Goal: Task Accomplishment & Management: Complete application form

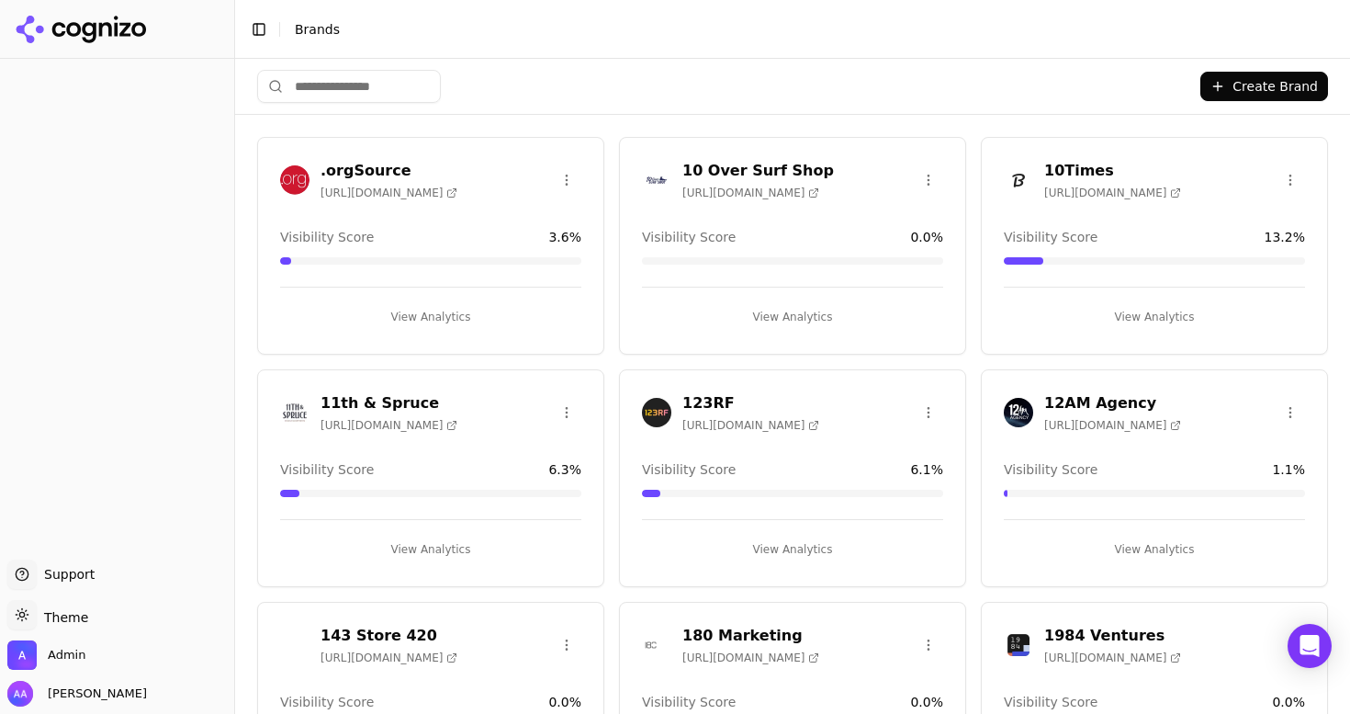
click at [330, 82] on input "search" at bounding box center [349, 86] width 184 height 33
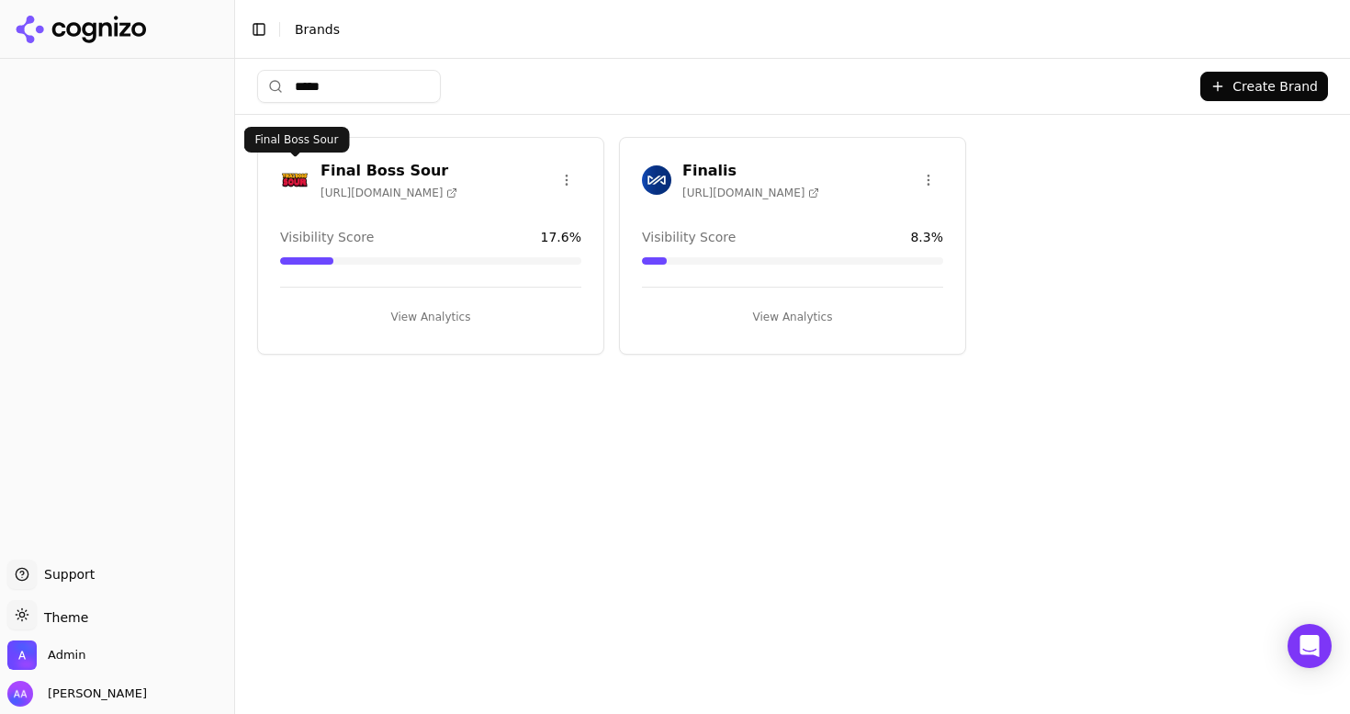
type input "*****"
click at [292, 186] on img at bounding box center [294, 179] width 29 height 29
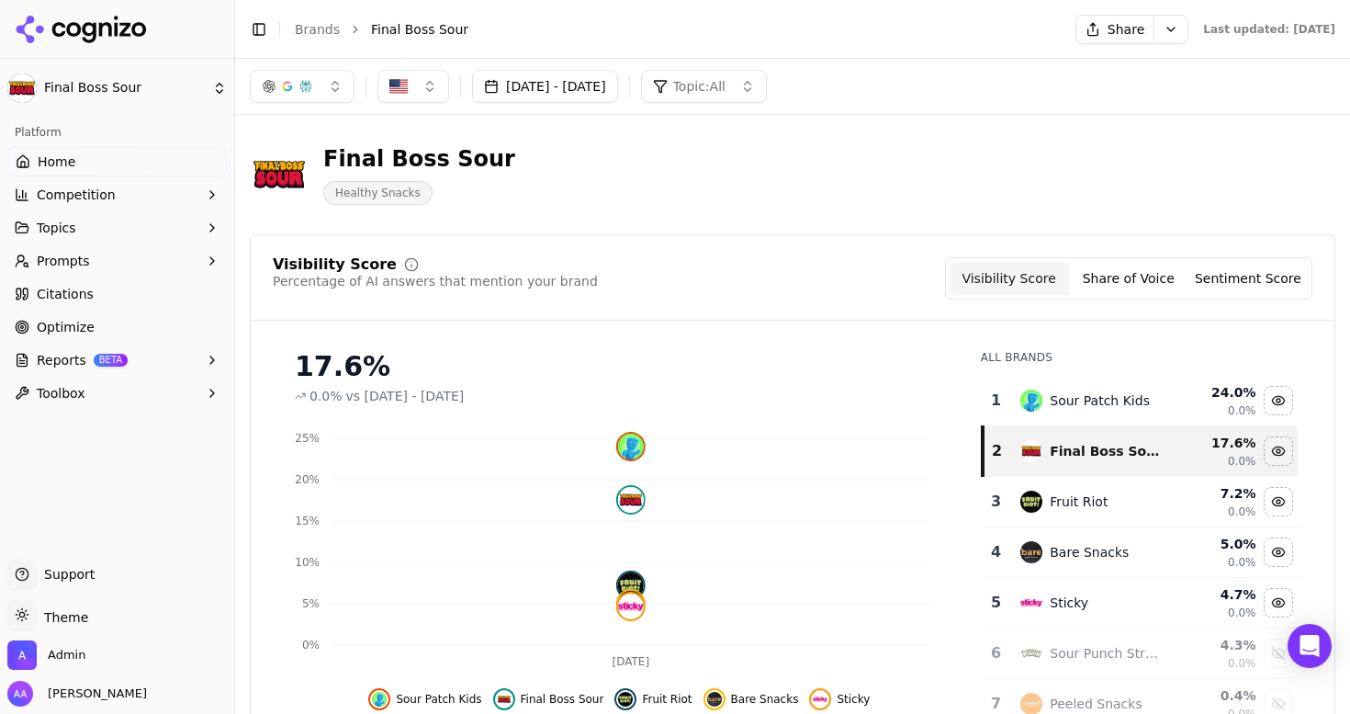
click at [82, 356] on span "Reports" at bounding box center [62, 360] width 50 height 18
click at [79, 389] on span "PDF" at bounding box center [118, 389] width 160 height 18
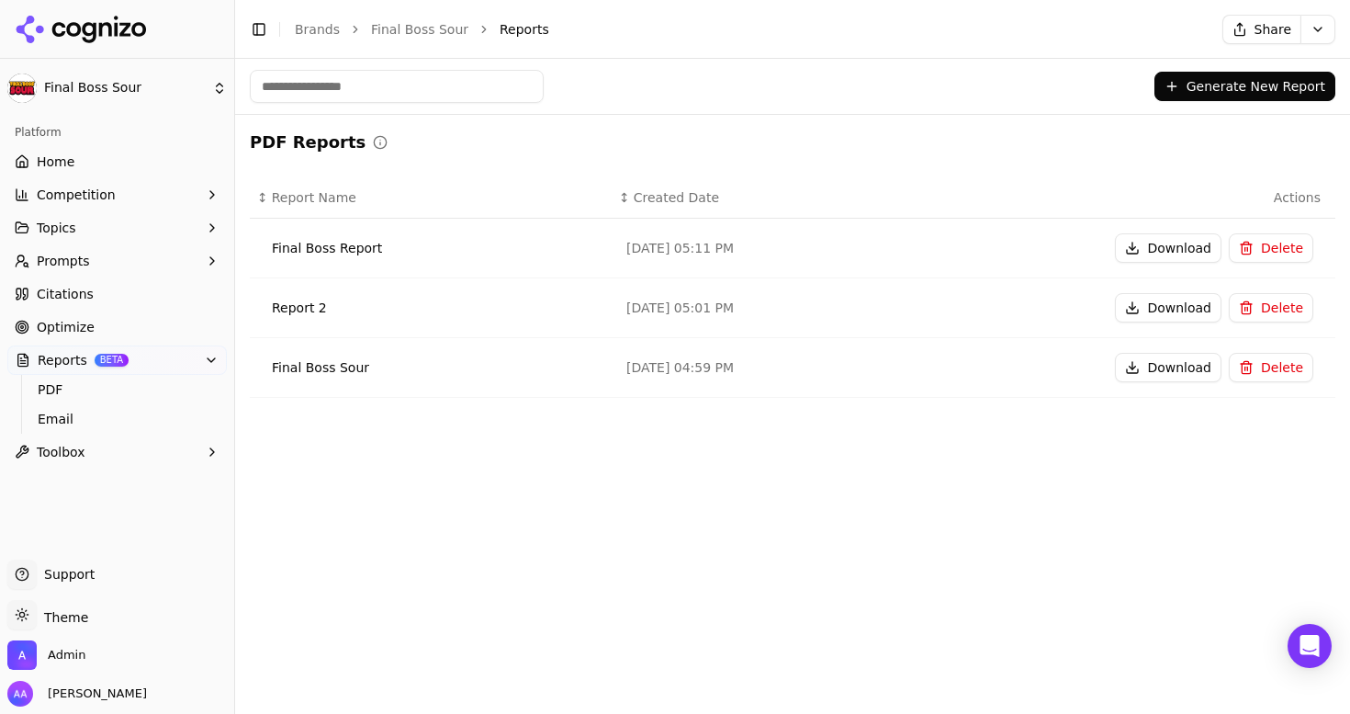
click at [1273, 86] on button "Generate New Report" at bounding box center [1245, 86] width 181 height 29
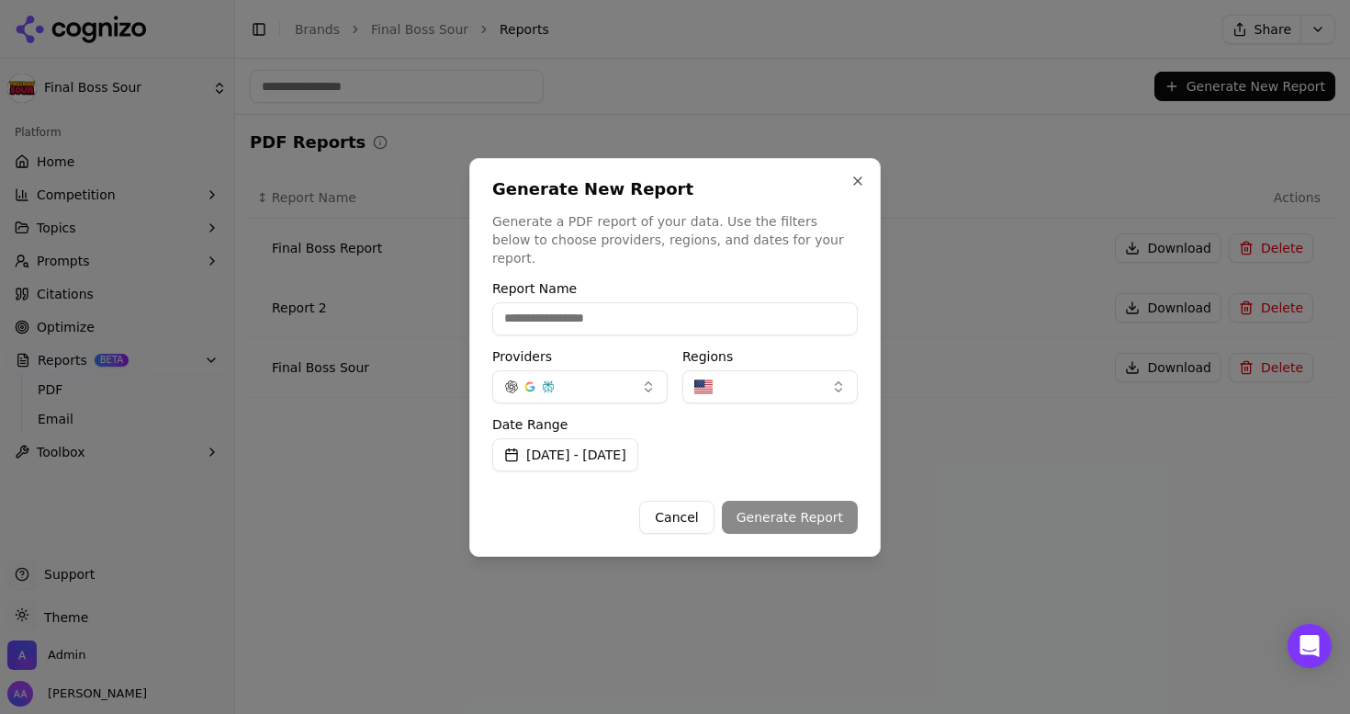
click at [615, 454] on button "[DATE] - [DATE]" at bounding box center [565, 454] width 146 height 33
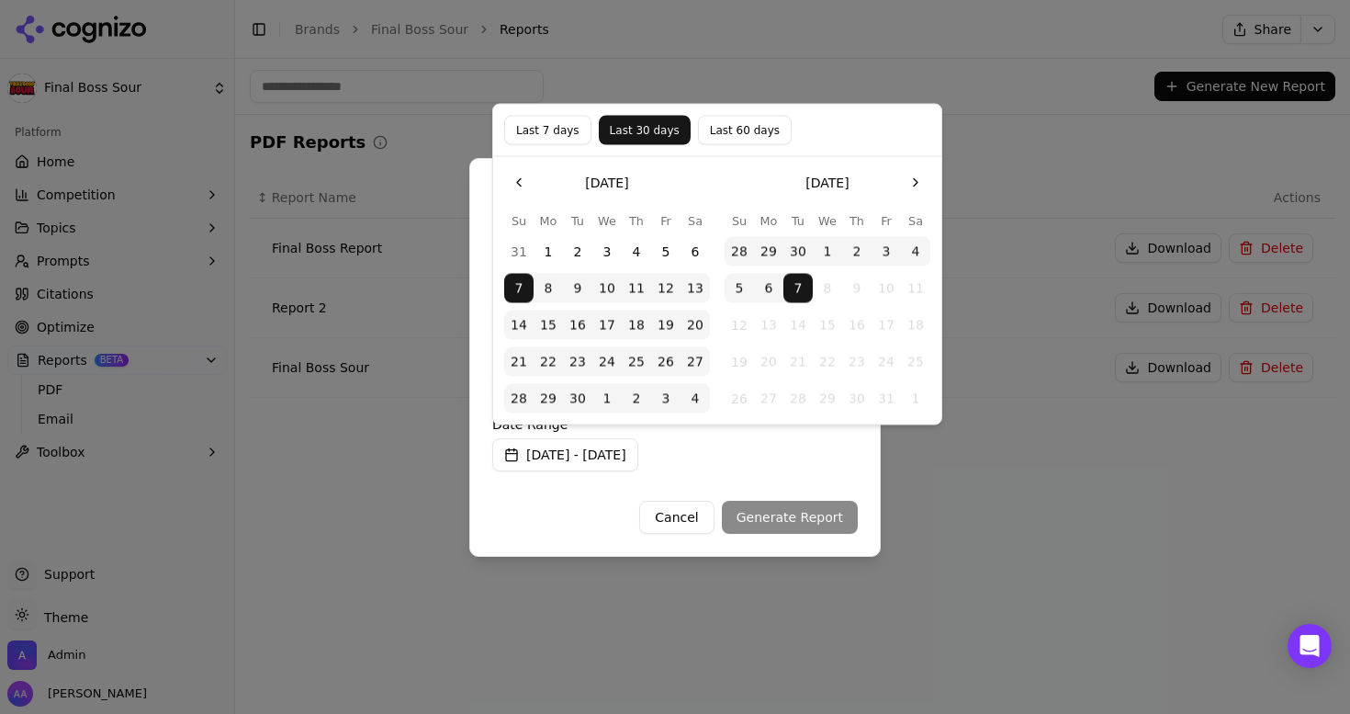
click at [771, 294] on button "6" at bounding box center [768, 288] width 29 height 29
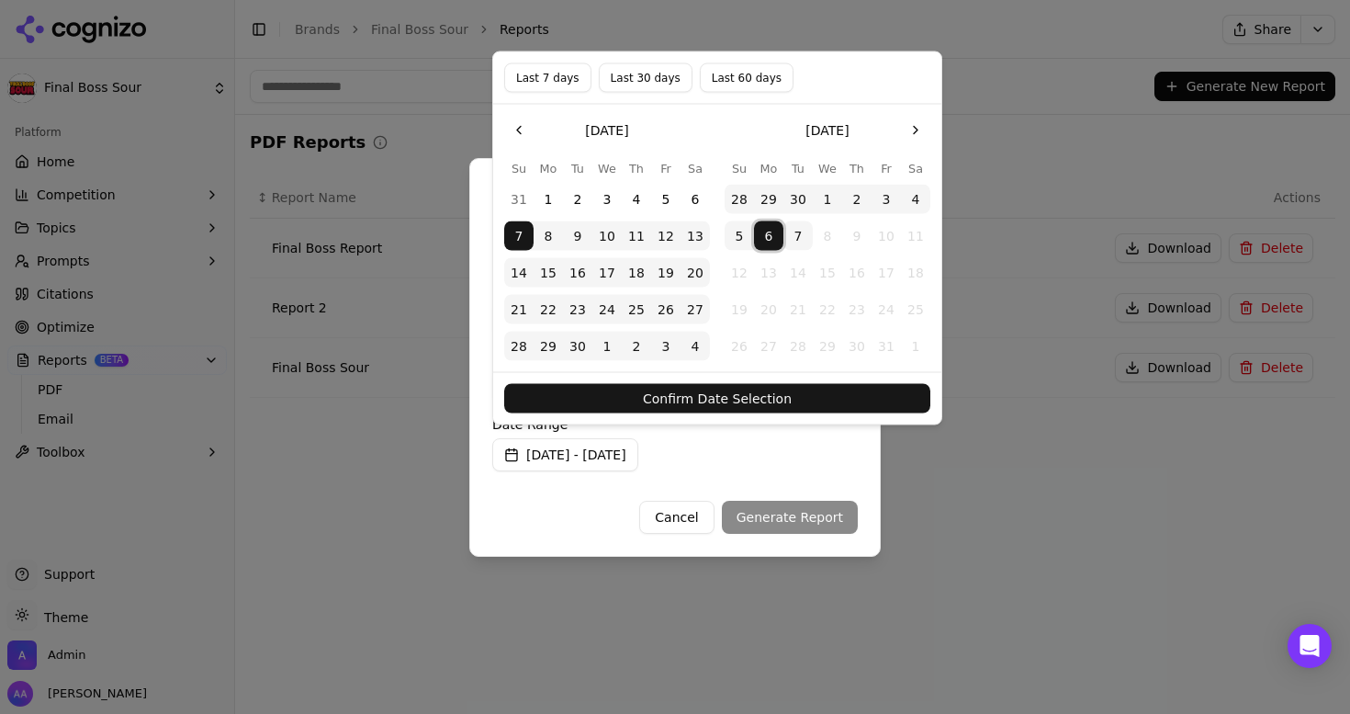
click at [768, 237] on button "6" at bounding box center [768, 235] width 29 height 29
click at [687, 199] on button "6" at bounding box center [695, 199] width 29 height 29
click at [755, 408] on button "Confirm Date Selection" at bounding box center [717, 398] width 426 height 29
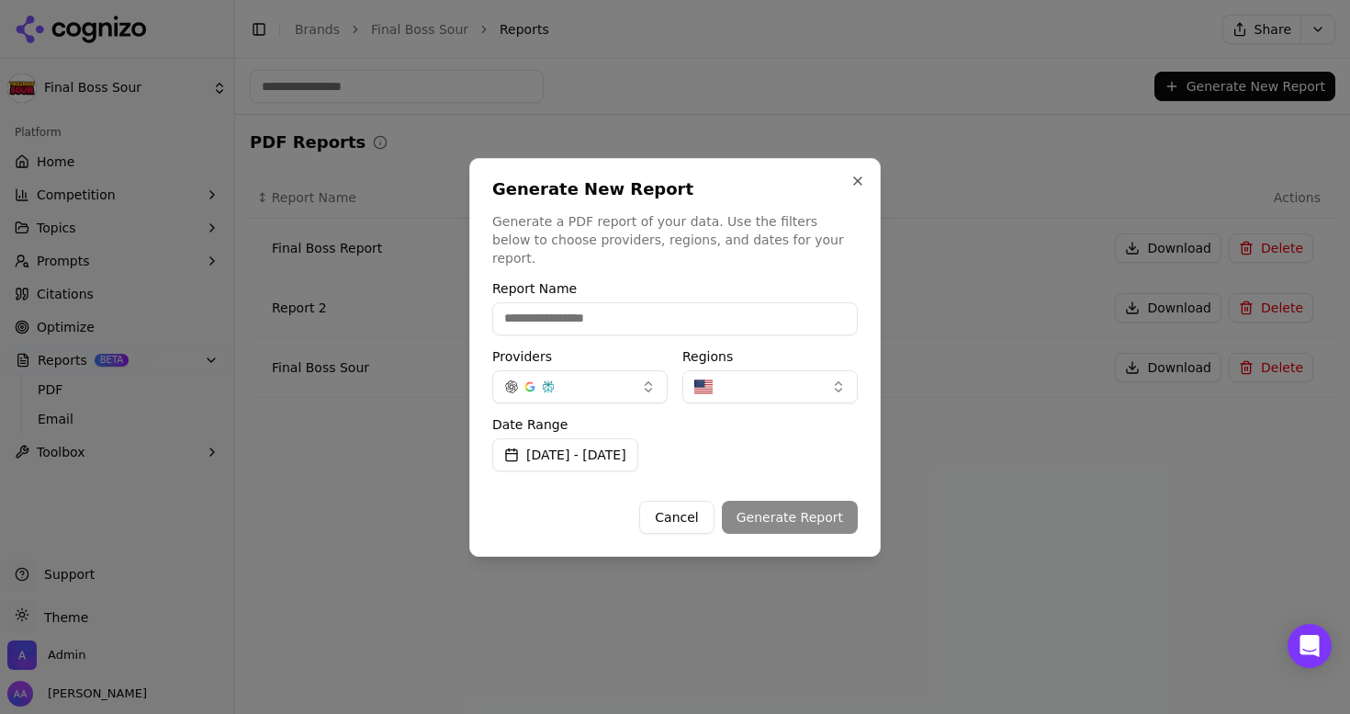
click at [636, 315] on input "Report Name" at bounding box center [675, 318] width 366 height 33
type input "****"
click at [794, 501] on button "Generate Report" at bounding box center [790, 517] width 136 height 33
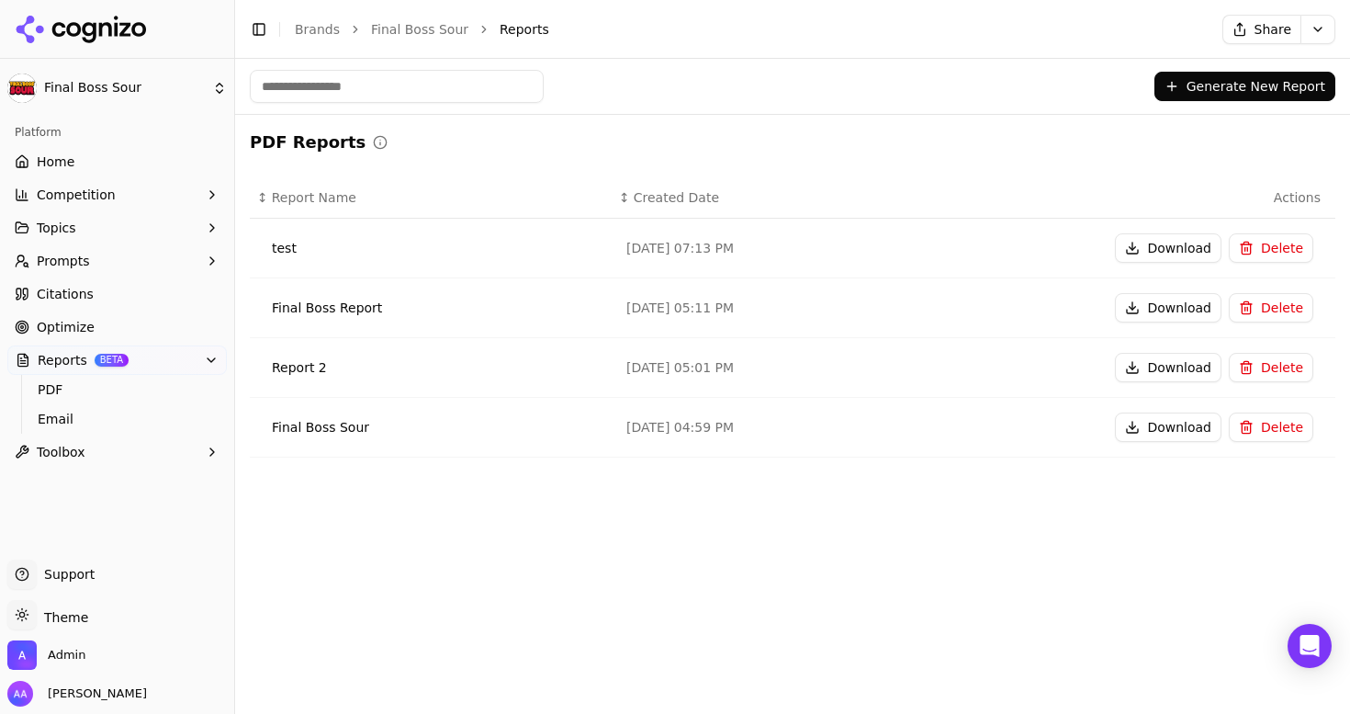
click at [1145, 245] on button "Download" at bounding box center [1168, 247] width 107 height 29
click at [312, 33] on link "Brands" at bounding box center [317, 29] width 45 height 15
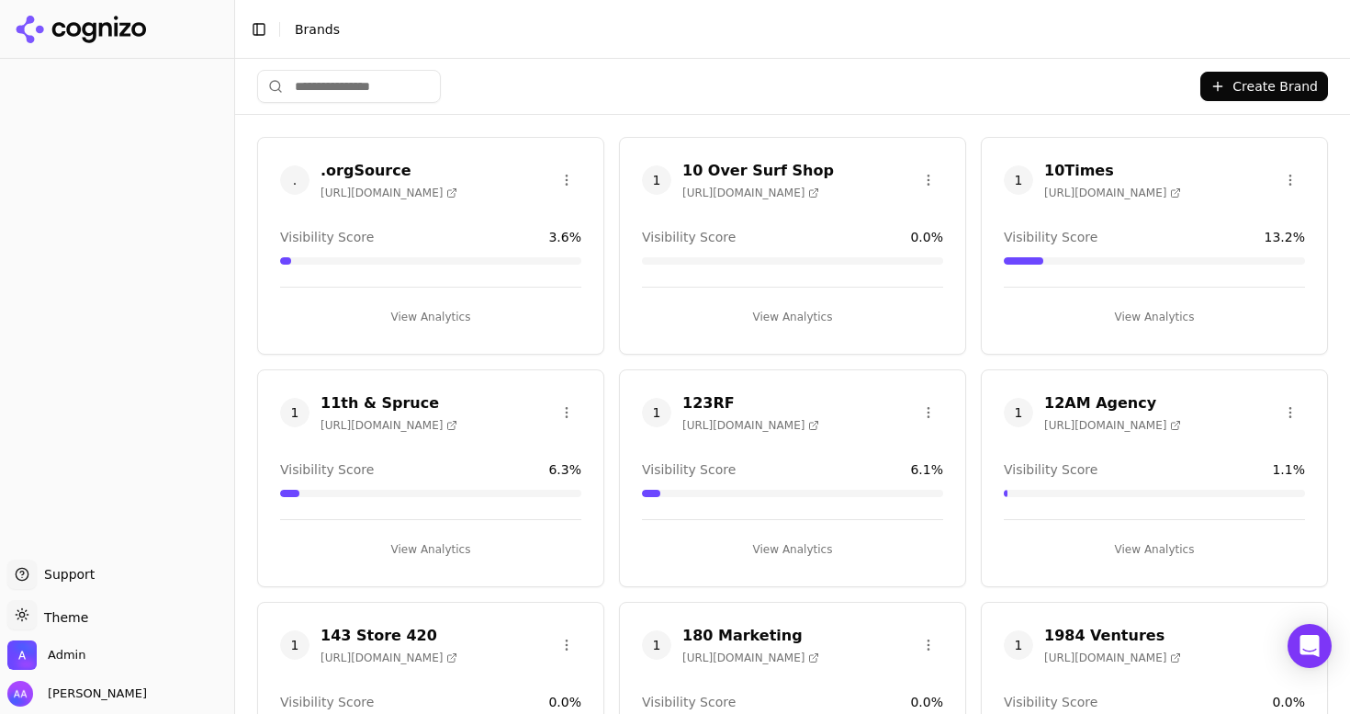
click at [412, 91] on input "search" at bounding box center [349, 86] width 184 height 33
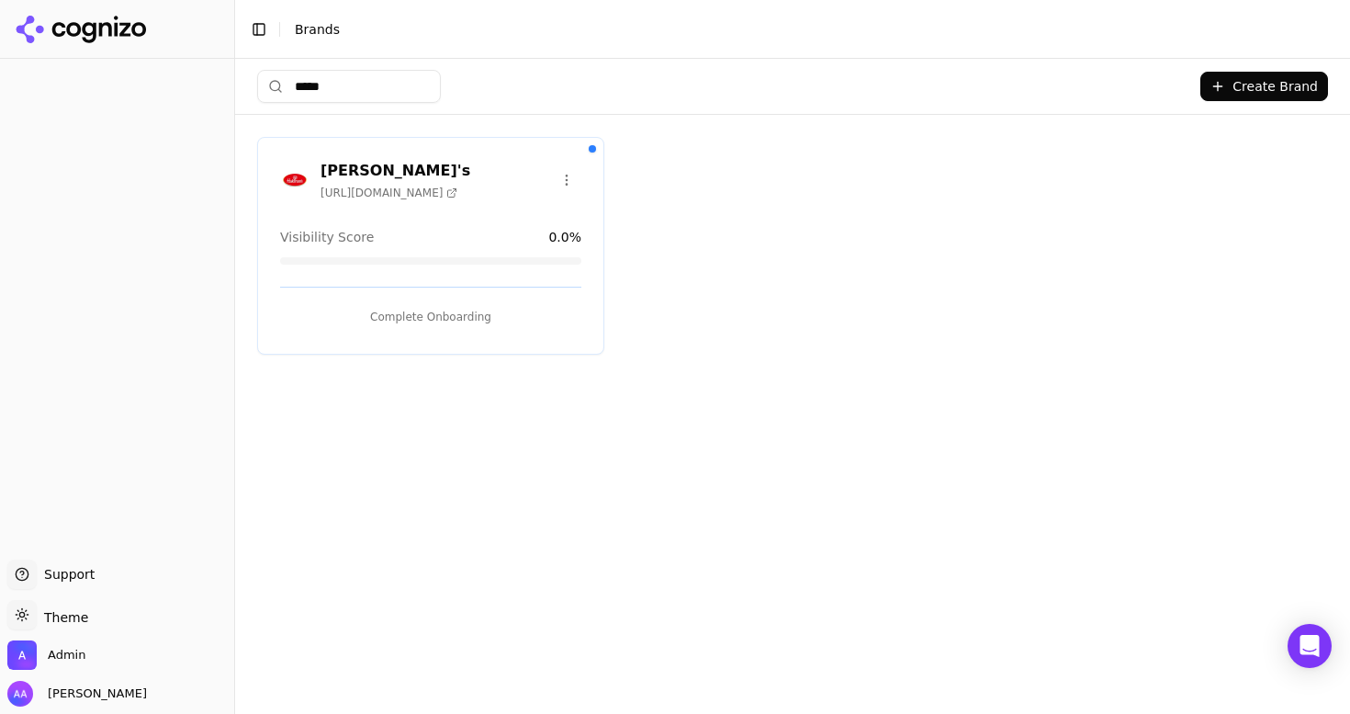
type input "*****"
click at [460, 322] on button "Complete Onboarding" at bounding box center [430, 316] width 301 height 29
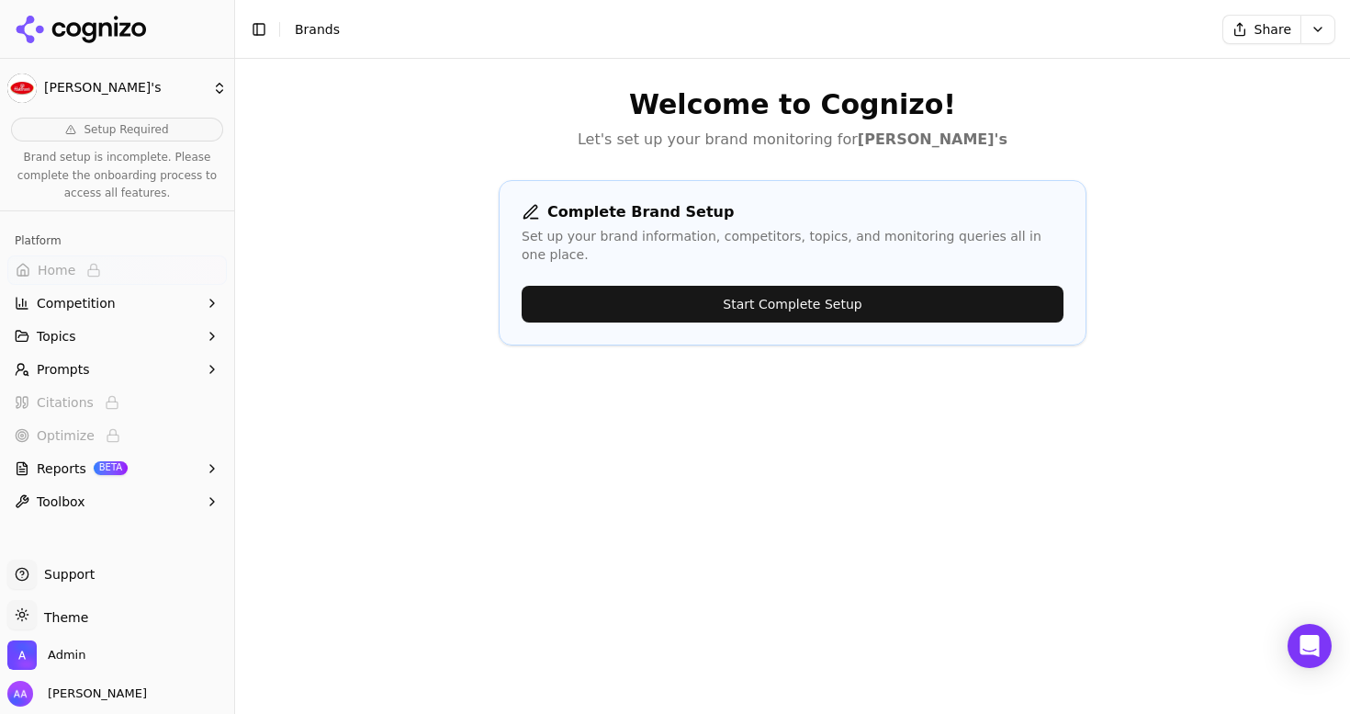
click at [770, 297] on button "Start Complete Setup" at bounding box center [793, 304] width 542 height 37
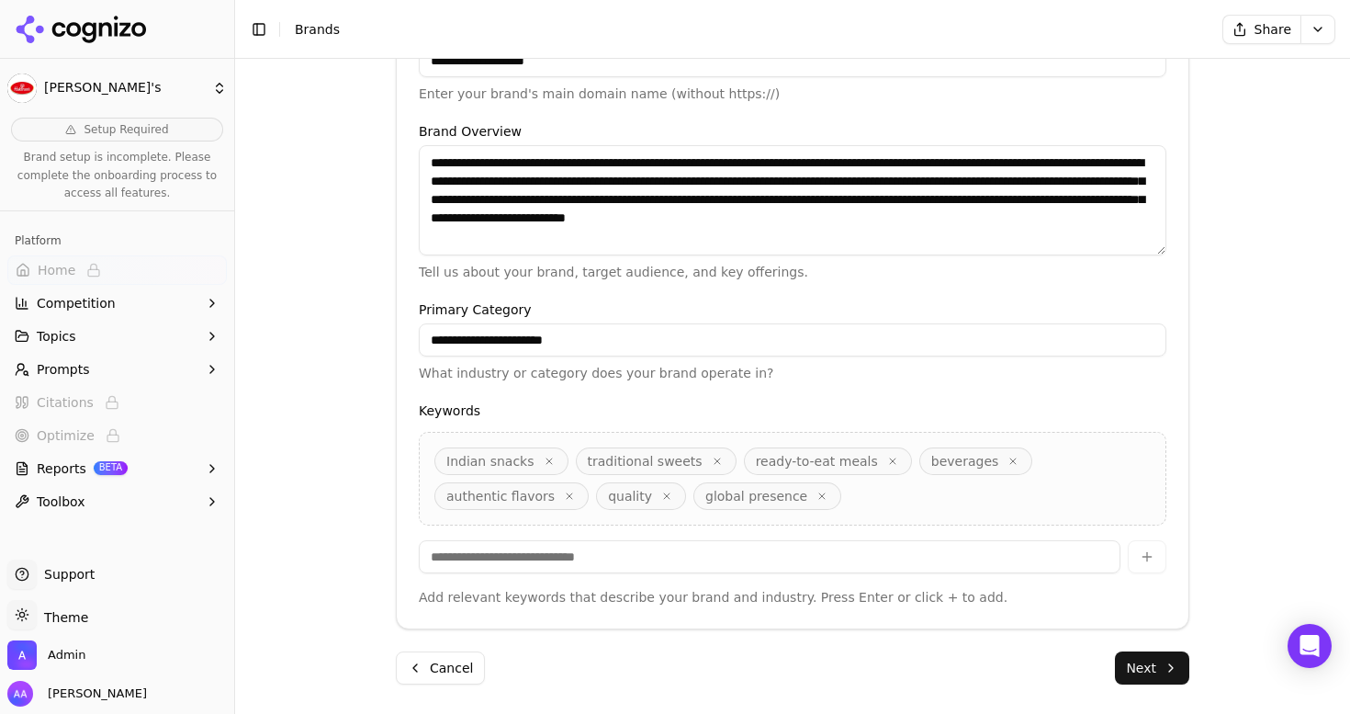
click at [1142, 658] on button "Next" at bounding box center [1152, 667] width 74 height 33
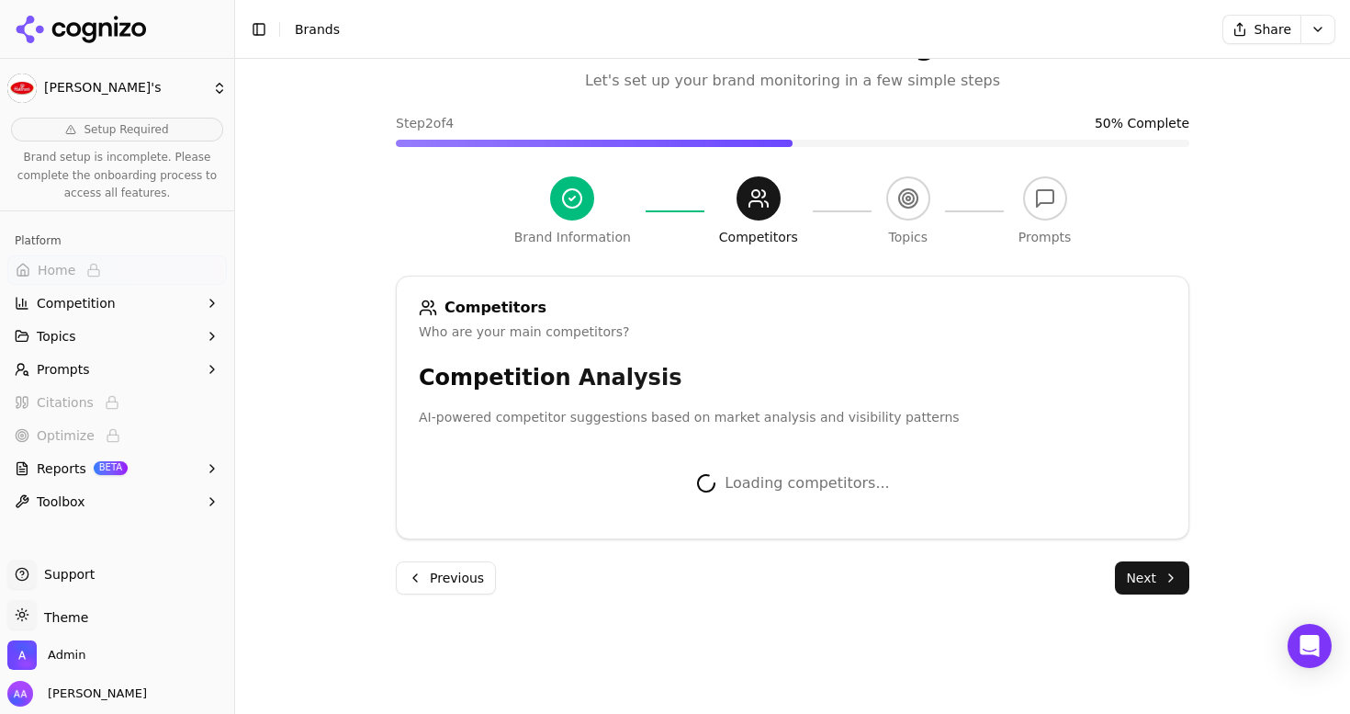
scroll to position [268, 0]
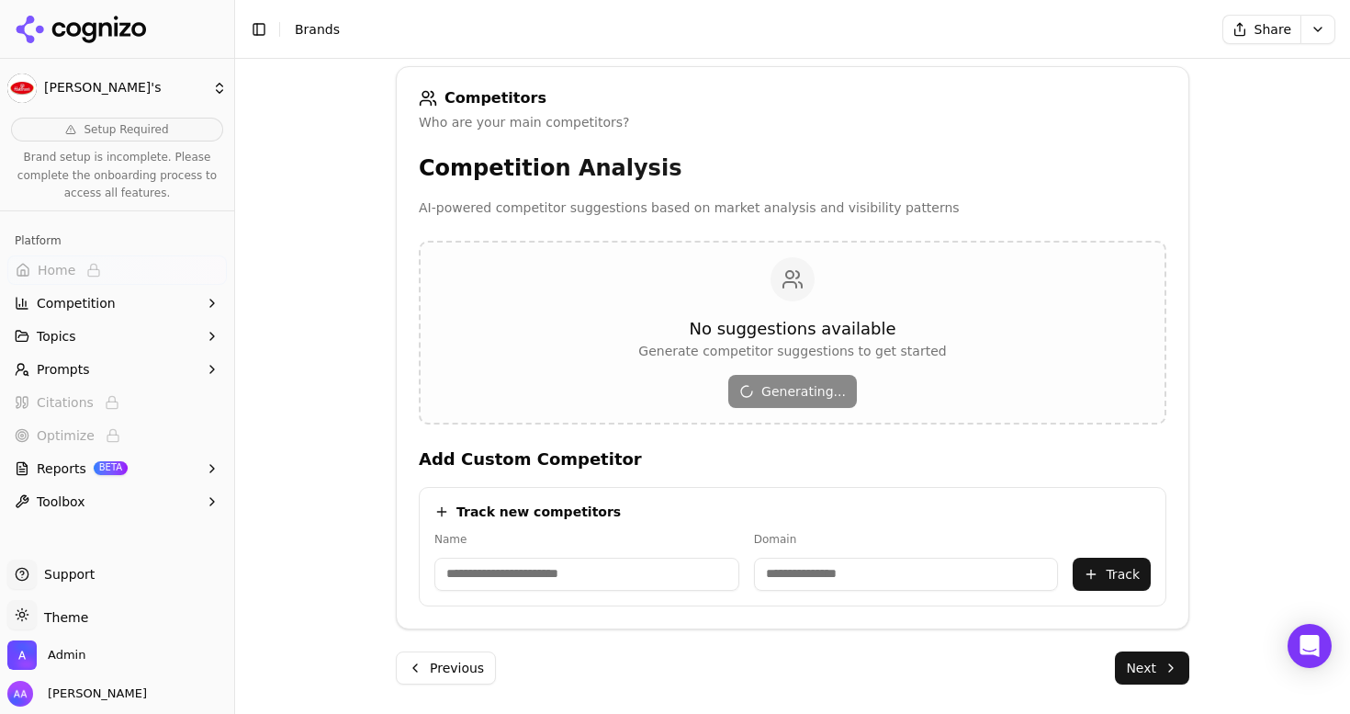
click at [1167, 659] on button "Next" at bounding box center [1152, 667] width 74 height 33
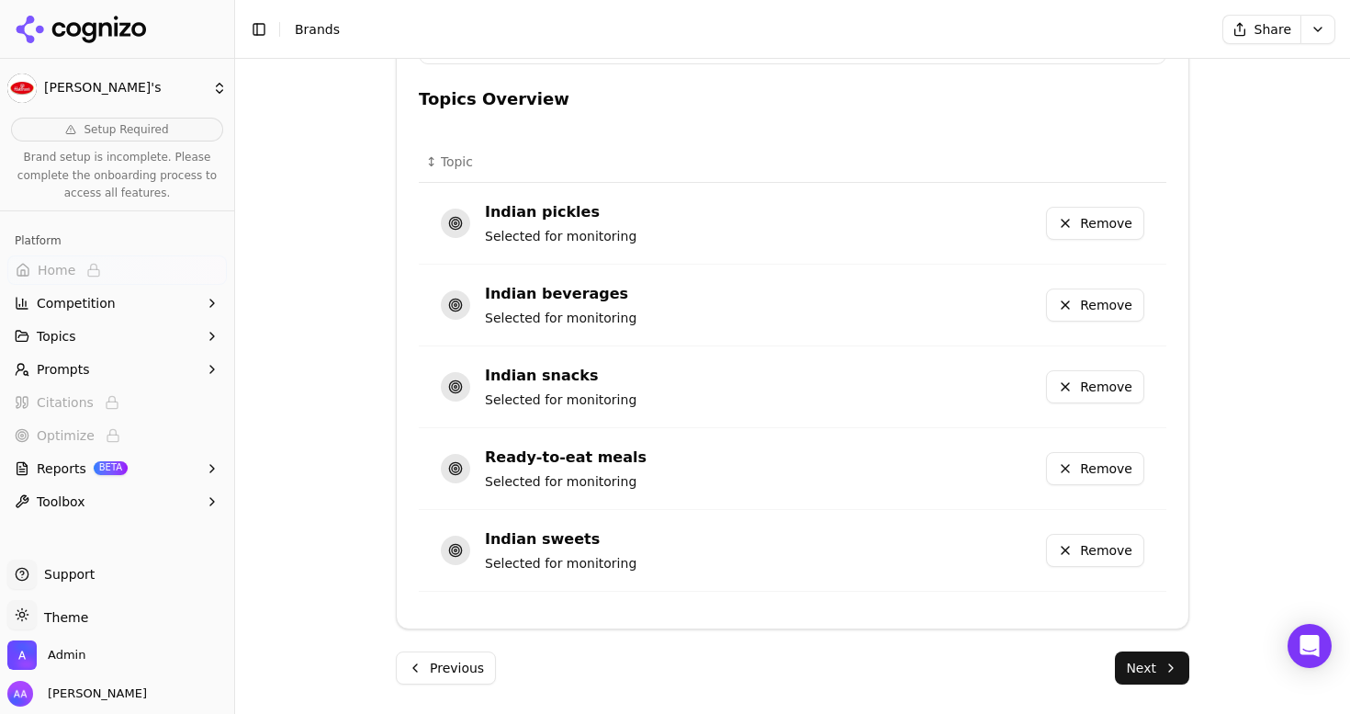
click at [1157, 664] on button "Next" at bounding box center [1152, 667] width 74 height 33
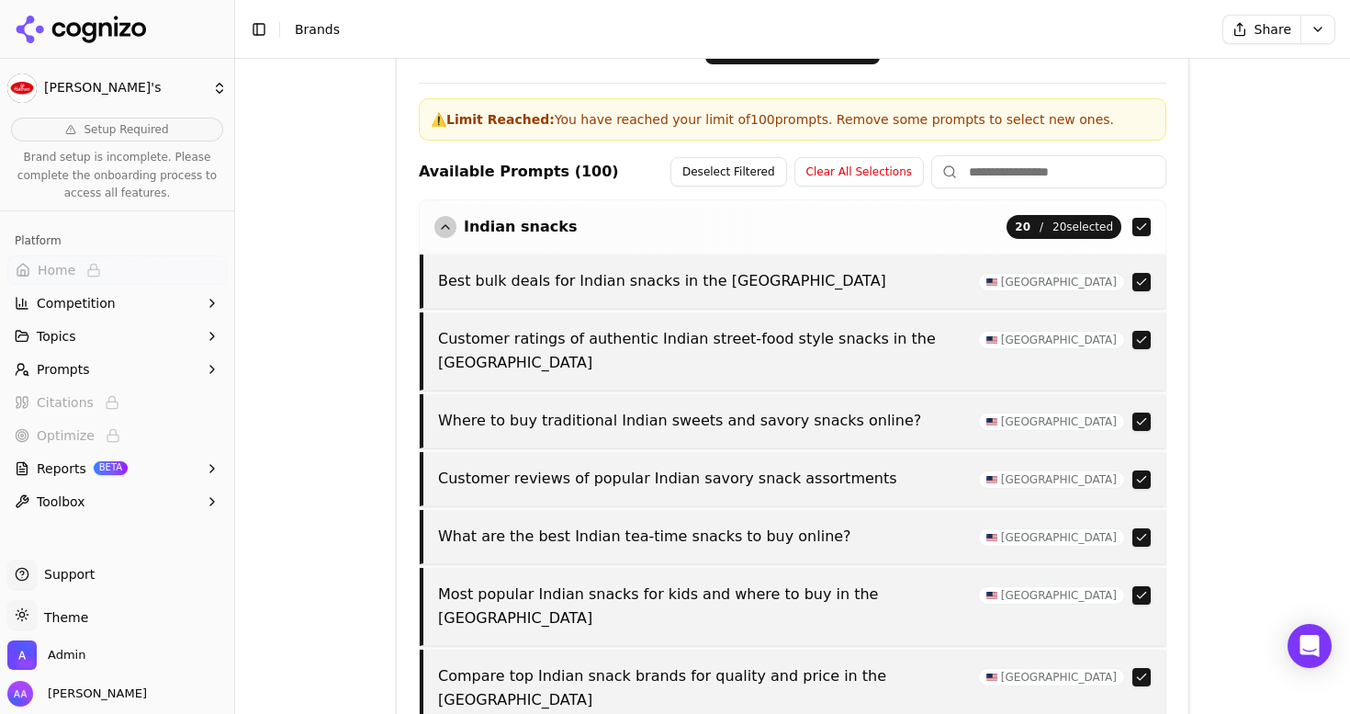
scroll to position [592, 0]
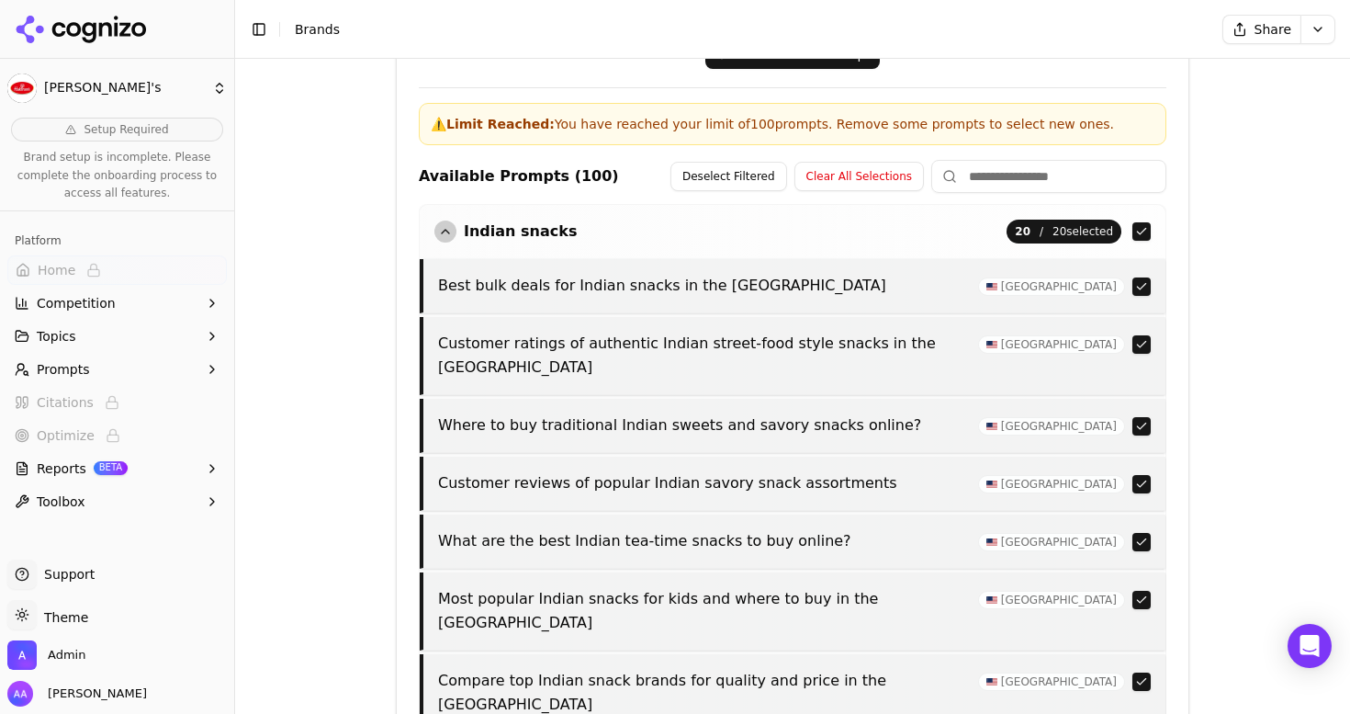
click at [455, 231] on div "button" at bounding box center [446, 231] width 22 height 22
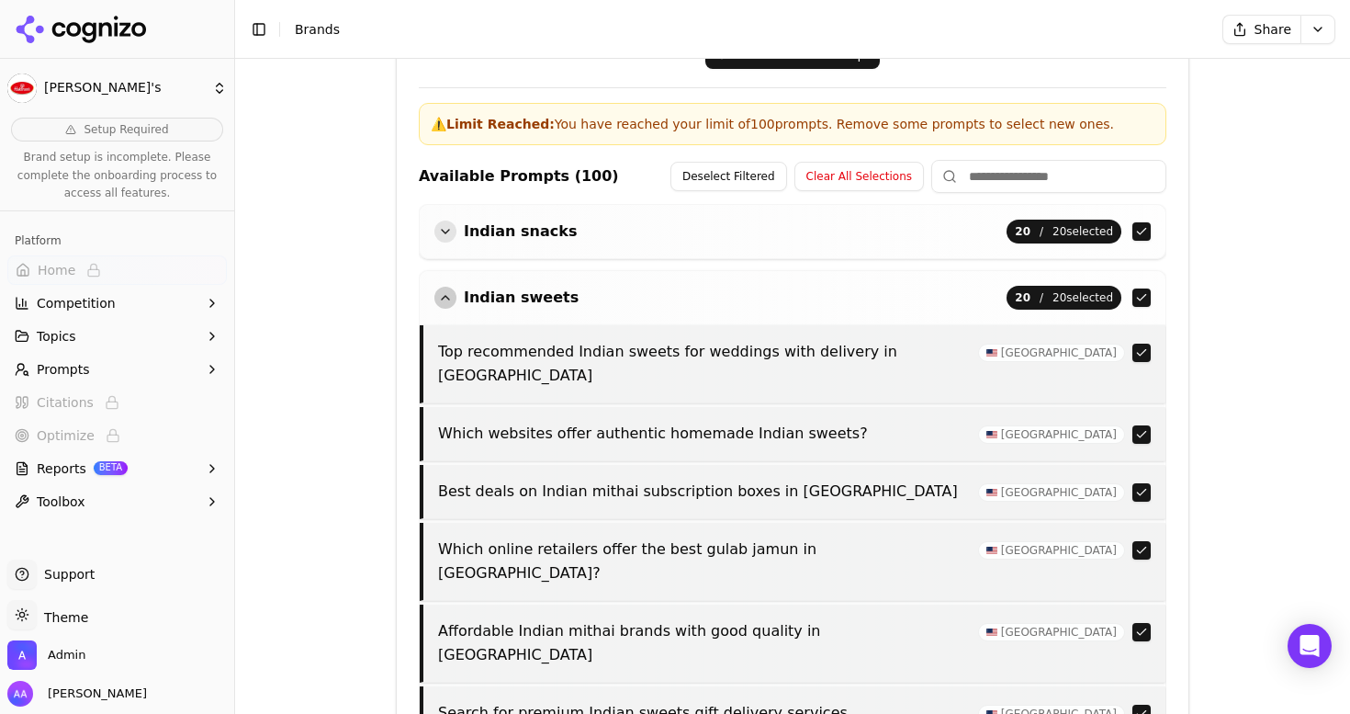
click at [447, 300] on div "button" at bounding box center [446, 298] width 22 height 22
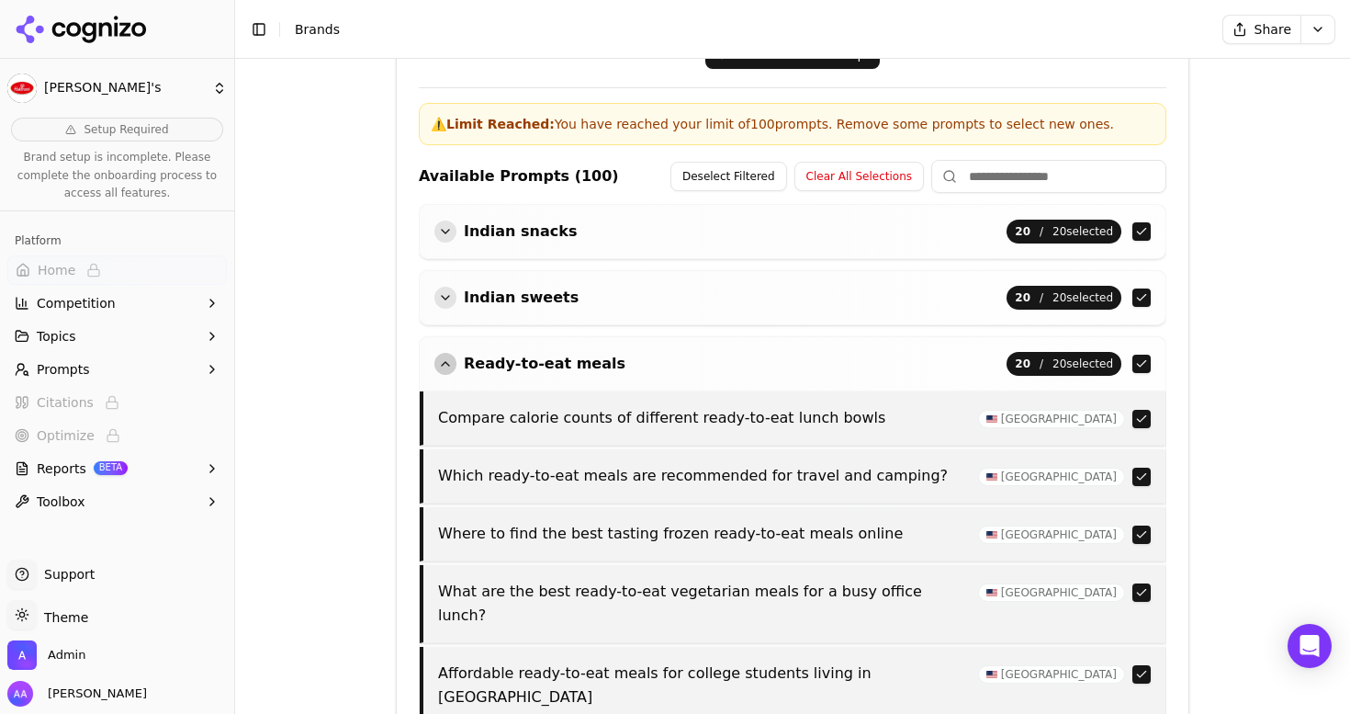
click at [449, 355] on div "button" at bounding box center [446, 364] width 22 height 22
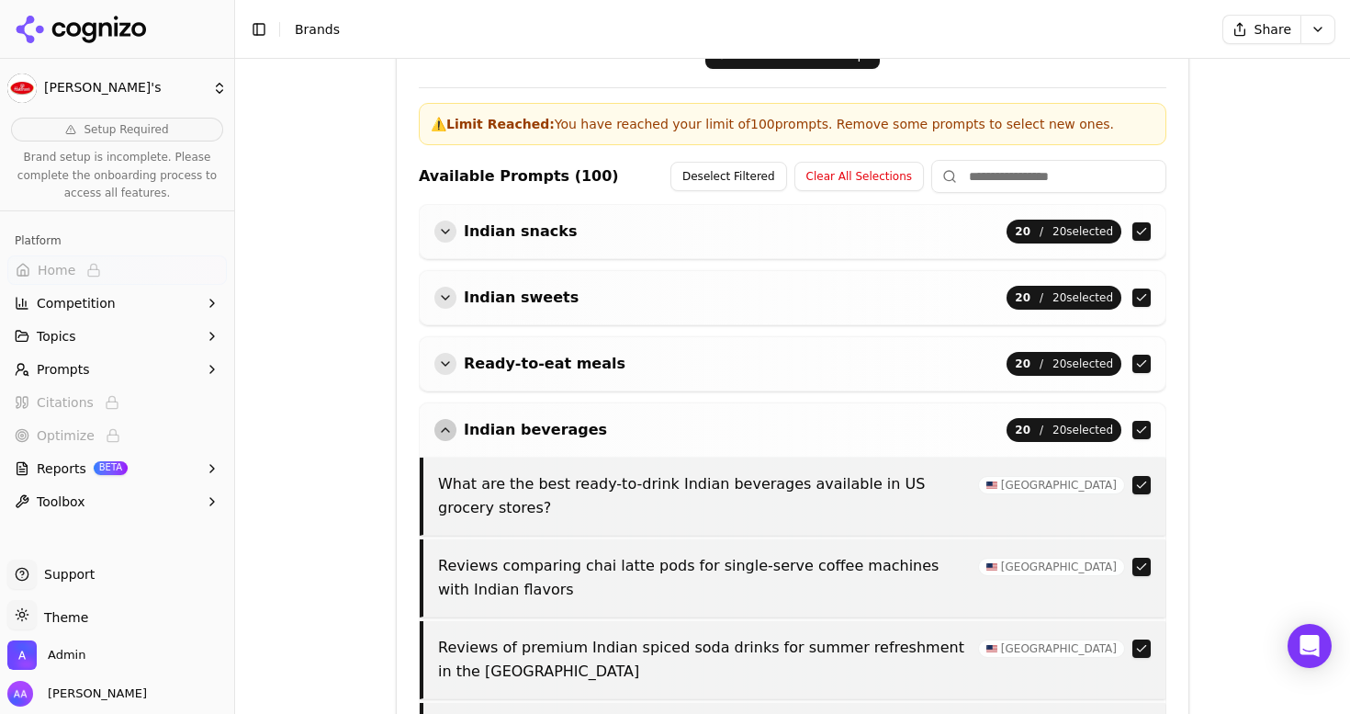
click at [450, 428] on div "button" at bounding box center [446, 430] width 22 height 22
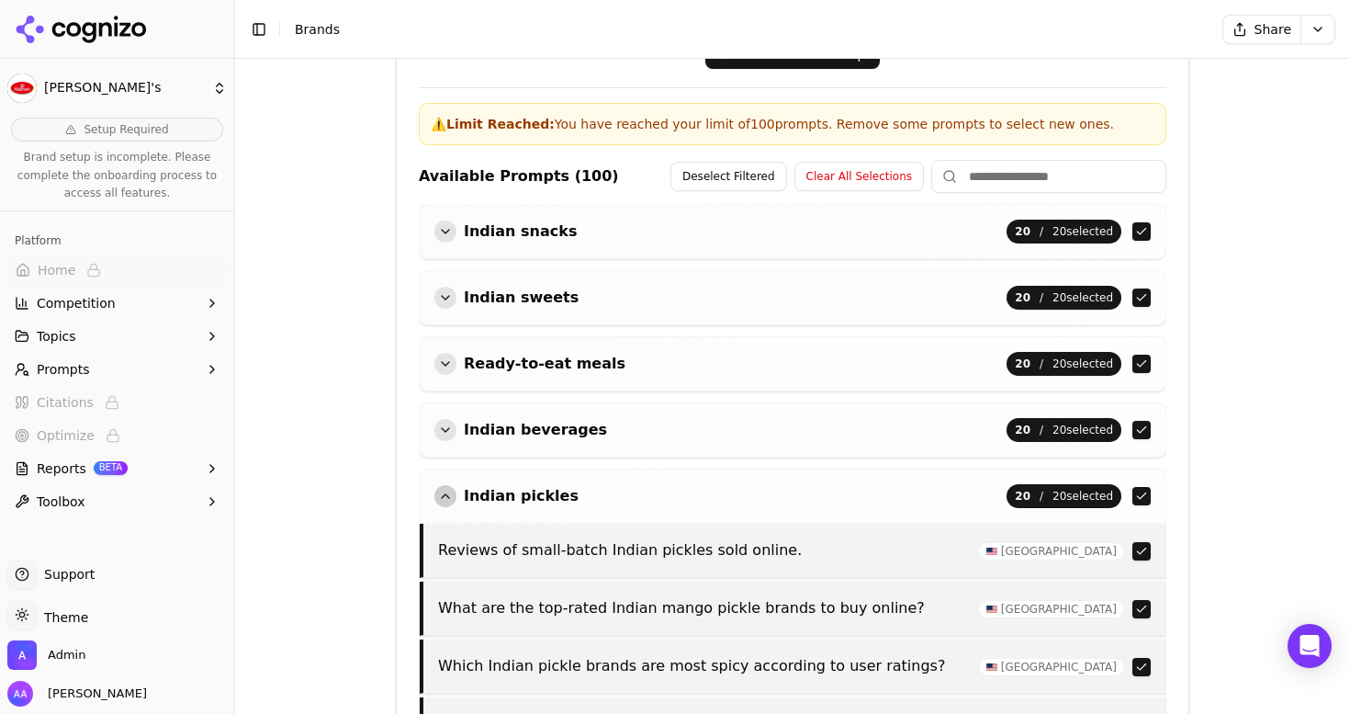
click at [450, 497] on div "button" at bounding box center [446, 496] width 22 height 22
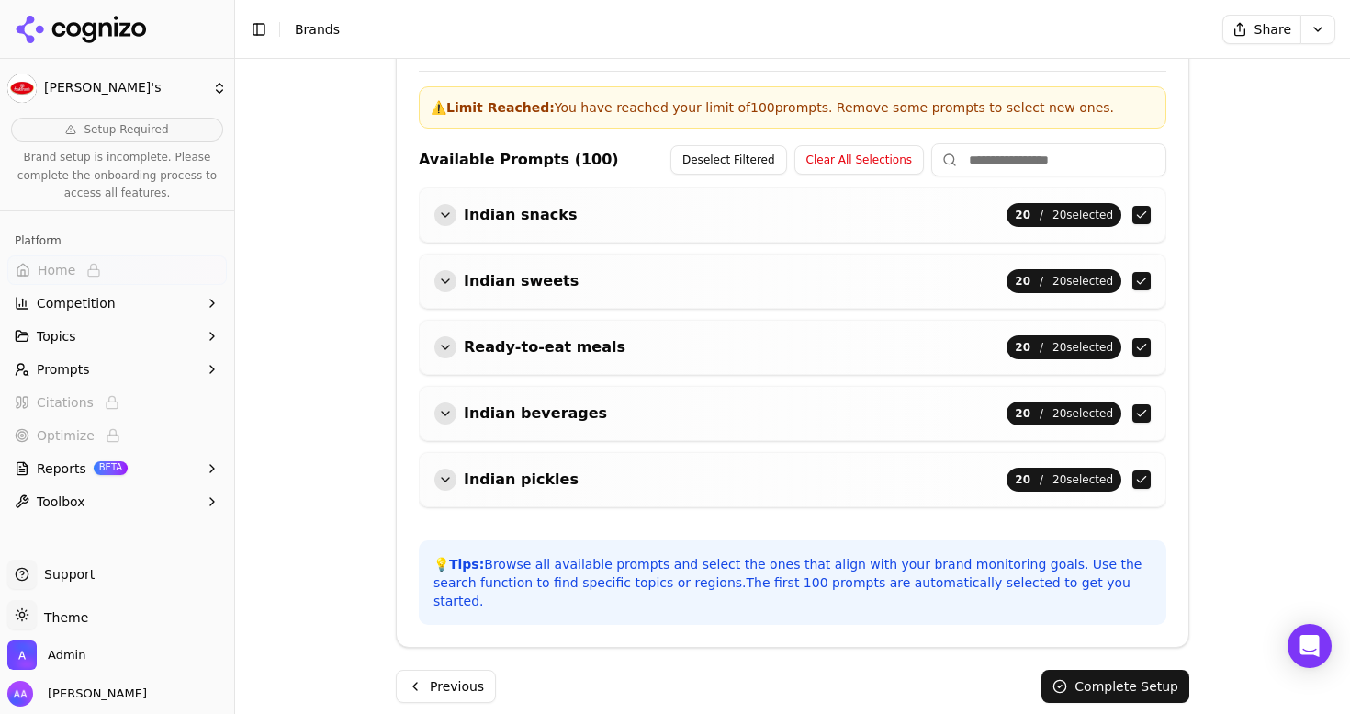
scroll to position [605, 0]
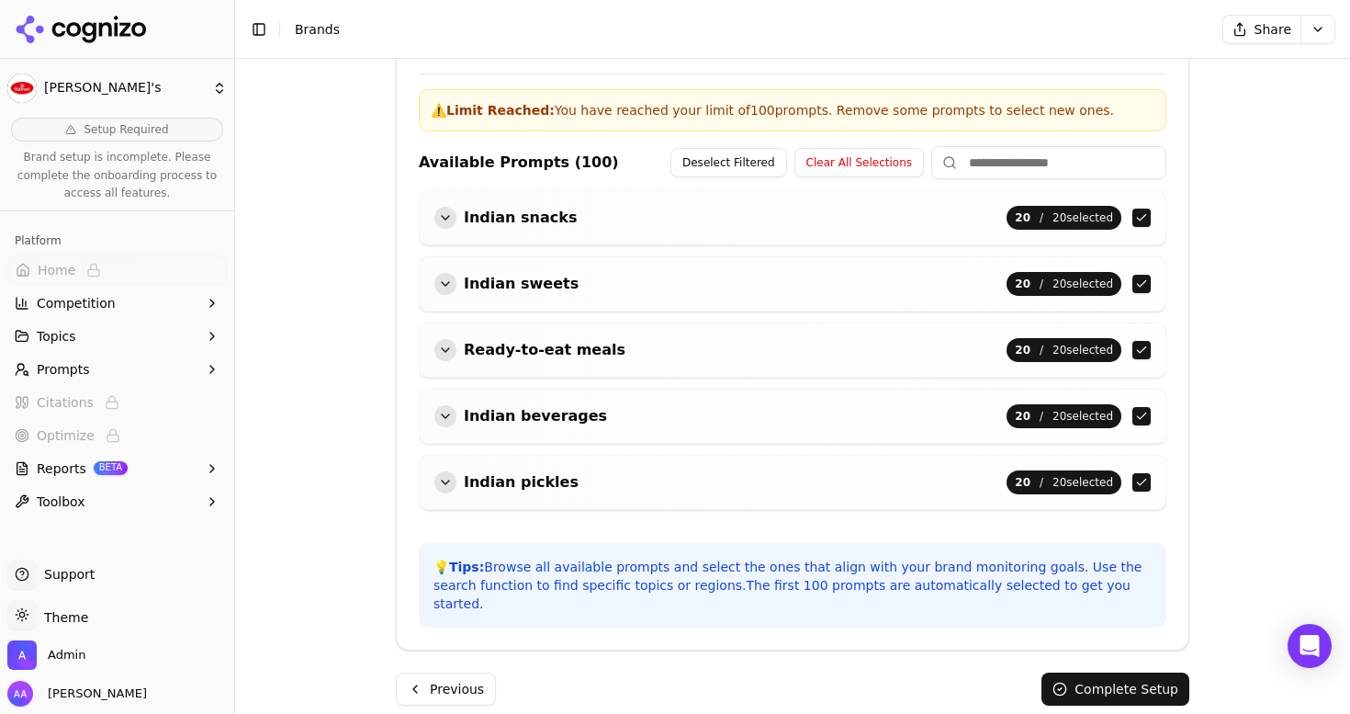
click at [1125, 673] on button "Complete Setup" at bounding box center [1116, 688] width 148 height 33
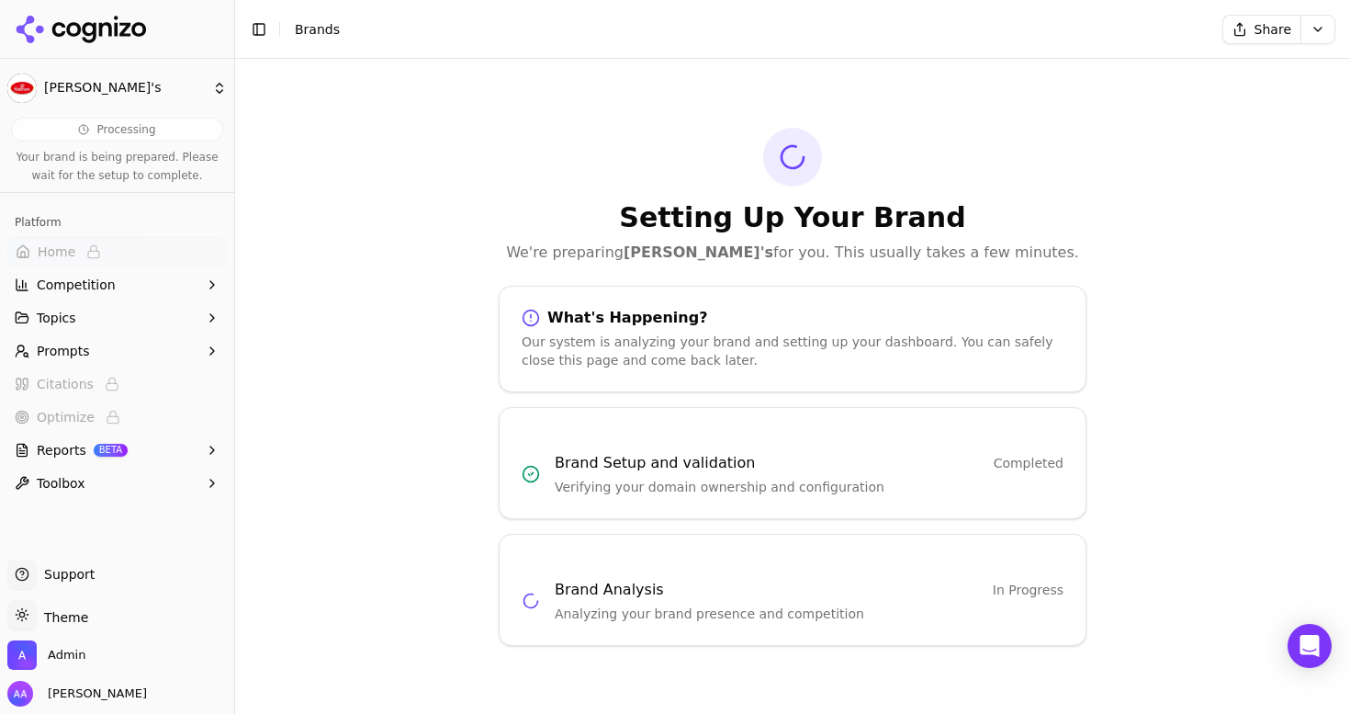
scroll to position [0, 0]
click at [125, 29] on icon at bounding box center [124, 29] width 11 height 14
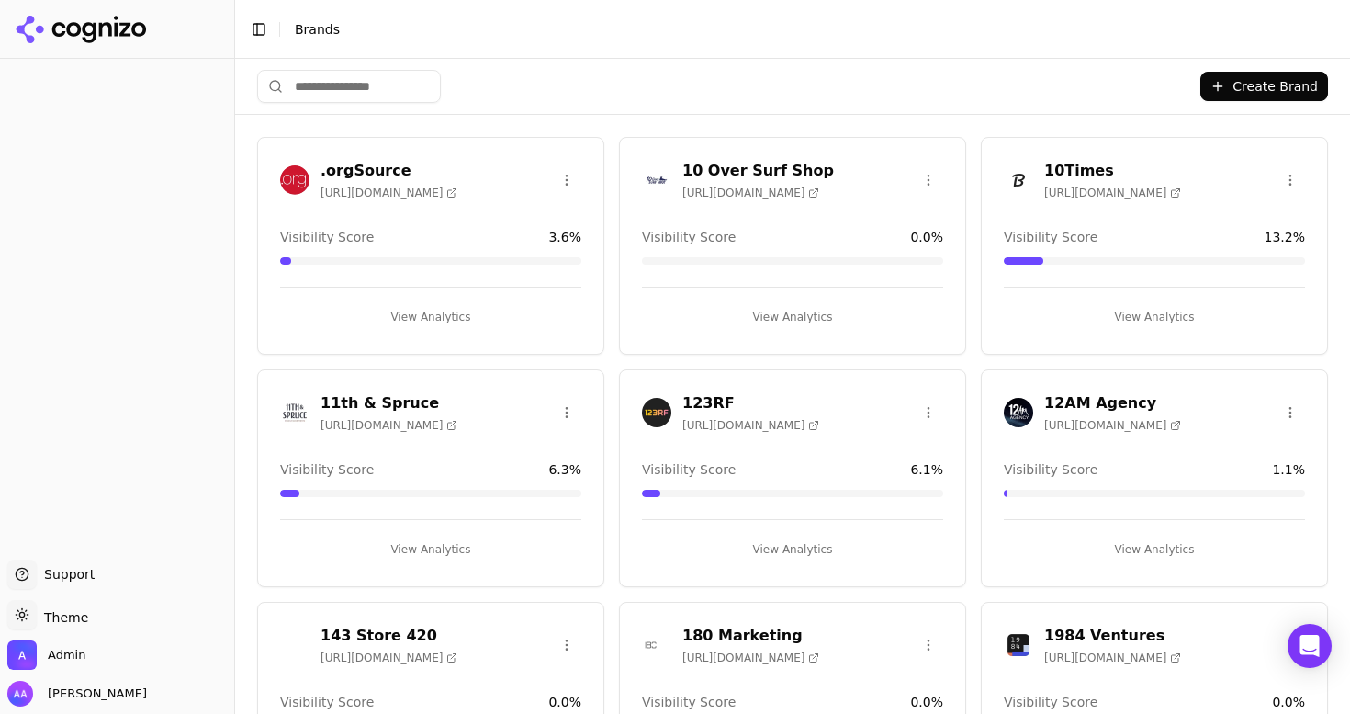
click at [381, 87] on input "search" at bounding box center [349, 86] width 184 height 33
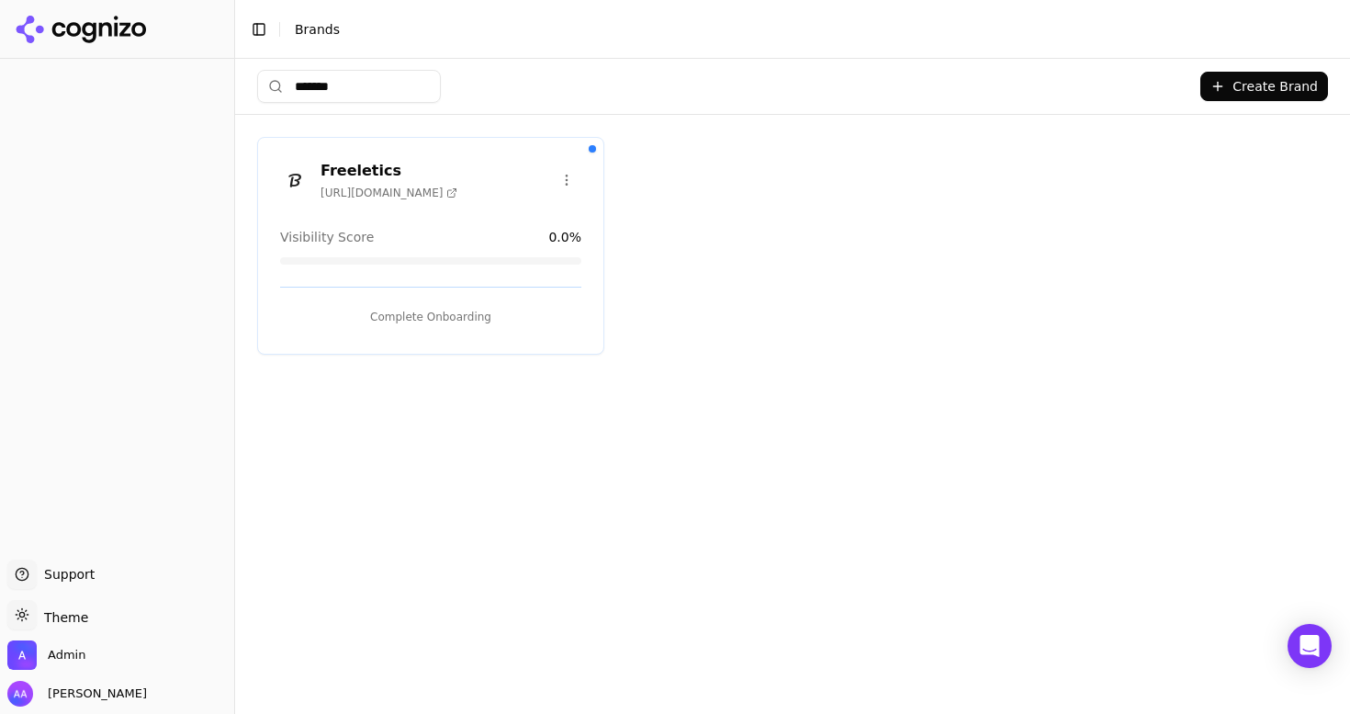
type input "*******"
click at [379, 313] on button "Complete Onboarding" at bounding box center [430, 316] width 301 height 29
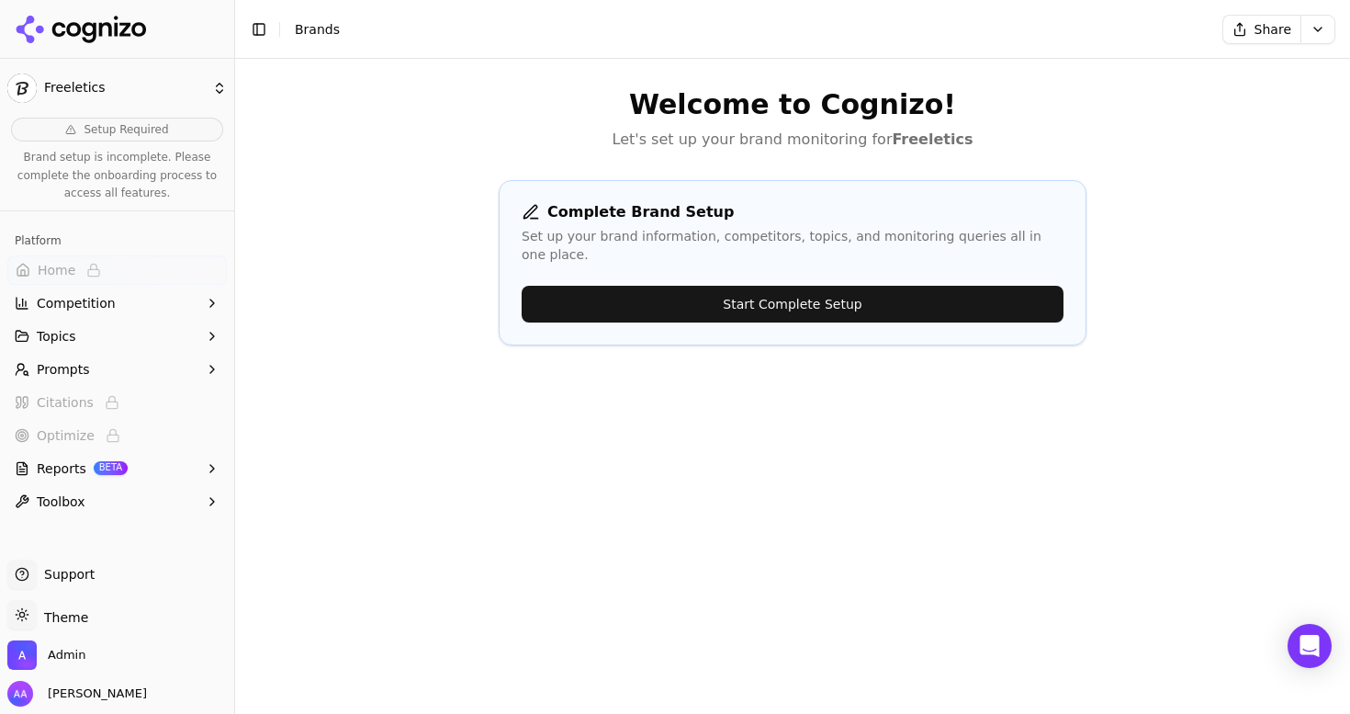
click at [767, 292] on button "Start Complete Setup" at bounding box center [793, 304] width 542 height 37
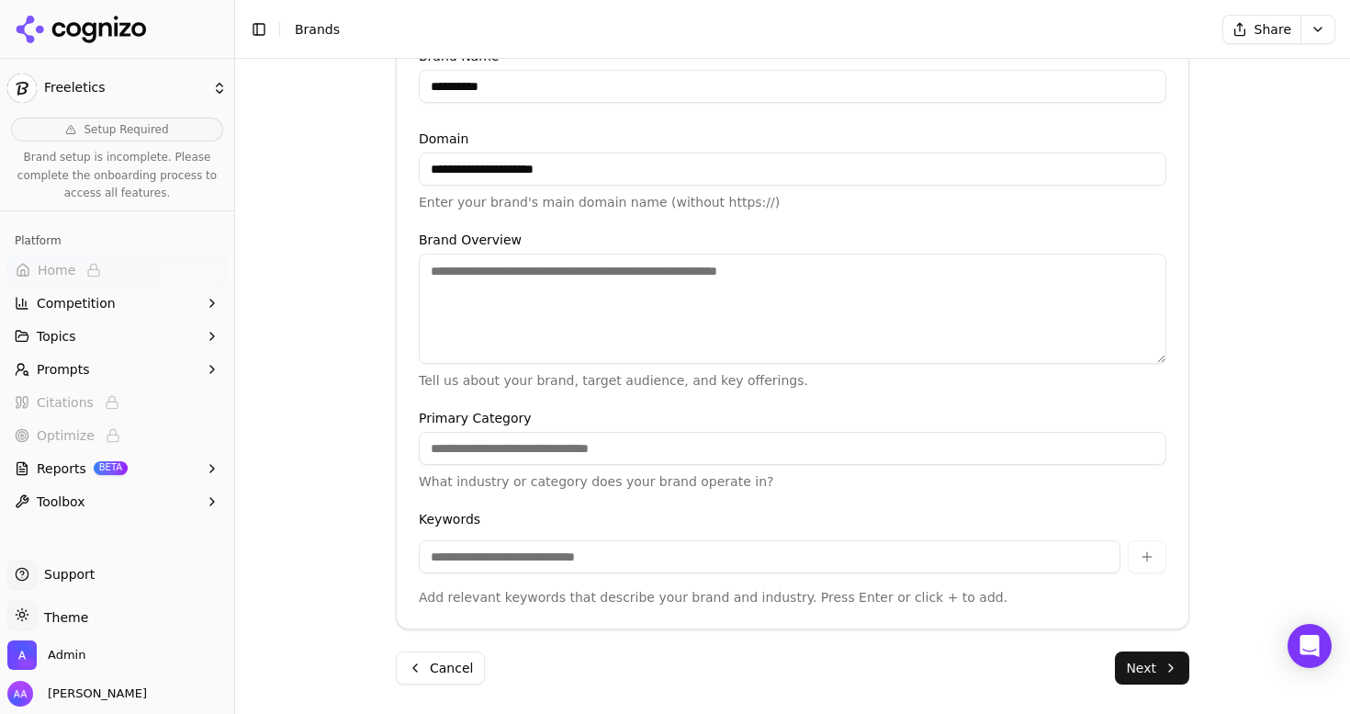
click at [1140, 668] on button "Next" at bounding box center [1152, 667] width 74 height 33
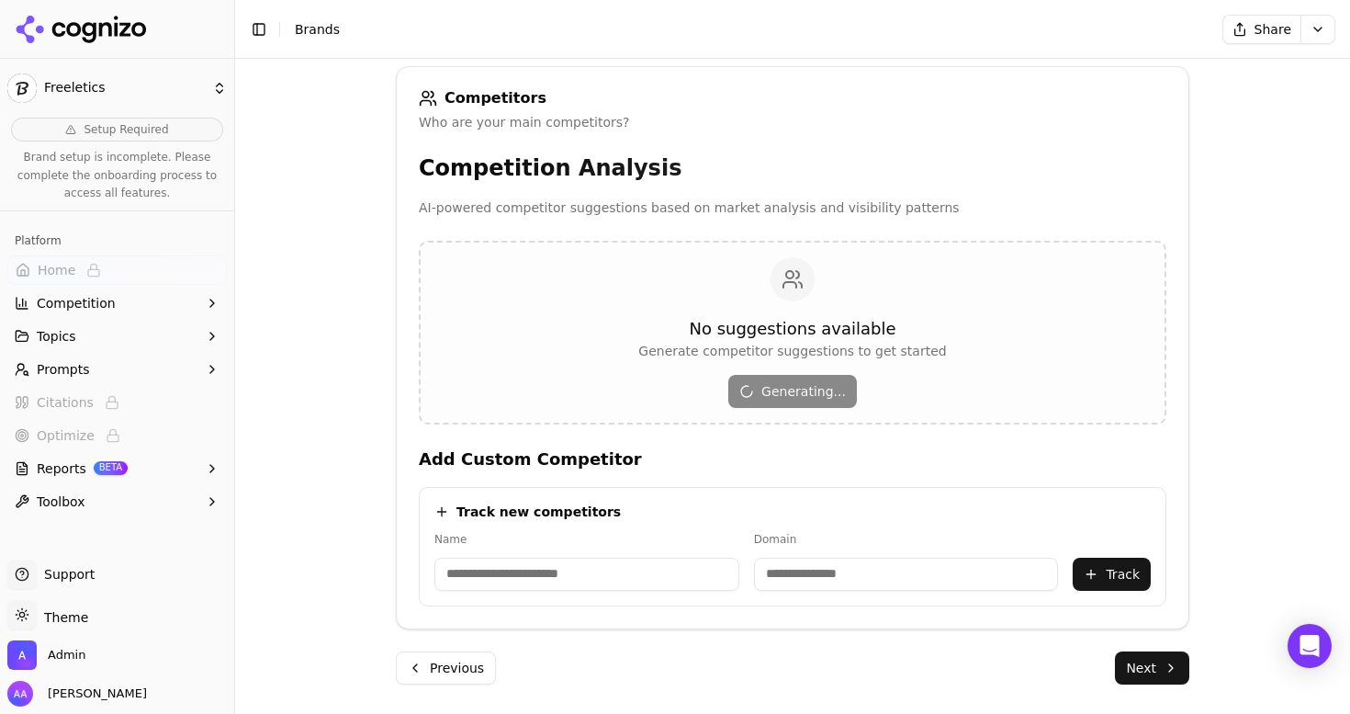
click at [1147, 675] on button "Next" at bounding box center [1152, 667] width 74 height 33
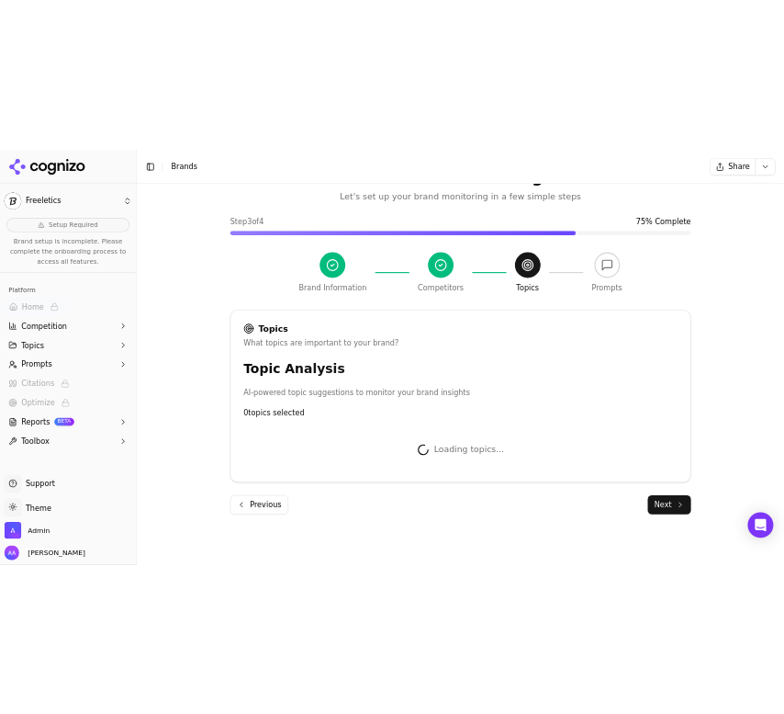
scroll to position [372, 0]
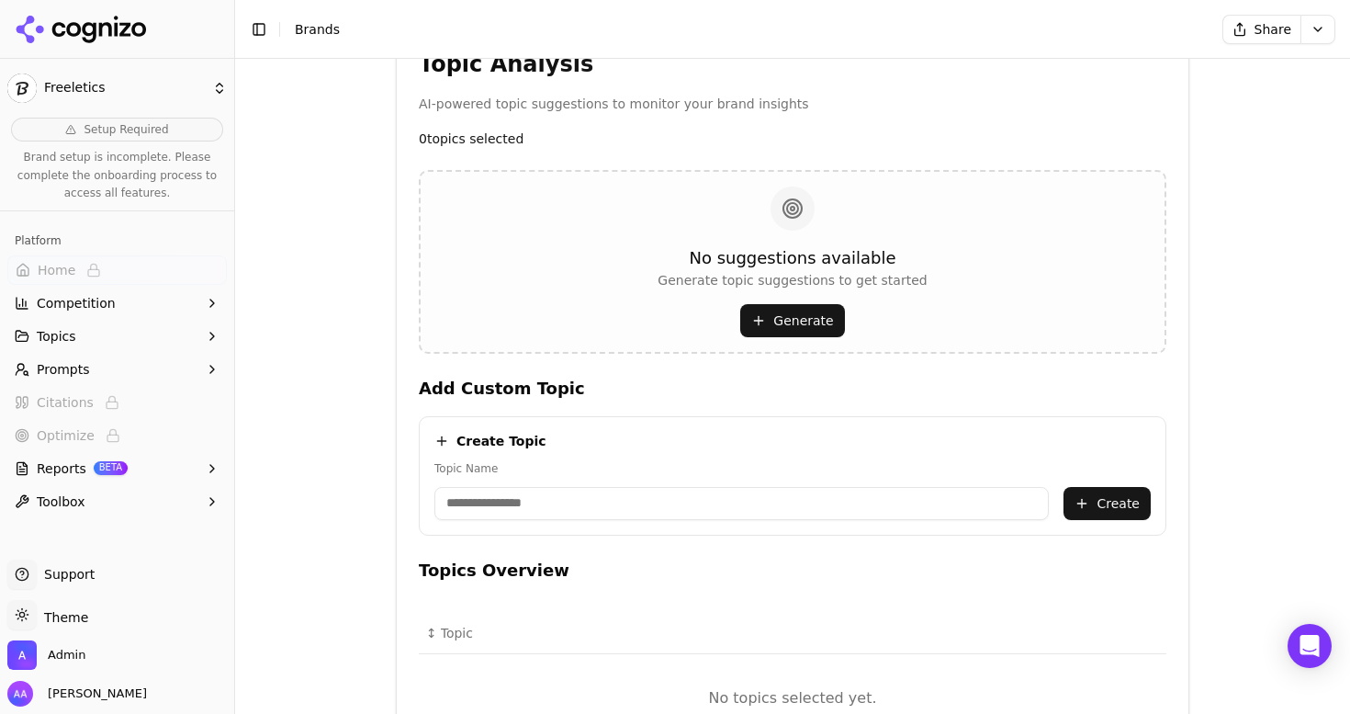
click at [756, 312] on button "Generate" at bounding box center [792, 320] width 104 height 33
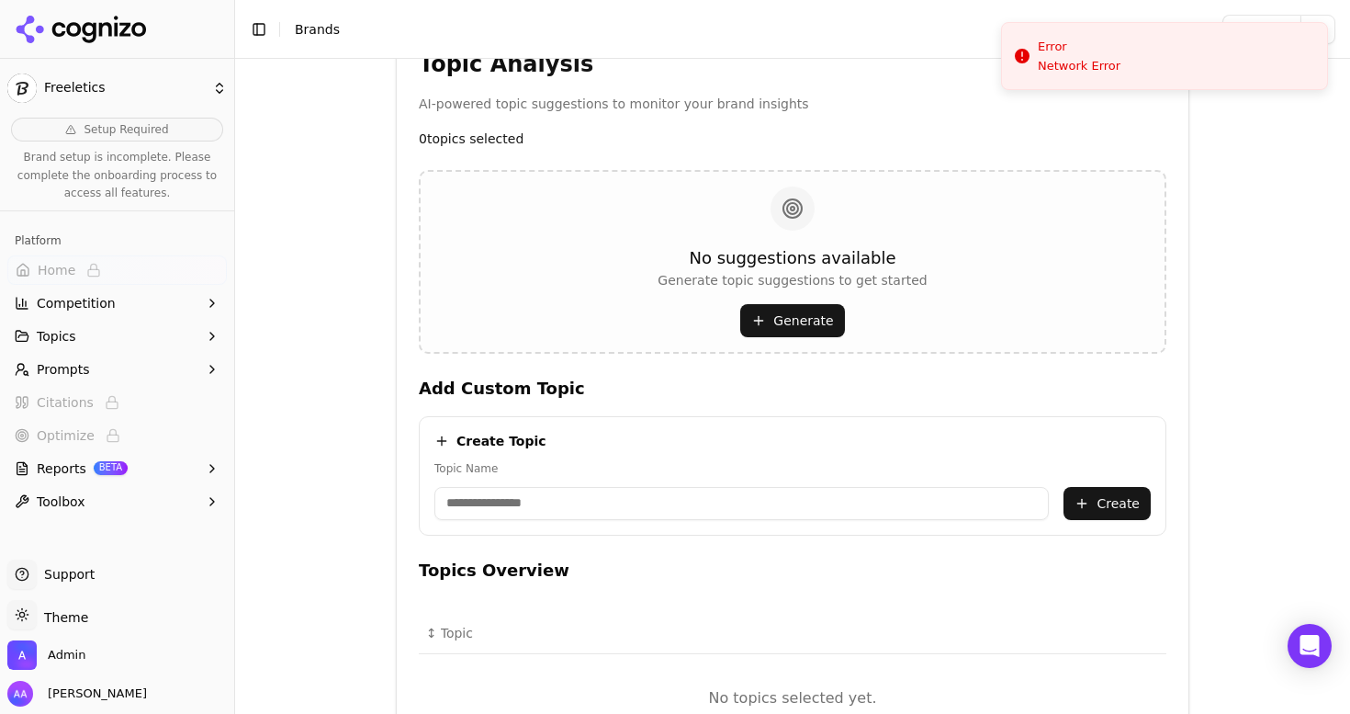
click at [963, 186] on div "No suggestions available Generate topic suggestions to get started Generate" at bounding box center [793, 262] width 748 height 184
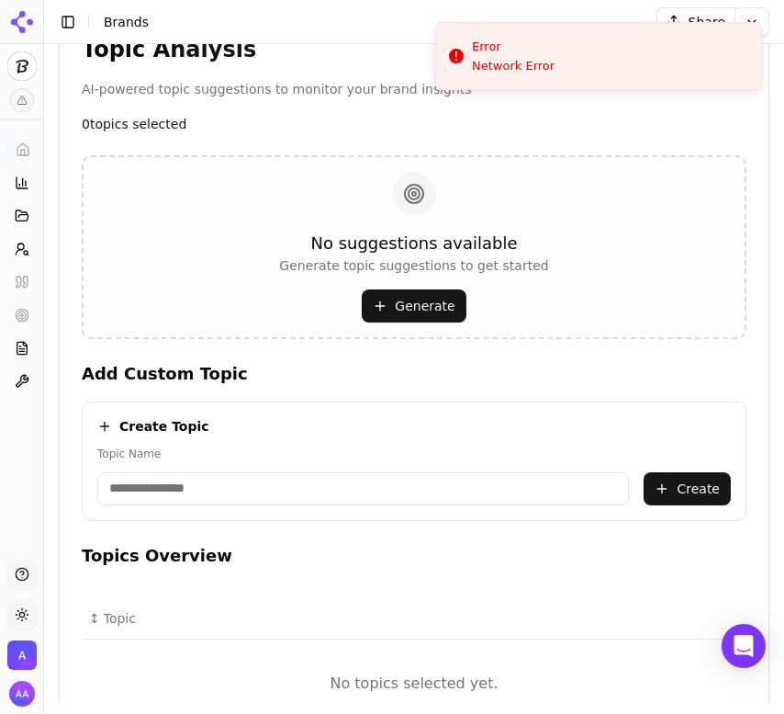
click at [423, 303] on button "Generate" at bounding box center [414, 305] width 104 height 33
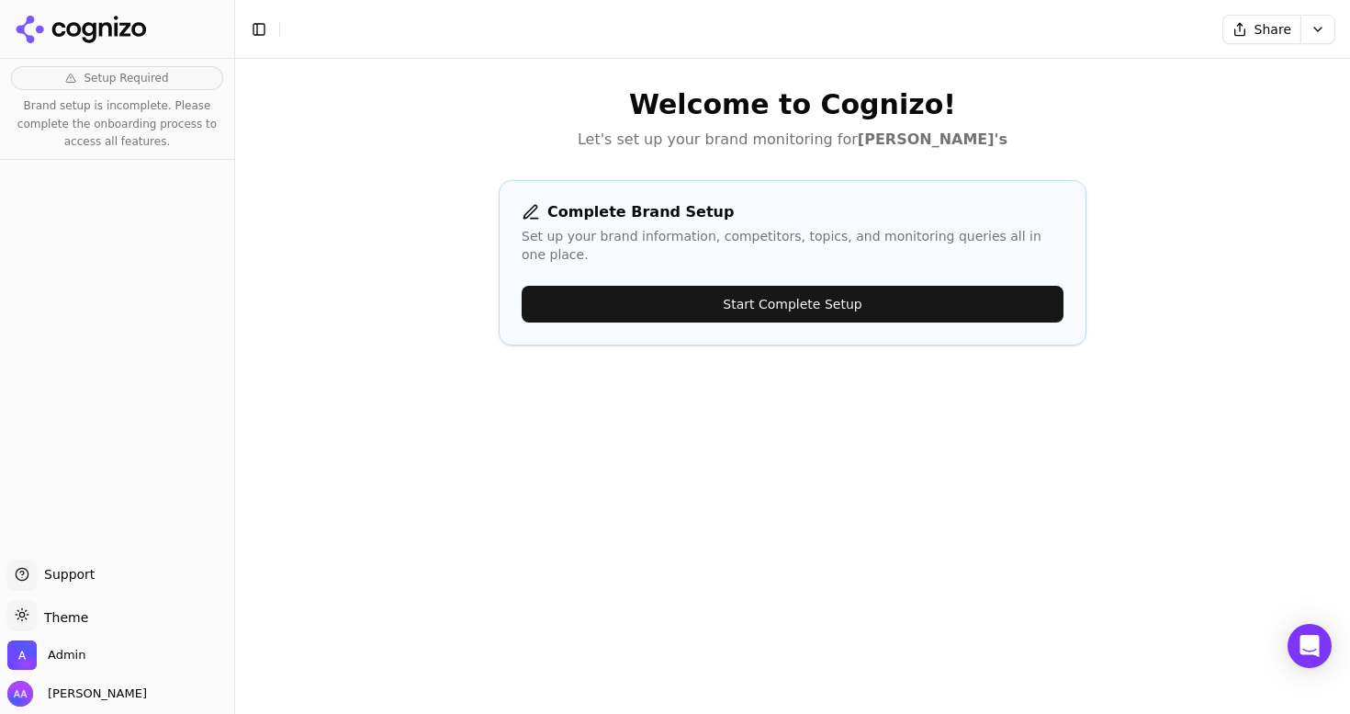
click at [103, 25] on icon at bounding box center [105, 29] width 13 height 14
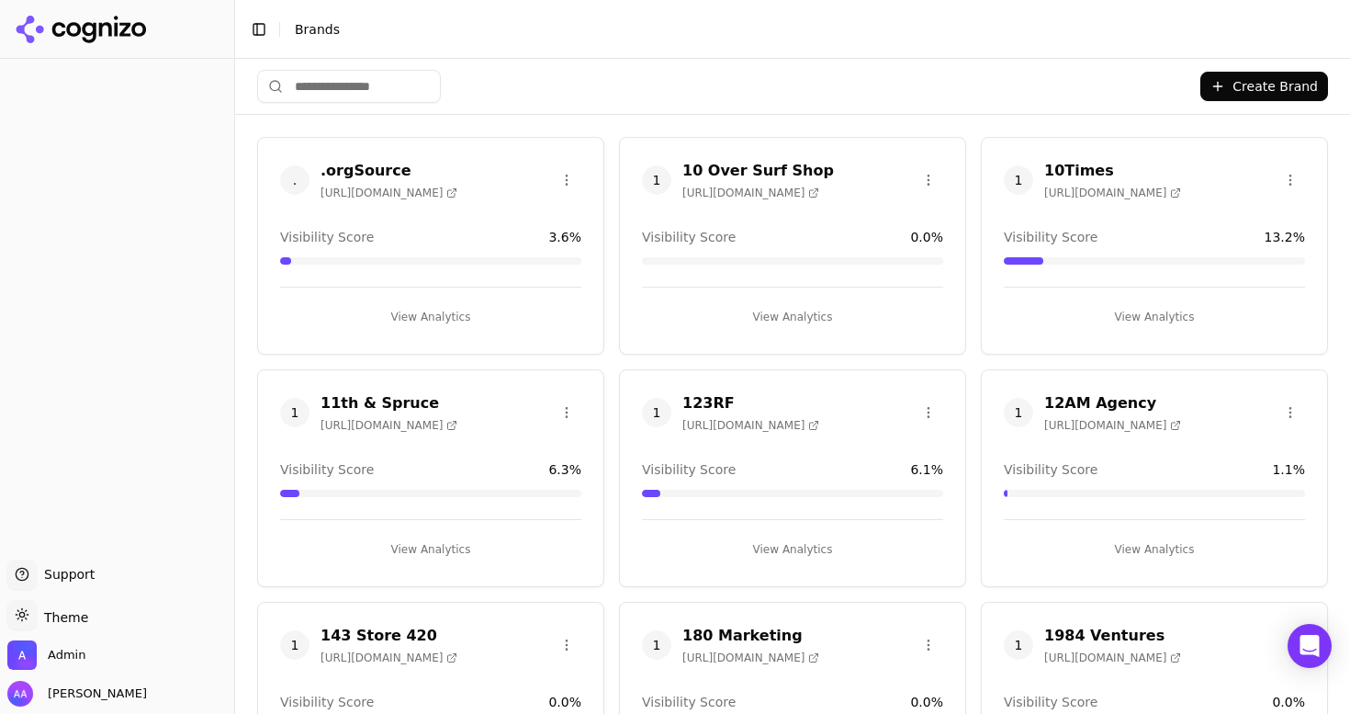
click at [355, 70] on input "search" at bounding box center [349, 86] width 184 height 33
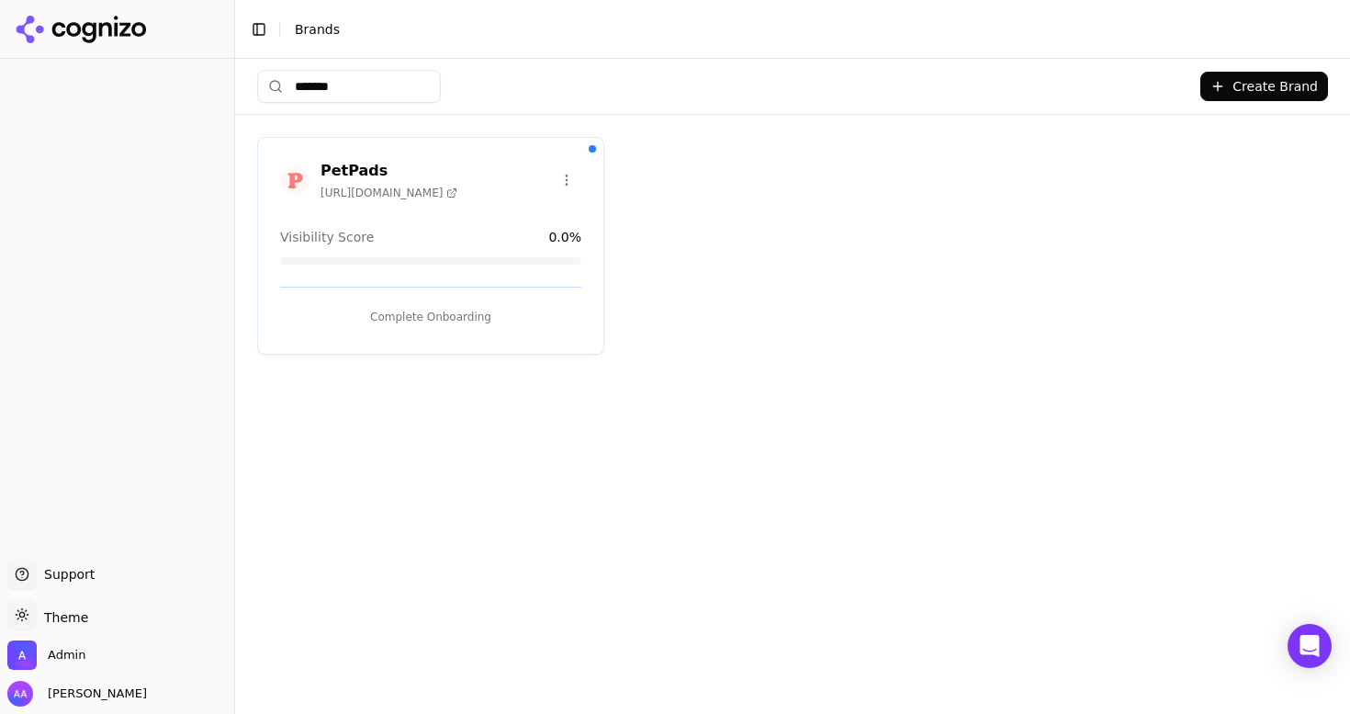
type input "*******"
click at [428, 317] on button "Complete Onboarding" at bounding box center [430, 316] width 301 height 29
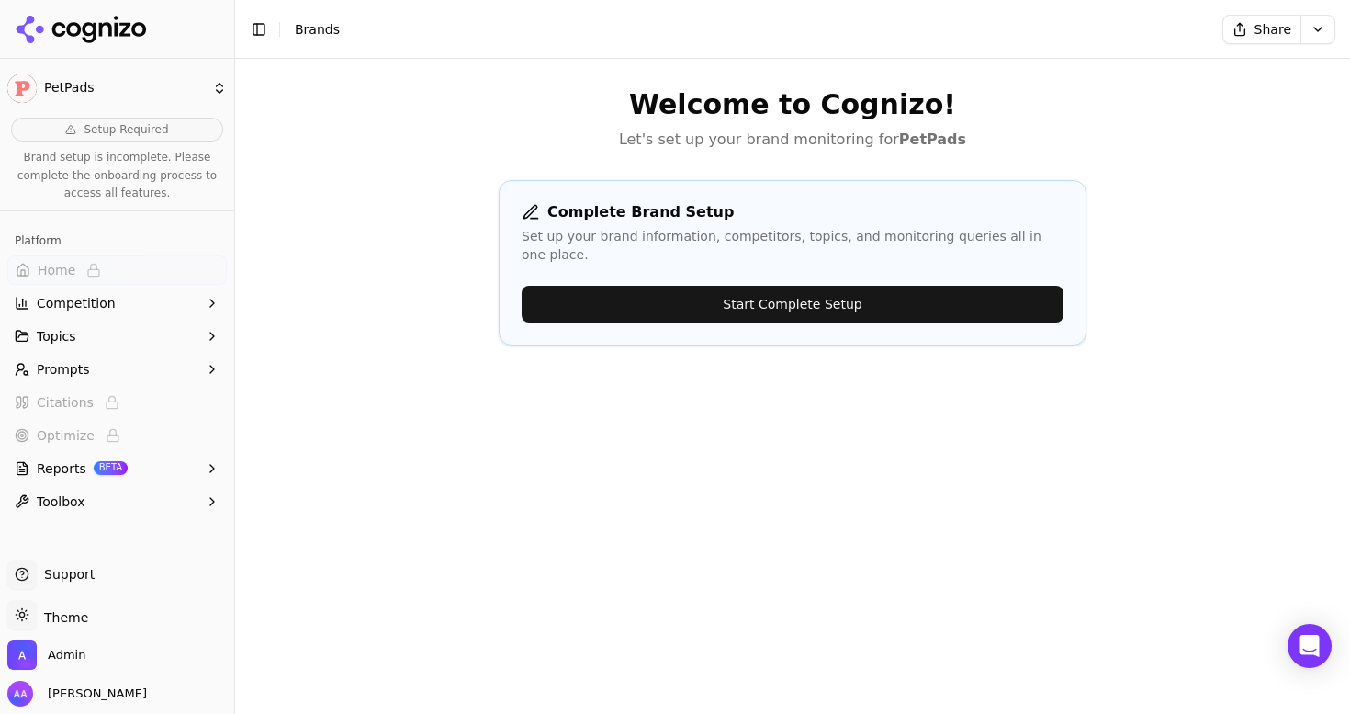
click at [847, 292] on button "Start Complete Setup" at bounding box center [793, 304] width 542 height 37
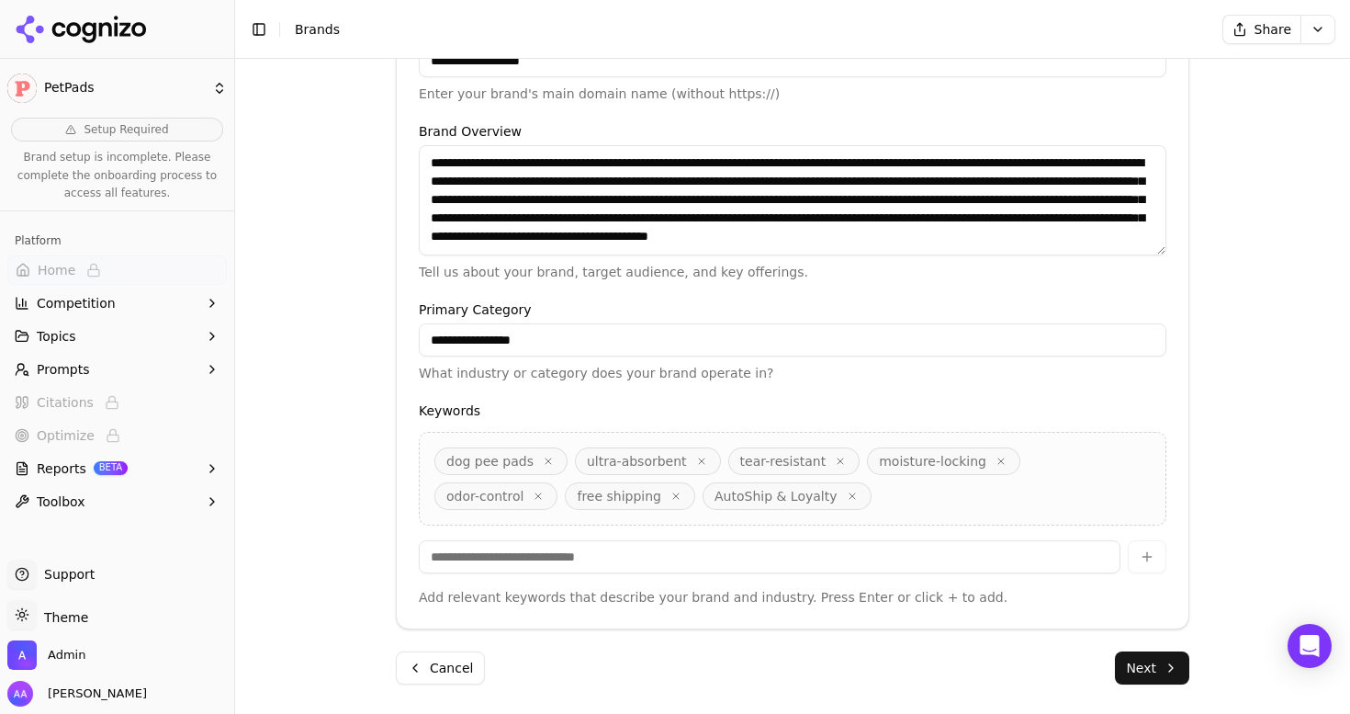
click at [1130, 670] on button "Next" at bounding box center [1152, 667] width 74 height 33
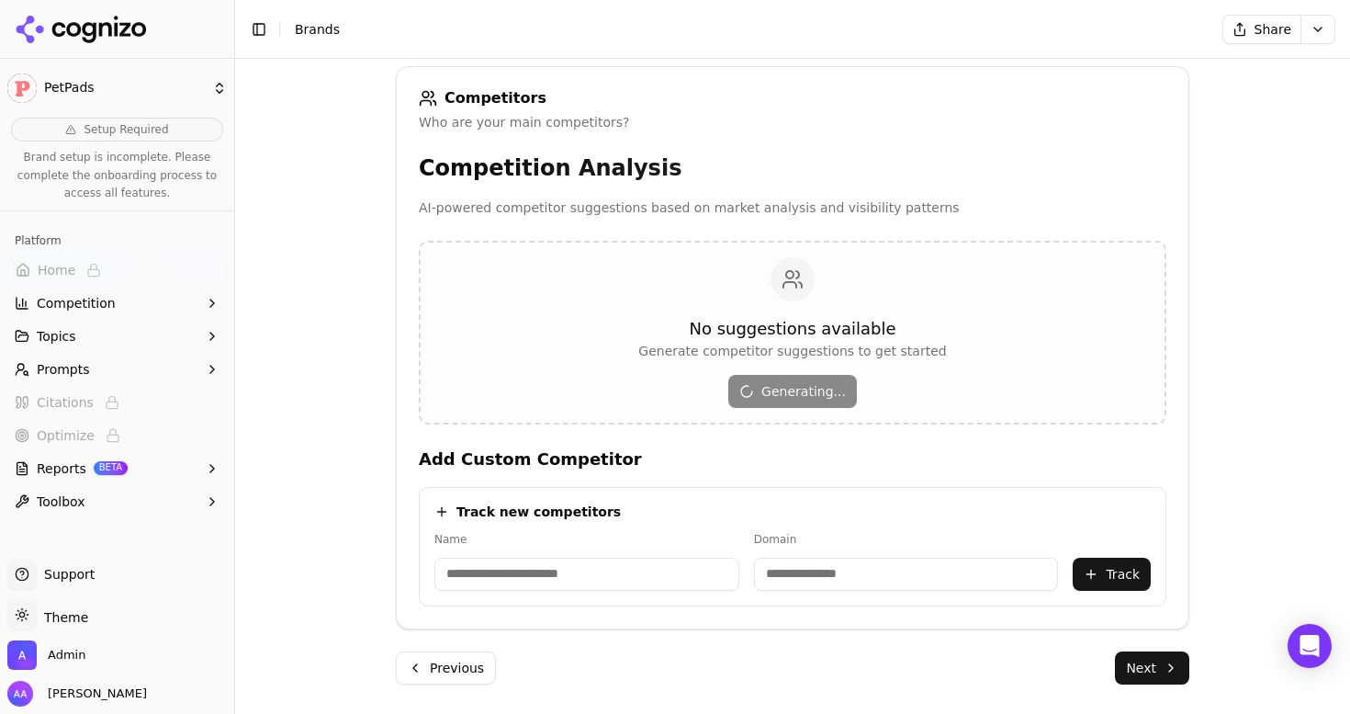
click at [1150, 674] on button "Next" at bounding box center [1152, 667] width 74 height 33
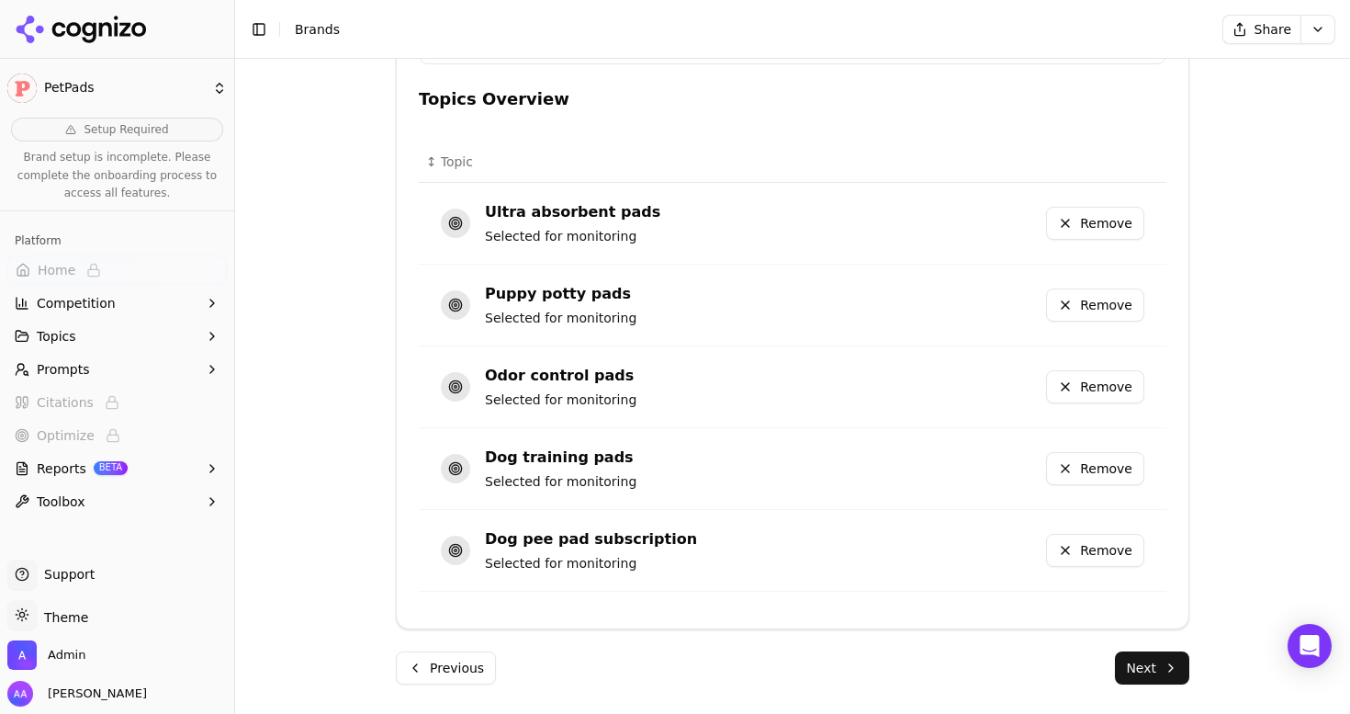
click at [1158, 668] on button "Next" at bounding box center [1152, 667] width 74 height 33
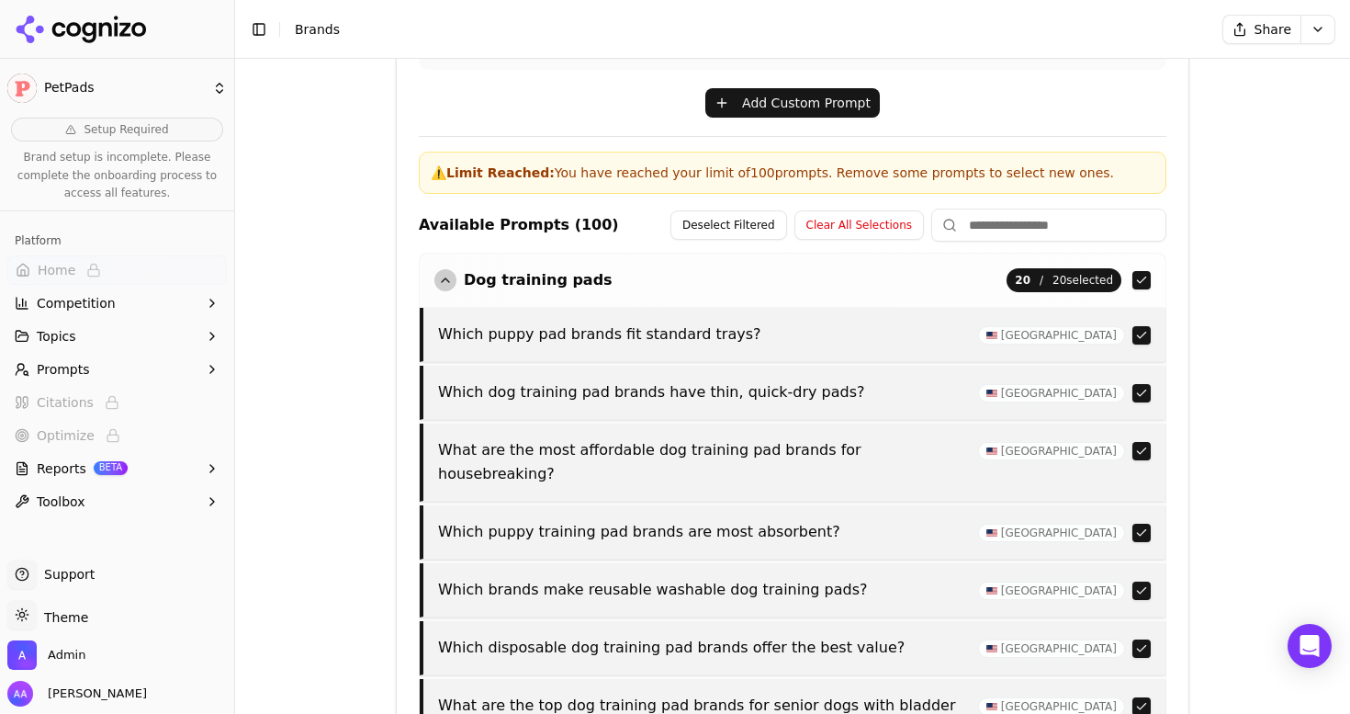
scroll to position [565, 0]
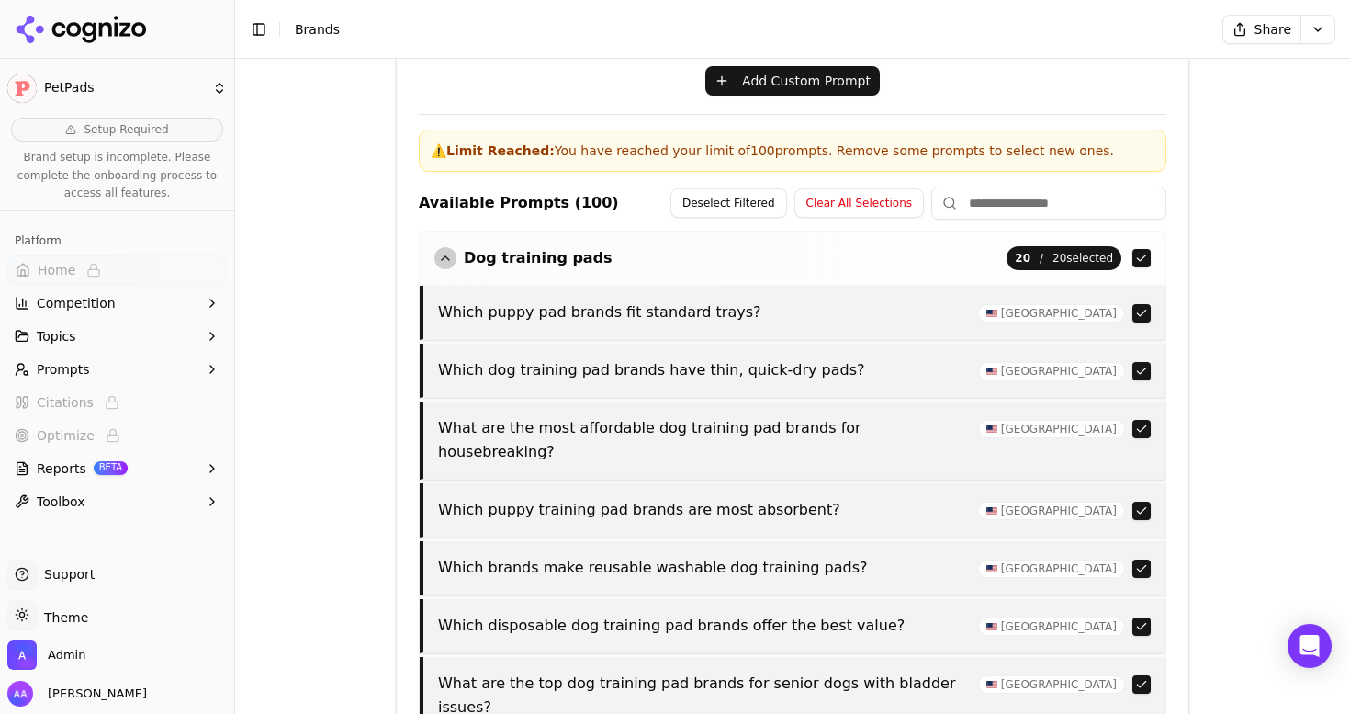
click at [437, 254] on div "button" at bounding box center [446, 258] width 22 height 22
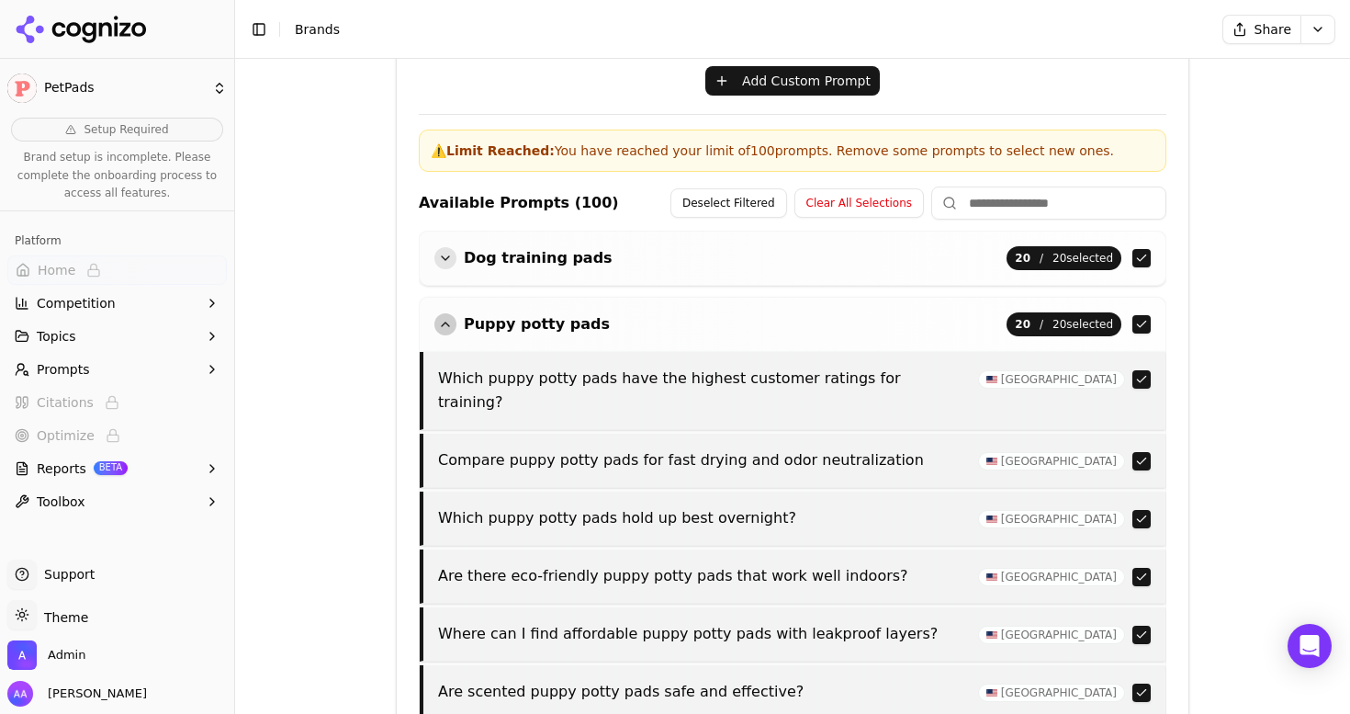
click at [438, 327] on div "button" at bounding box center [446, 324] width 22 height 22
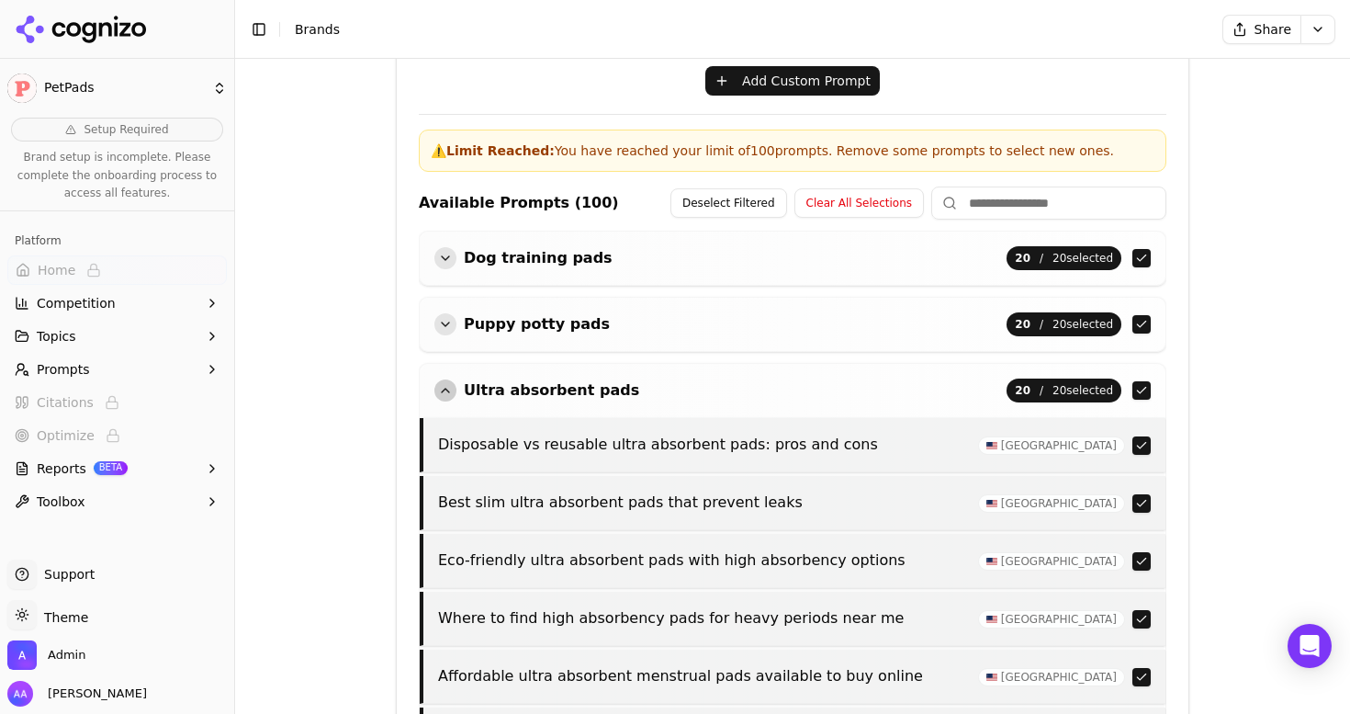
click at [446, 365] on div "Ultra absorbent pads 20 / 20 selected" at bounding box center [793, 390] width 746 height 53
click at [446, 384] on div "button" at bounding box center [446, 390] width 22 height 22
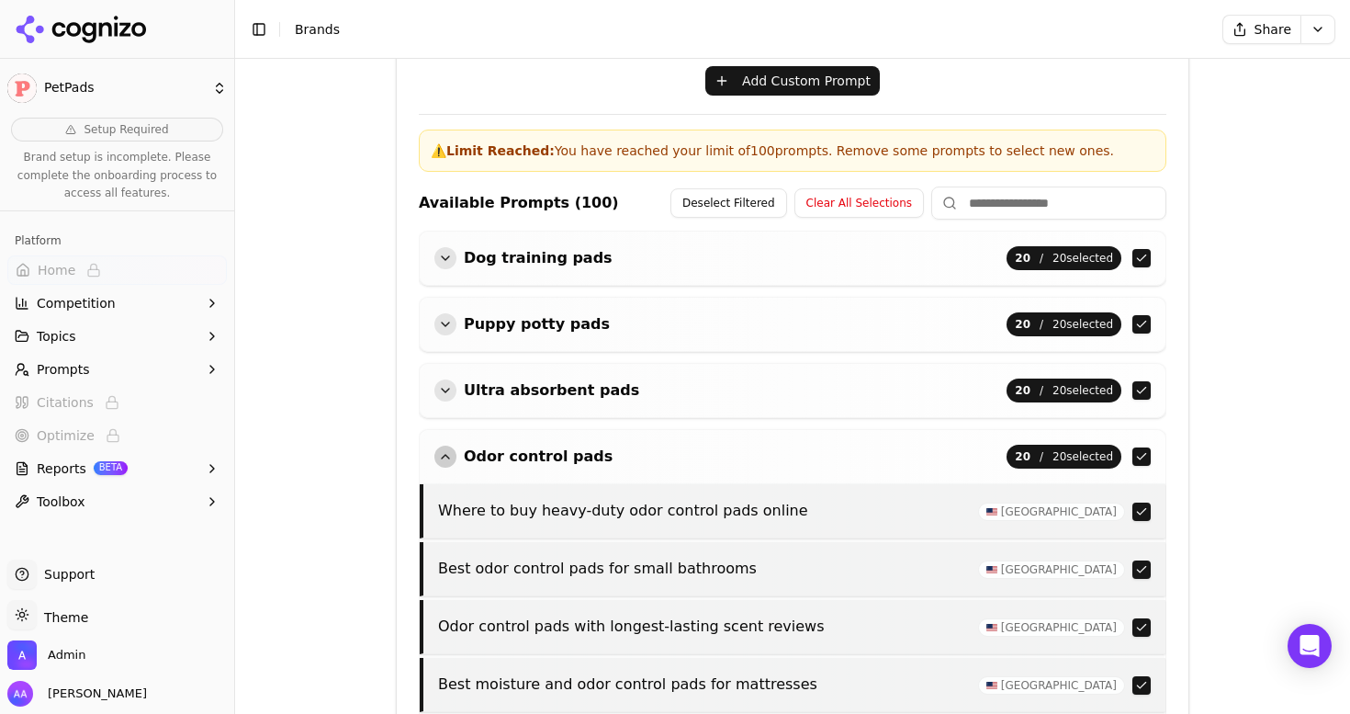
click at [449, 447] on div "button" at bounding box center [446, 457] width 22 height 22
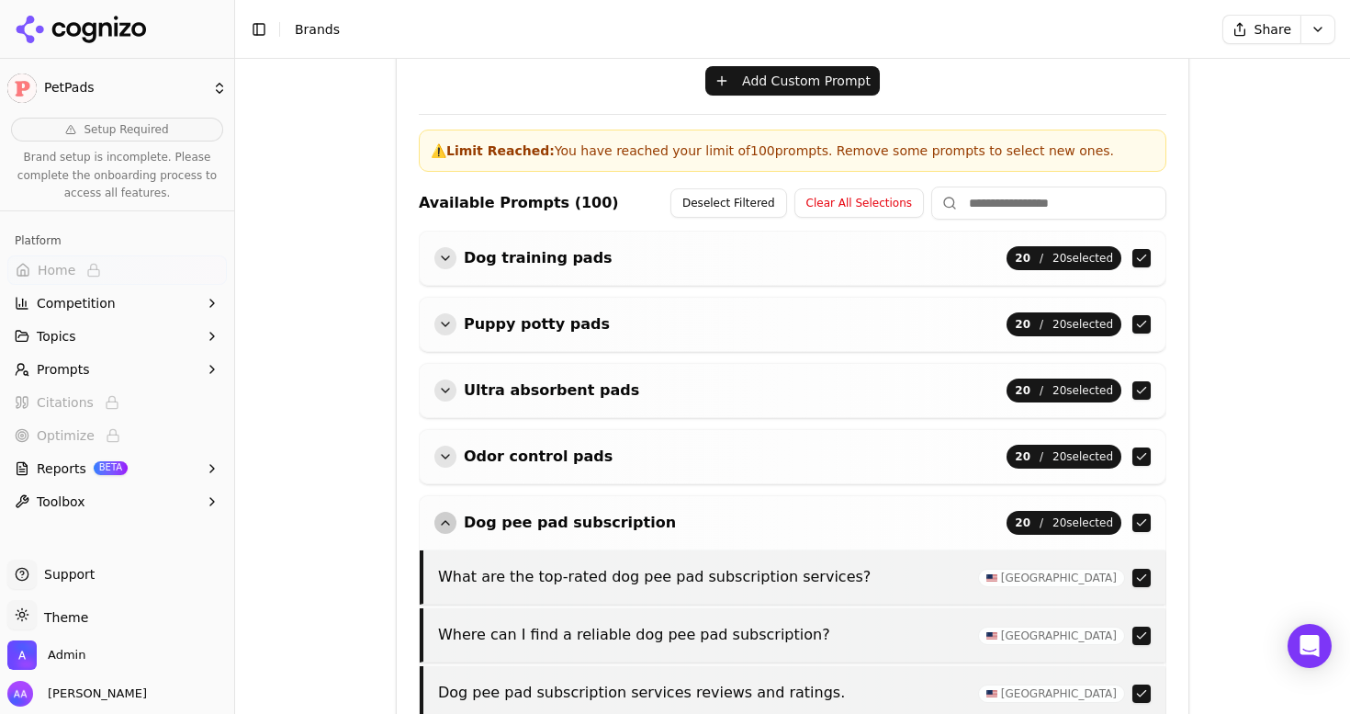
click at [446, 527] on div "button" at bounding box center [446, 523] width 22 height 22
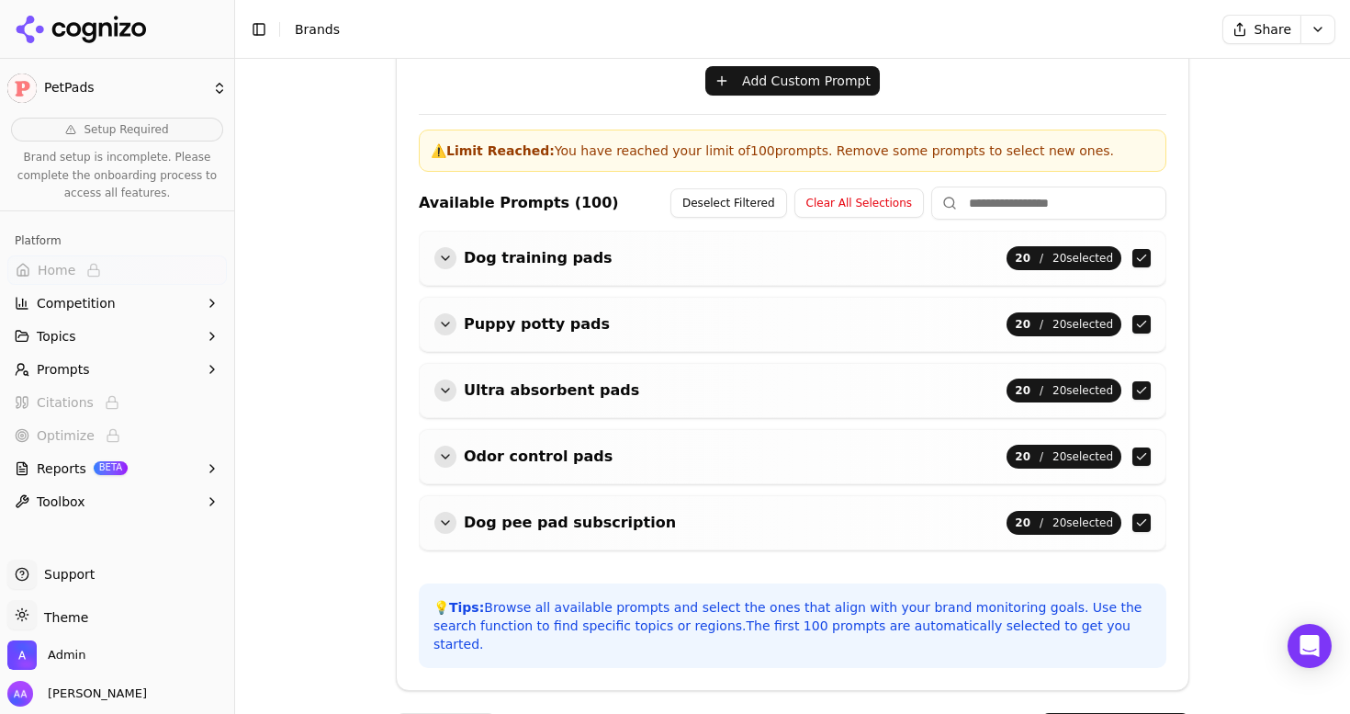
scroll to position [608, 0]
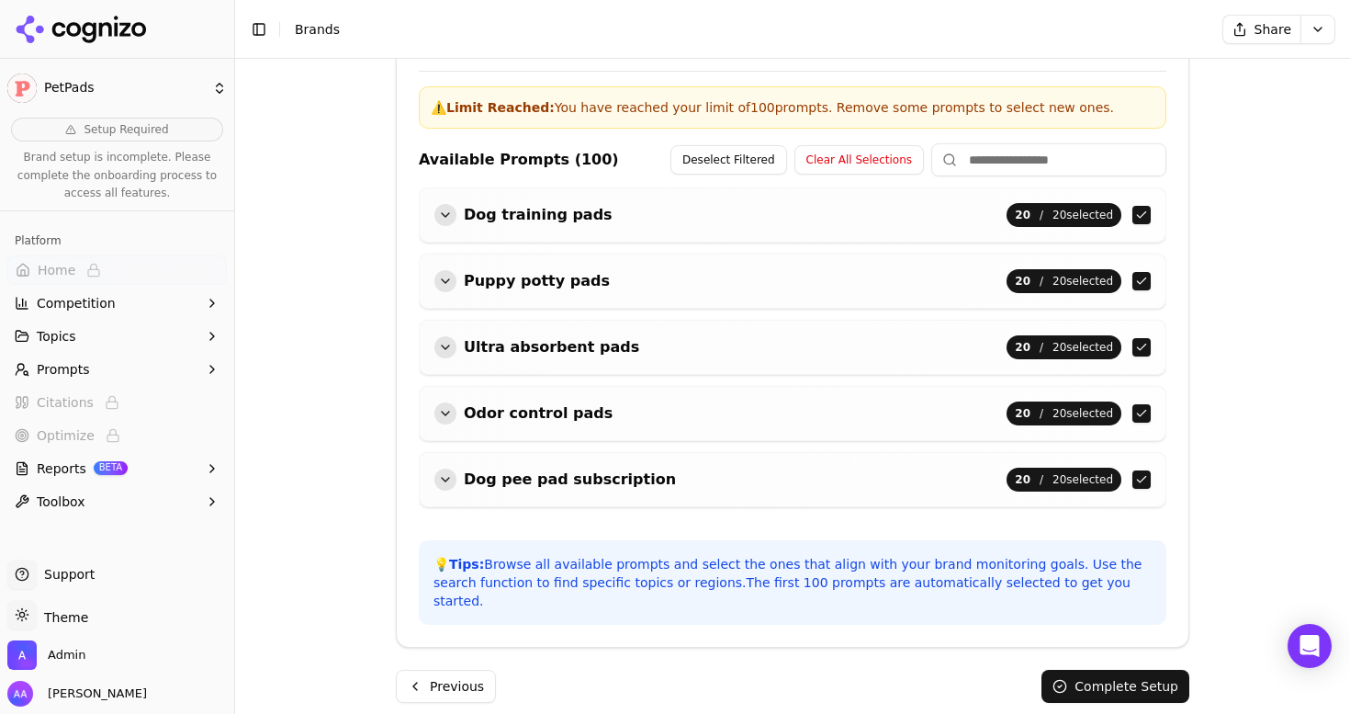
click at [1082, 670] on button "Complete Setup" at bounding box center [1116, 686] width 148 height 33
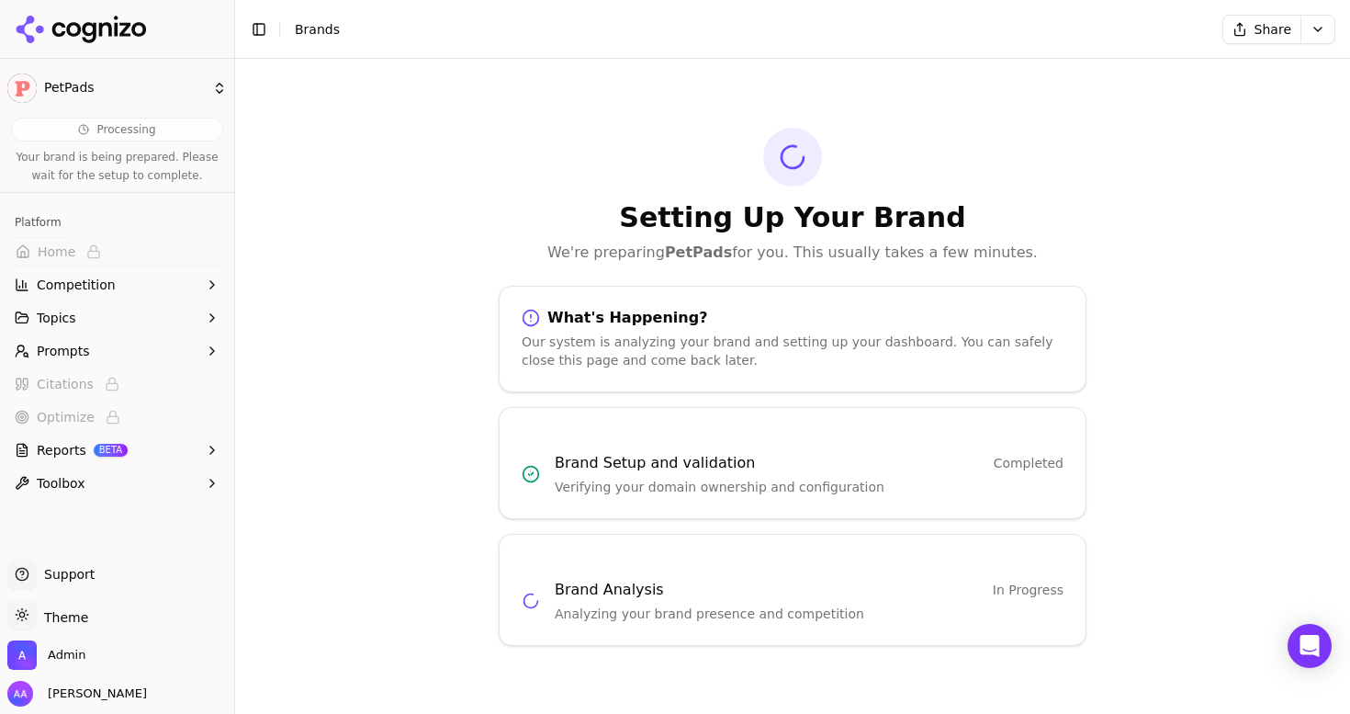
scroll to position [0, 0]
click at [125, 34] on icon at bounding box center [124, 29] width 11 height 14
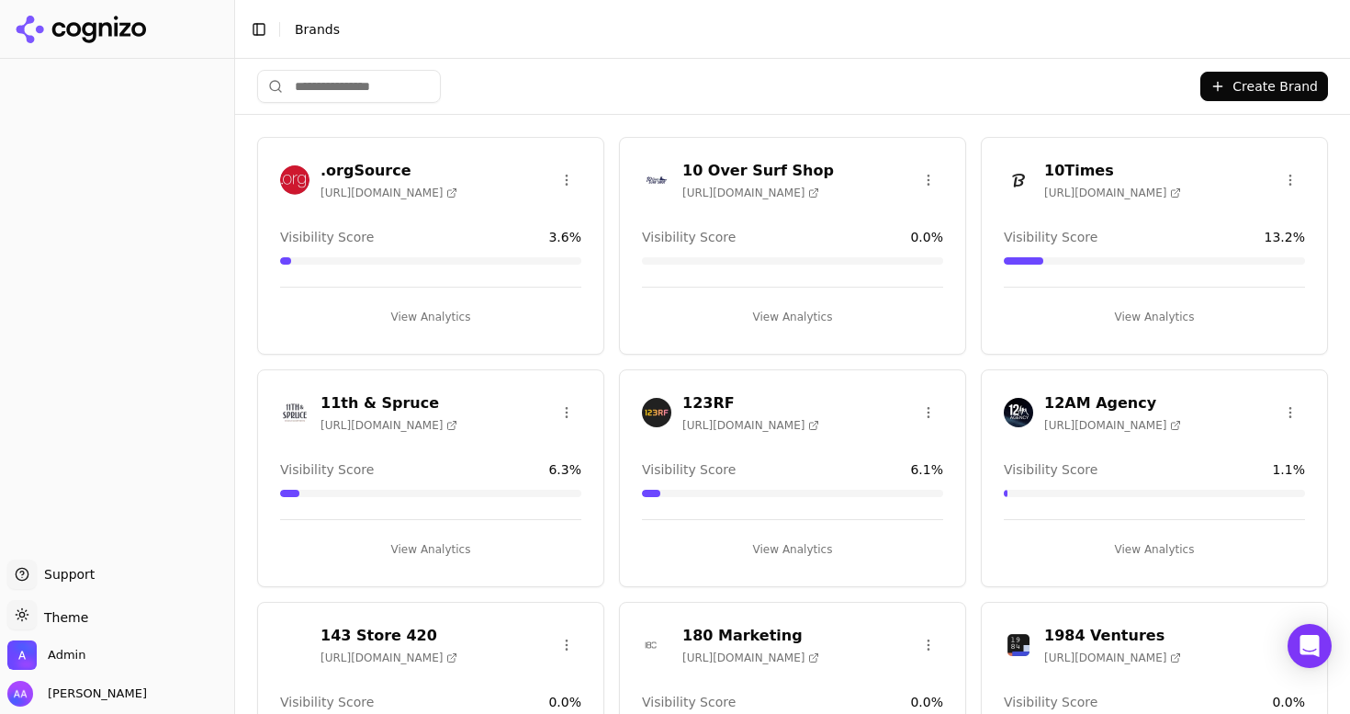
click at [323, 74] on input "search" at bounding box center [349, 86] width 184 height 33
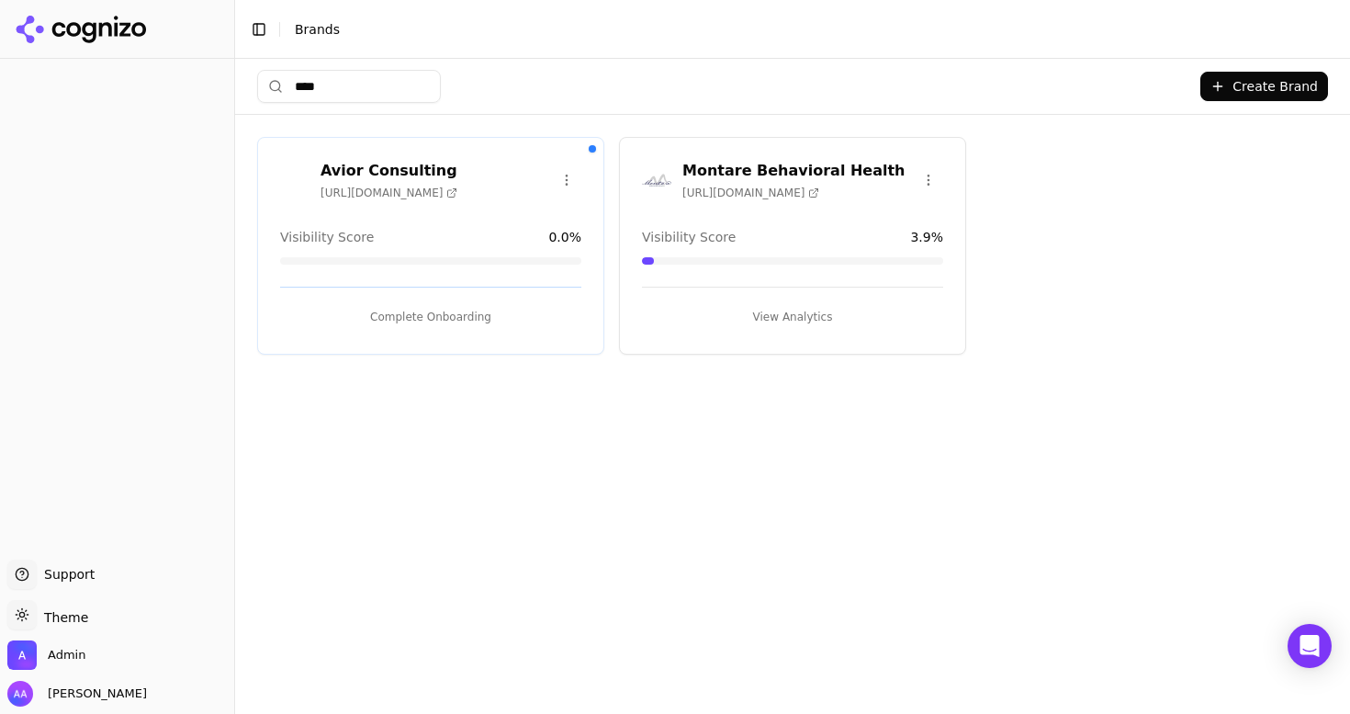
type input "****"
click at [389, 314] on button "Complete Onboarding" at bounding box center [430, 316] width 301 height 29
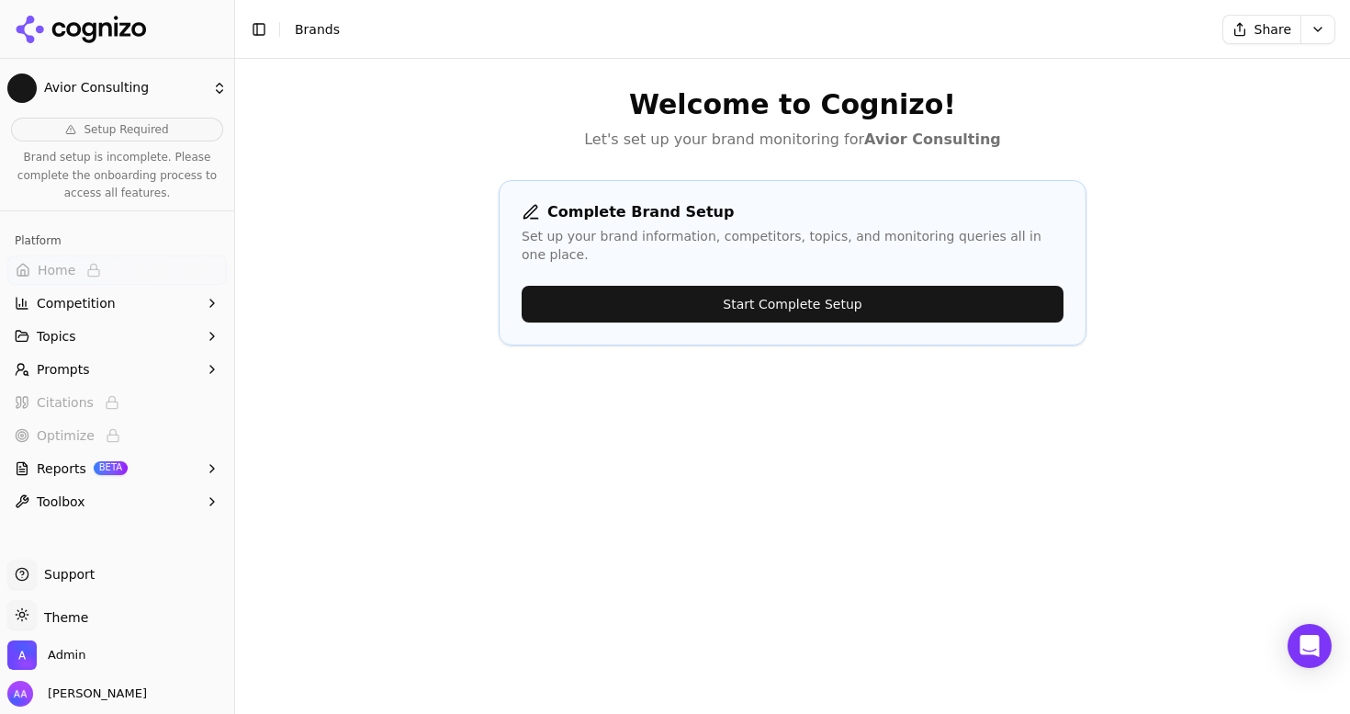
click at [829, 286] on button "Start Complete Setup" at bounding box center [793, 304] width 542 height 37
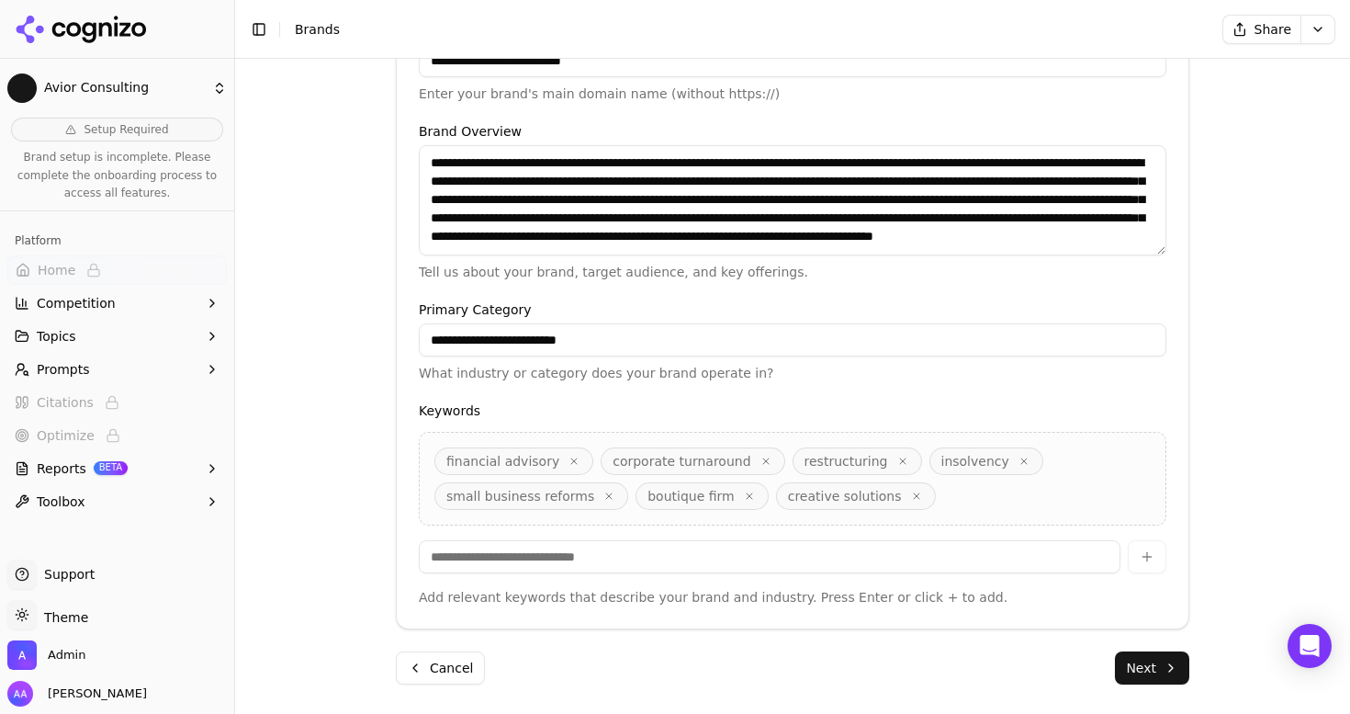
click at [1161, 671] on button "Next" at bounding box center [1152, 667] width 74 height 33
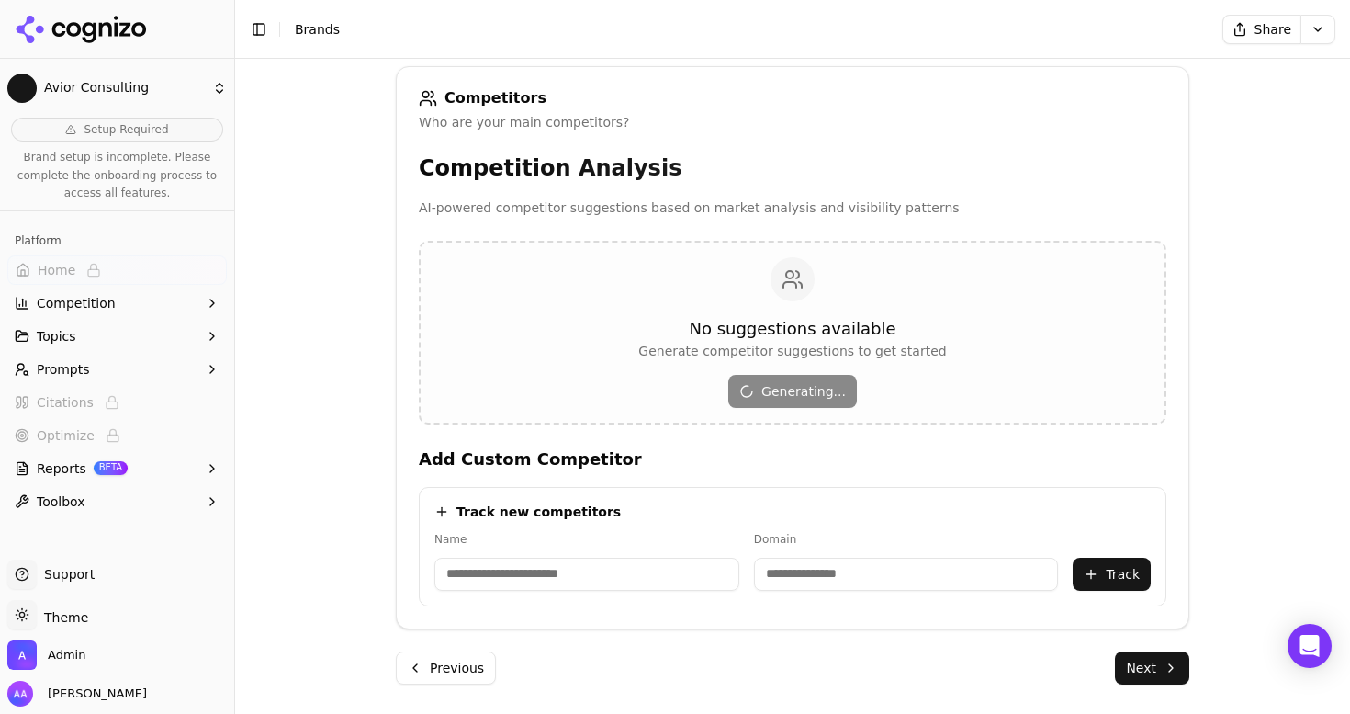
click at [1161, 671] on button "Next" at bounding box center [1152, 667] width 74 height 33
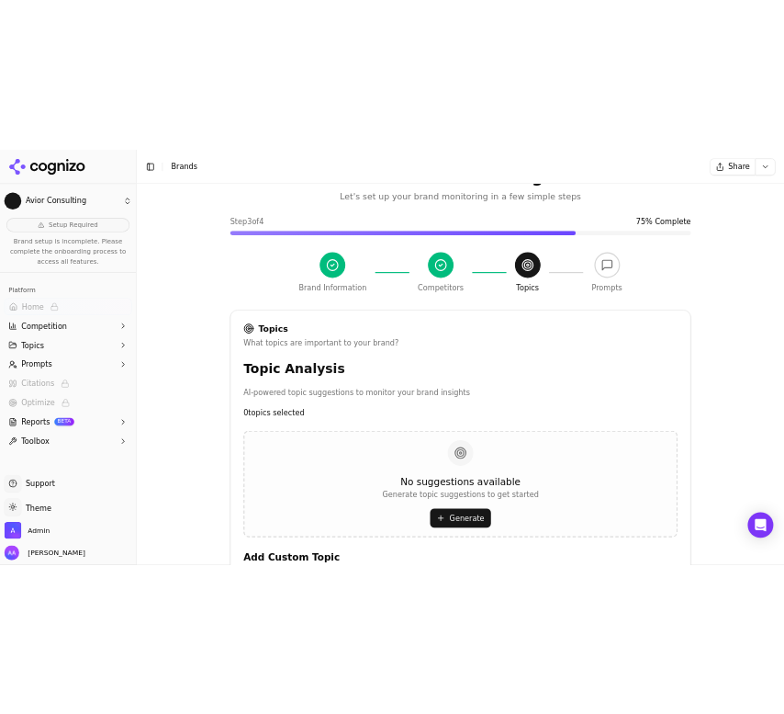
scroll to position [473, 0]
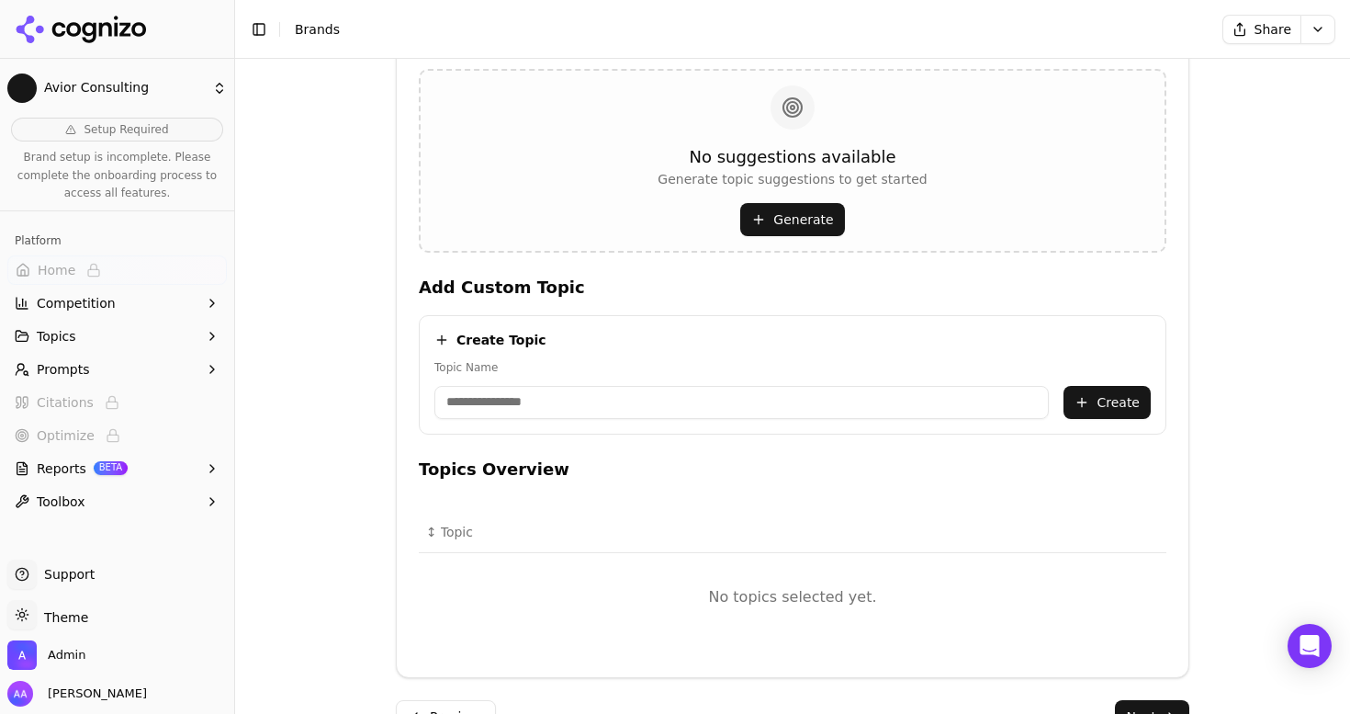
click at [795, 218] on button "Generate" at bounding box center [792, 219] width 104 height 33
click at [931, 236] on div "No suggestions available Generate topic suggestions to get started Generating..." at bounding box center [793, 161] width 748 height 184
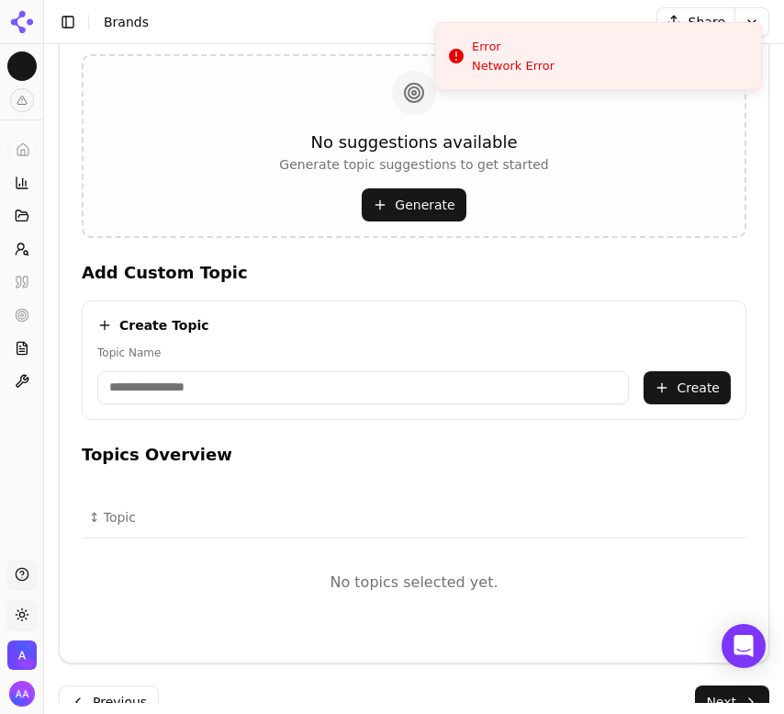
click at [436, 198] on button "Generate" at bounding box center [414, 204] width 104 height 33
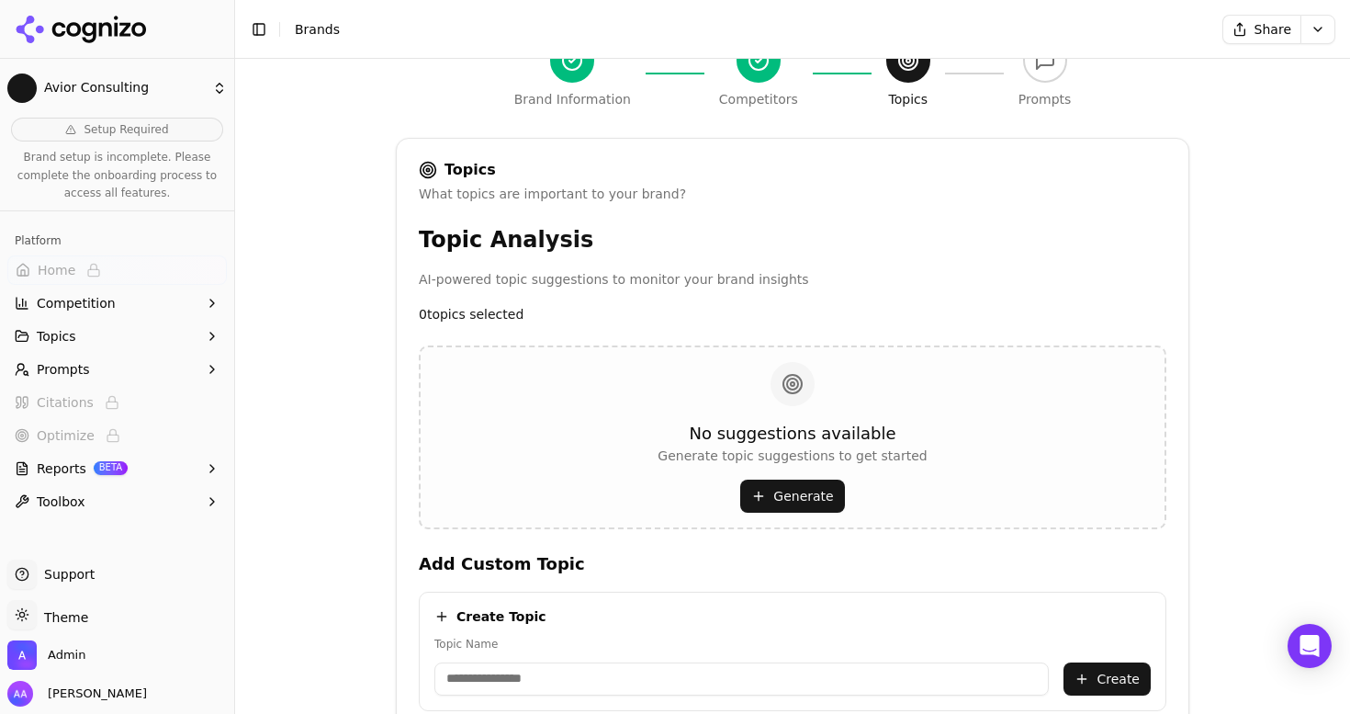
scroll to position [240, 0]
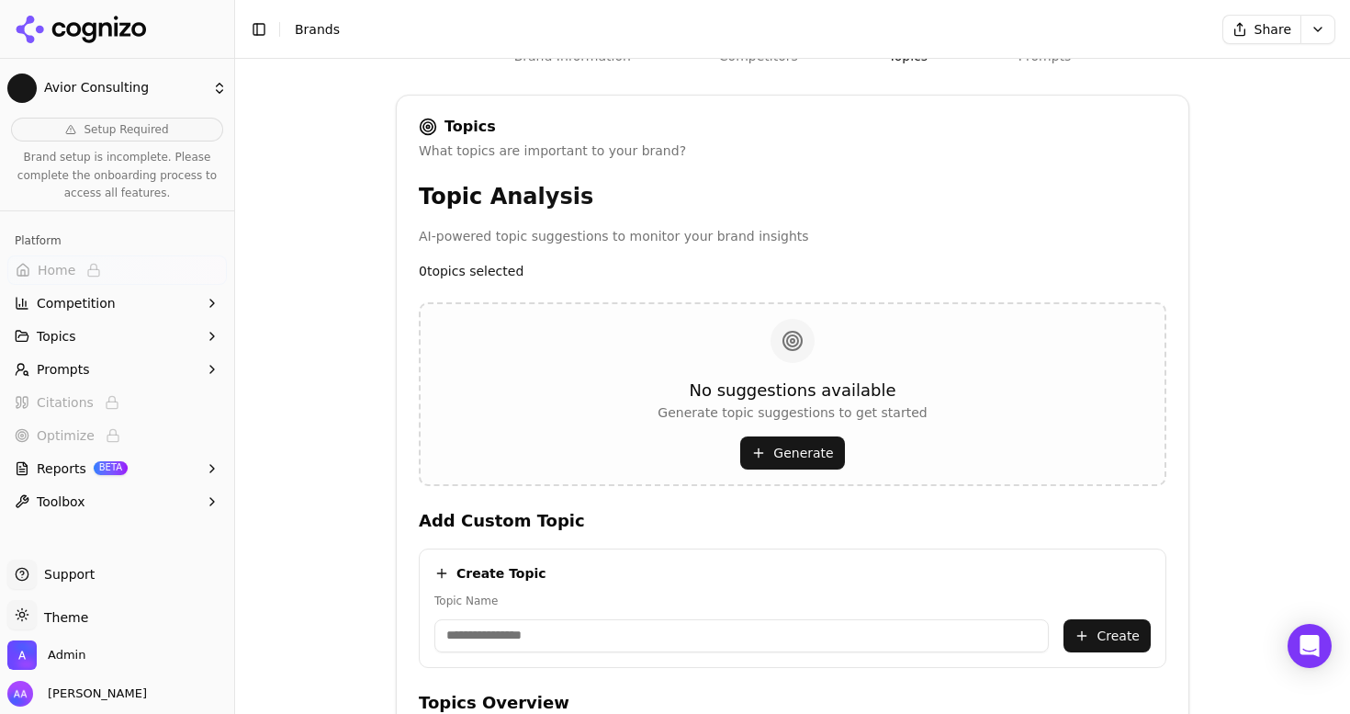
click at [784, 450] on button "Generate" at bounding box center [792, 452] width 104 height 33
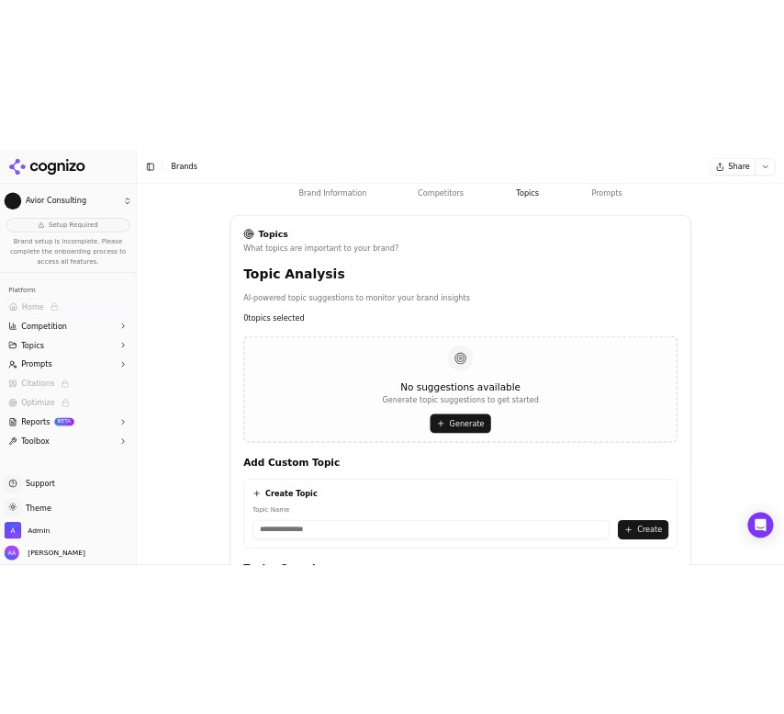
scroll to position [224, 0]
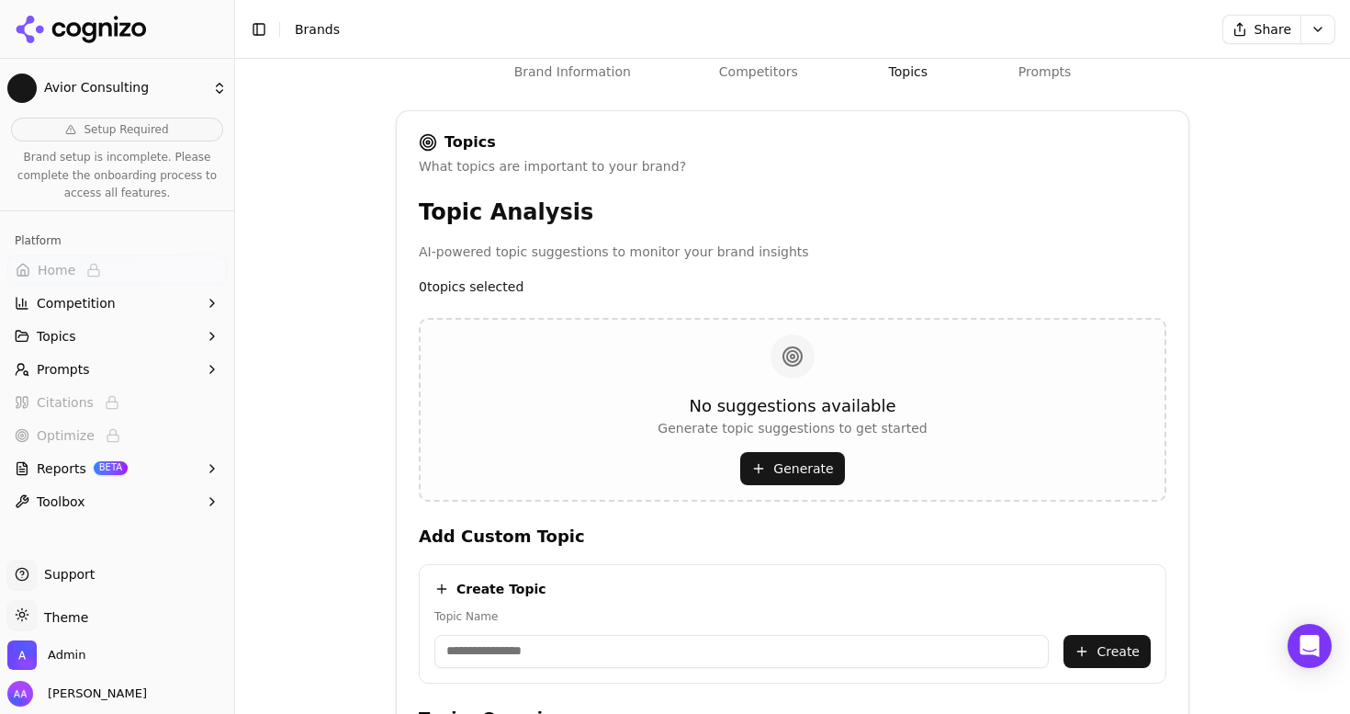
click at [875, 393] on h5 "No suggestions available" at bounding box center [792, 406] width 269 height 26
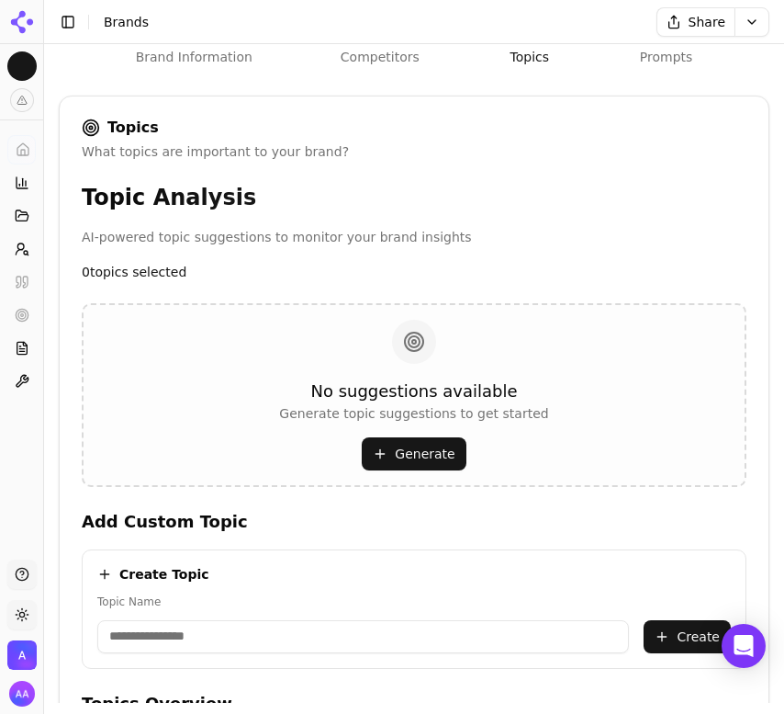
click at [415, 468] on button "Generate" at bounding box center [414, 453] width 104 height 33
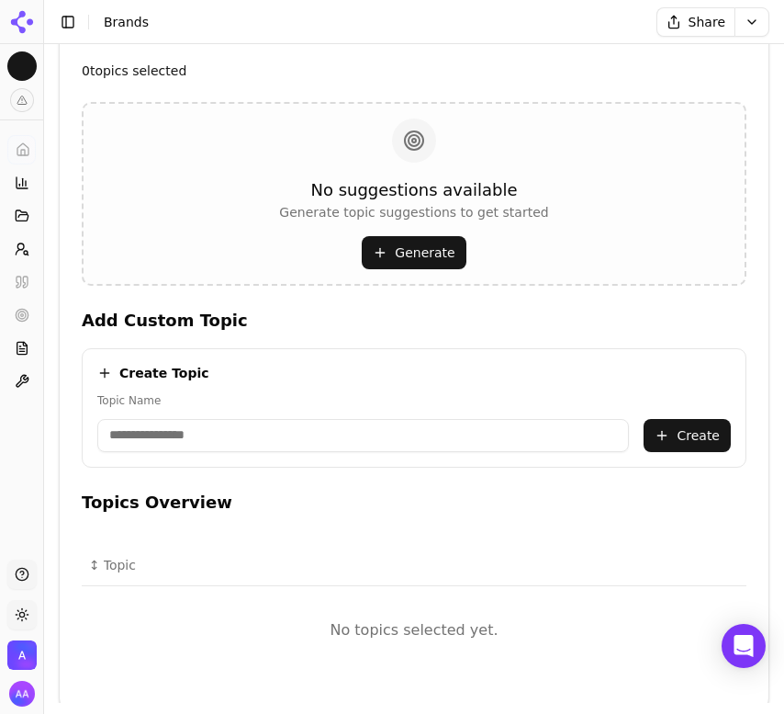
scroll to position [518, 0]
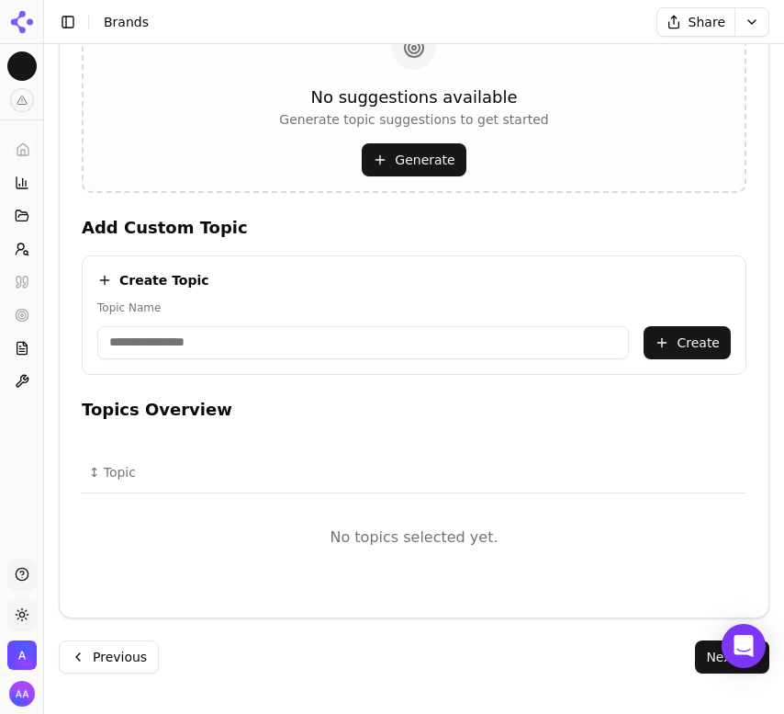
click at [445, 341] on input "Topic Name" at bounding box center [363, 342] width 532 height 33
paste input "**********"
type input "**********"
click at [667, 342] on button "Create" at bounding box center [687, 342] width 87 height 33
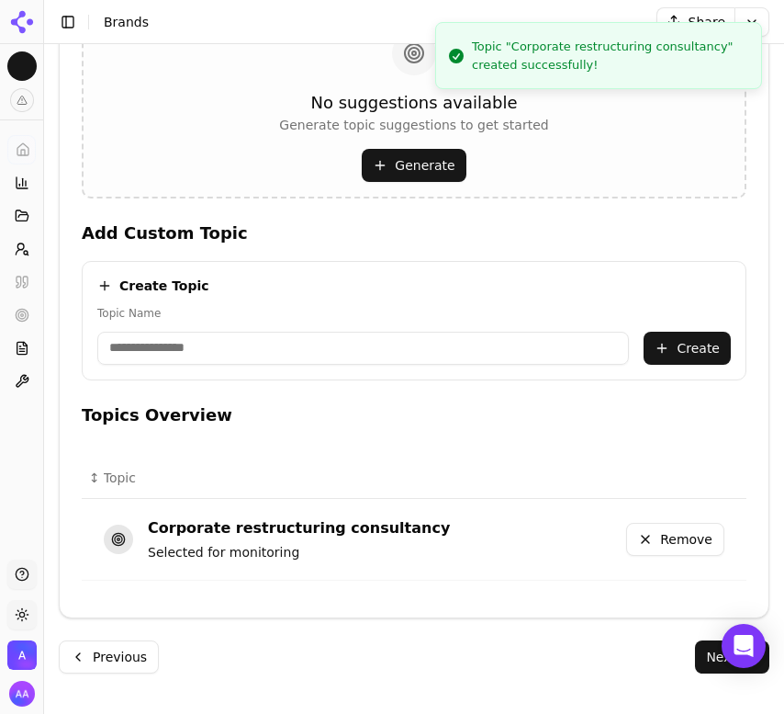
scroll to position [513, 0]
click at [365, 351] on input "Topic Name" at bounding box center [363, 348] width 532 height 33
paste input "**********"
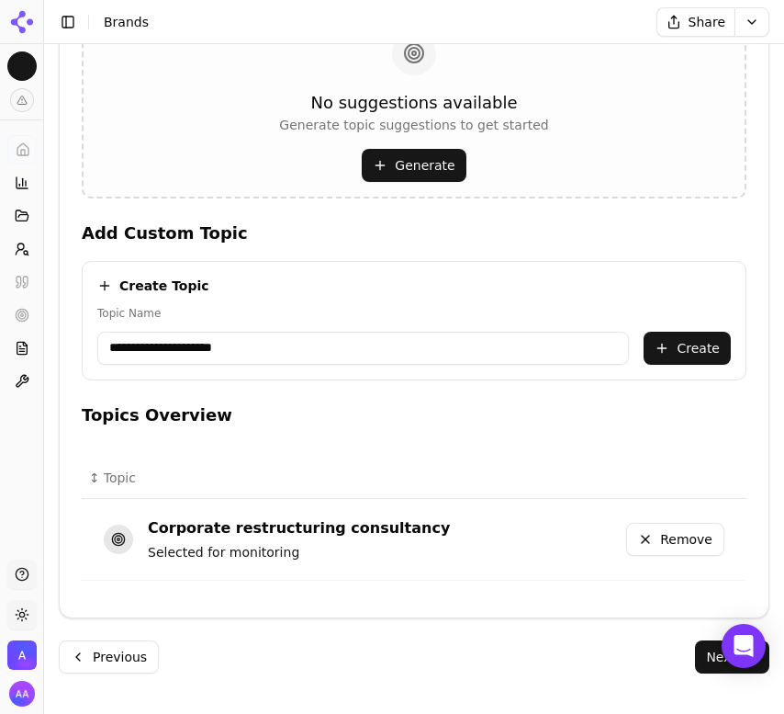
type input "**********"
click at [661, 342] on button "Create" at bounding box center [687, 348] width 87 height 33
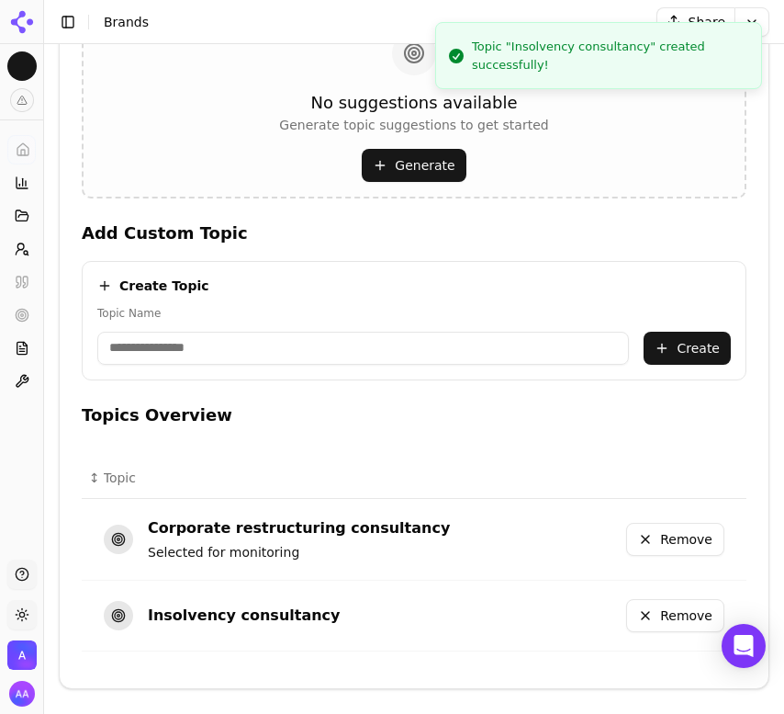
click at [320, 344] on input "Topic Name" at bounding box center [363, 348] width 532 height 33
paste input "**********"
type input "**********"
click at [670, 356] on button "Create" at bounding box center [687, 348] width 87 height 33
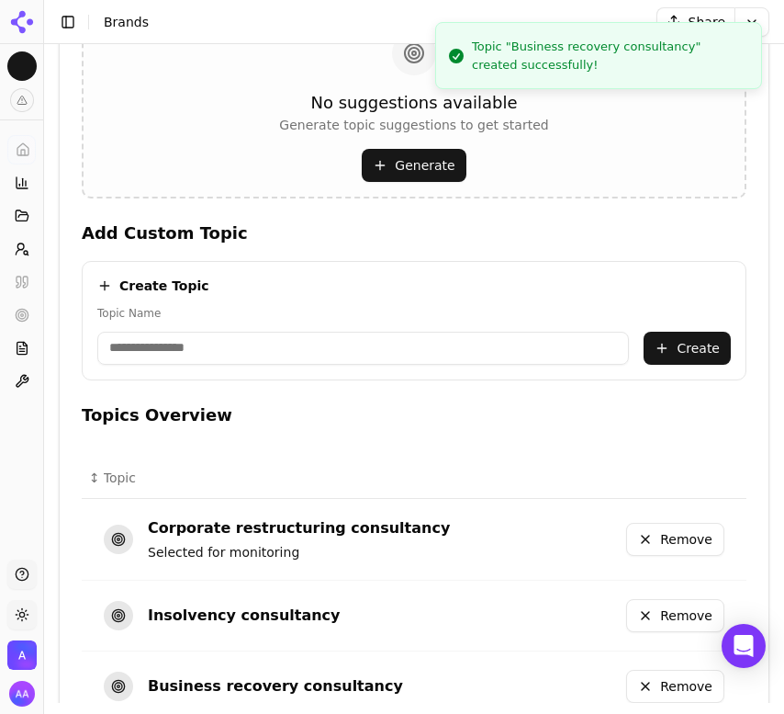
scroll to position [654, 0]
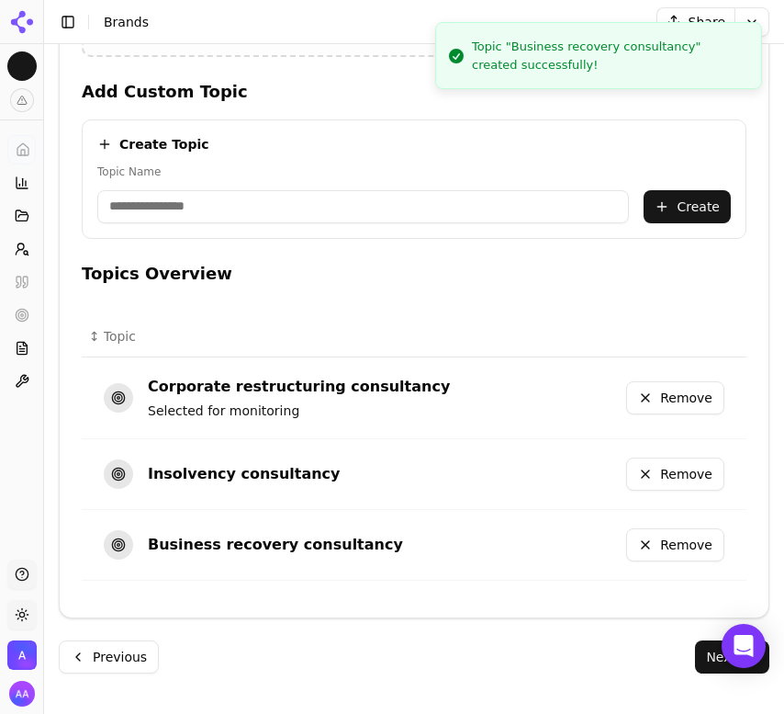
click at [711, 660] on button "Next" at bounding box center [732, 656] width 74 height 33
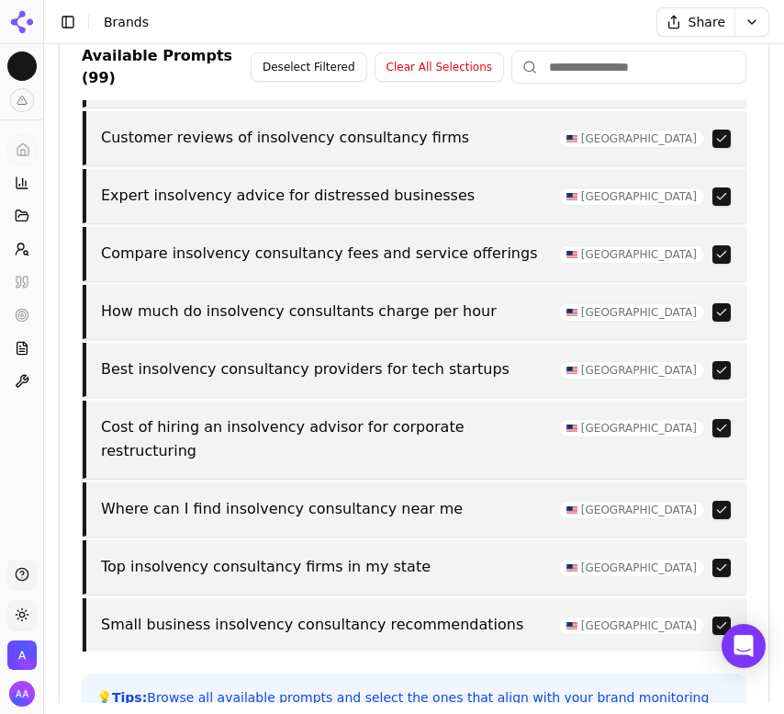
scroll to position [786, 0]
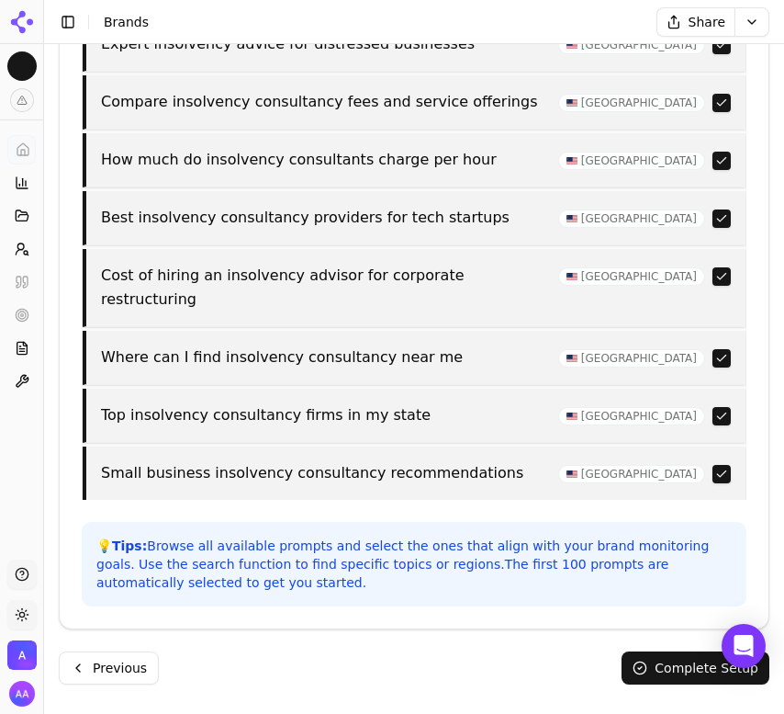
click at [660, 660] on button "Complete Setup" at bounding box center [696, 667] width 148 height 33
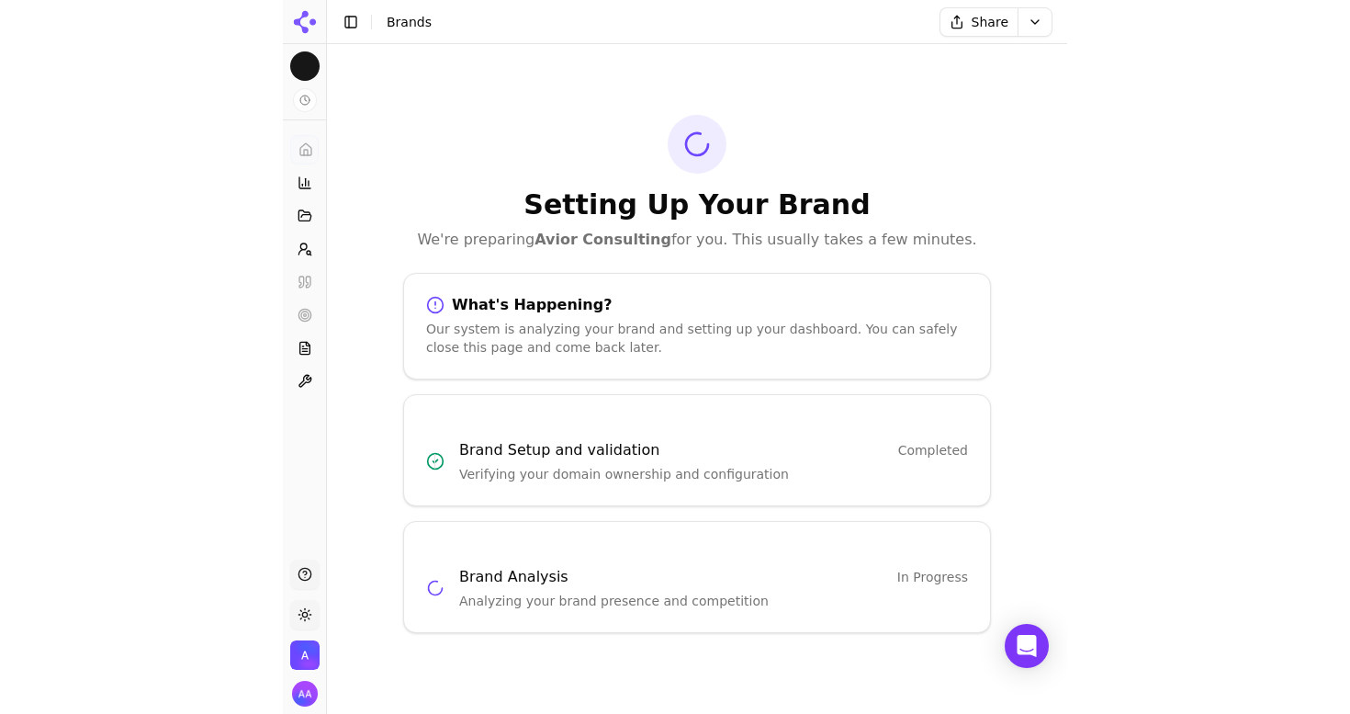
scroll to position [0, 0]
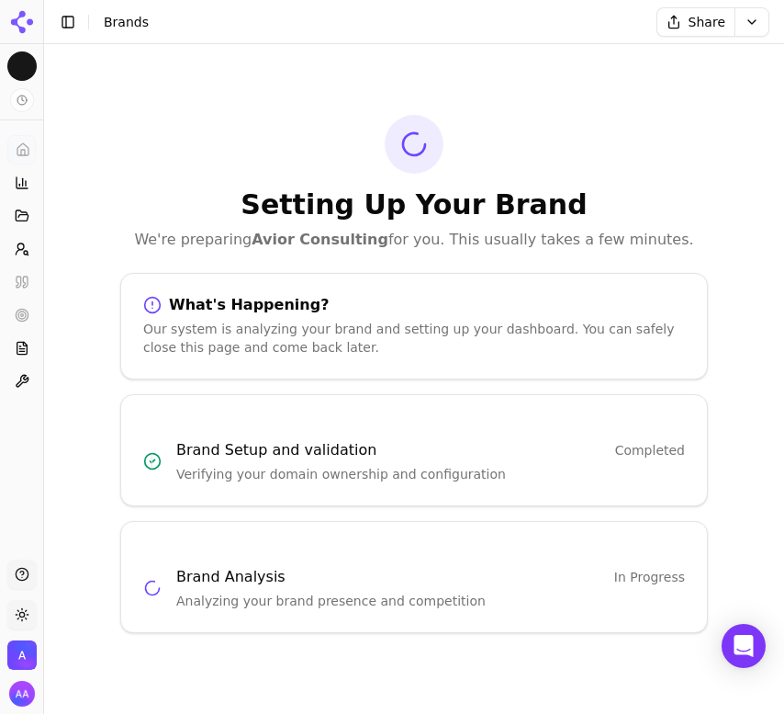
click at [574, 174] on div "Setting Up Your Brand We're preparing Avior Consulting for you. This usually ta…" at bounding box center [414, 183] width 588 height 136
click at [24, 25] on icon at bounding box center [21, 21] width 29 height 29
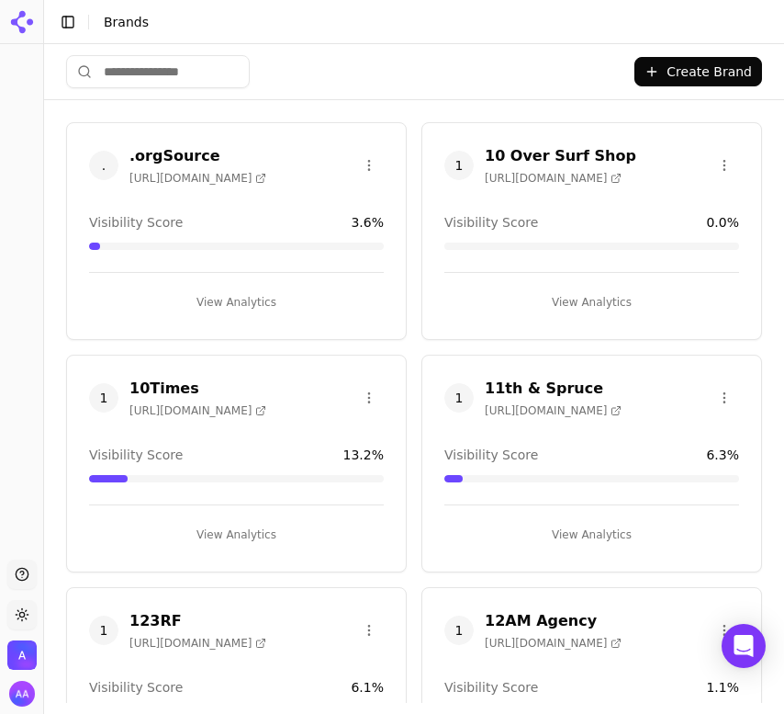
click at [224, 67] on input "search" at bounding box center [158, 71] width 184 height 33
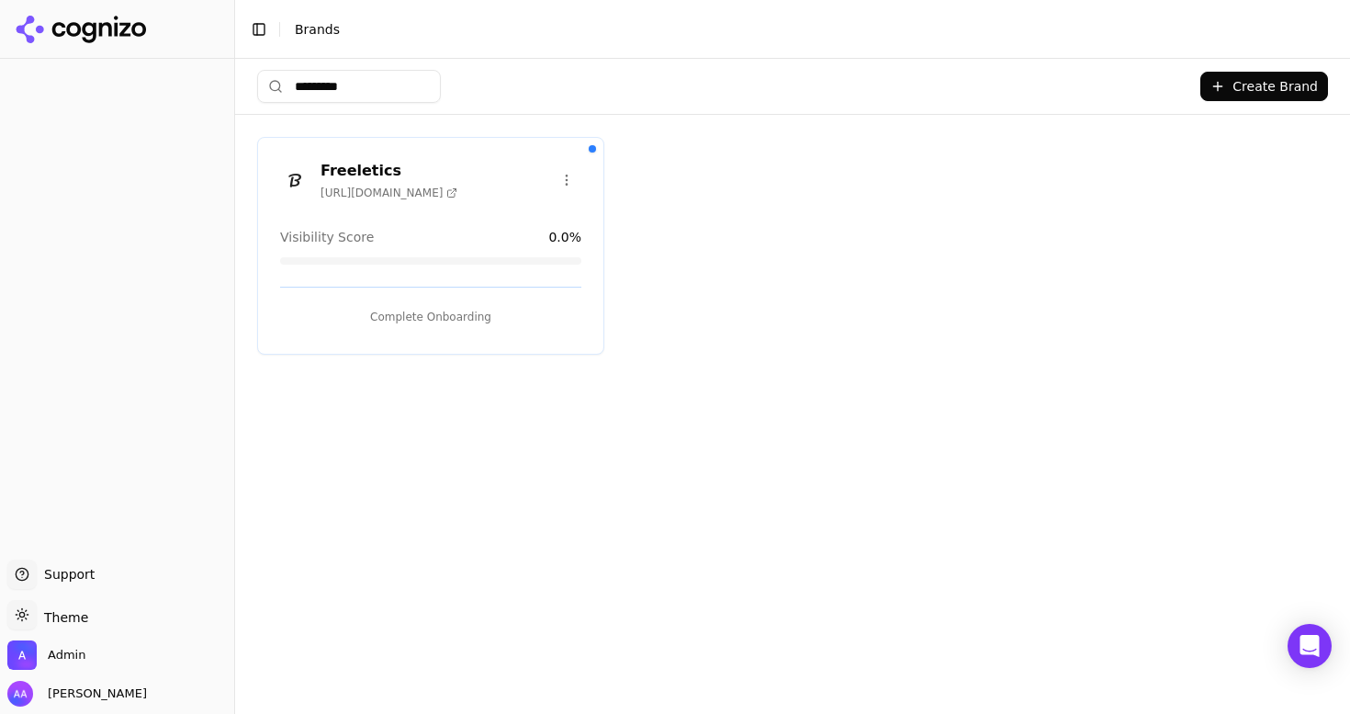
type input "*********"
click at [571, 177] on html "Support Support Toggle theme Theme Admin Alp Aysan Toggle Sidebar Brands ******…" at bounding box center [675, 357] width 1350 height 714
click at [549, 254] on div "Delete Brand" at bounding box center [522, 246] width 108 height 29
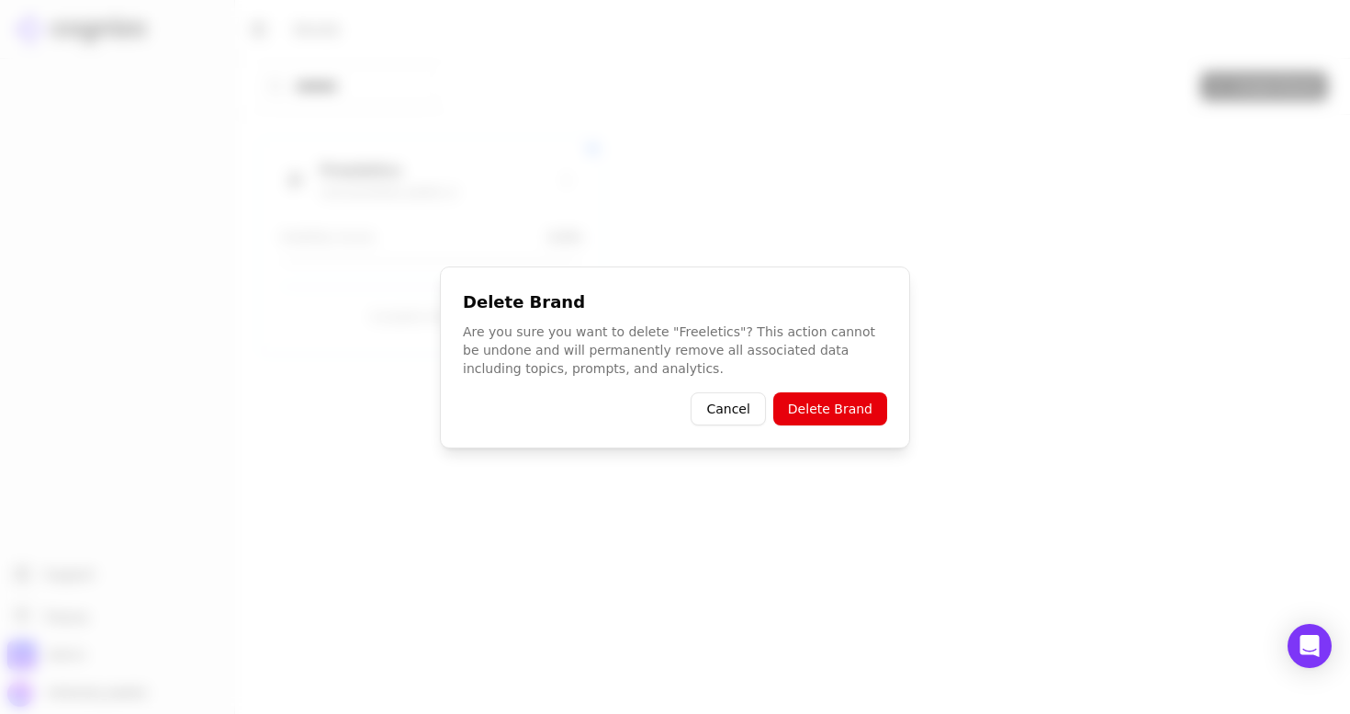
click at [735, 412] on button "Cancel" at bounding box center [728, 408] width 74 height 33
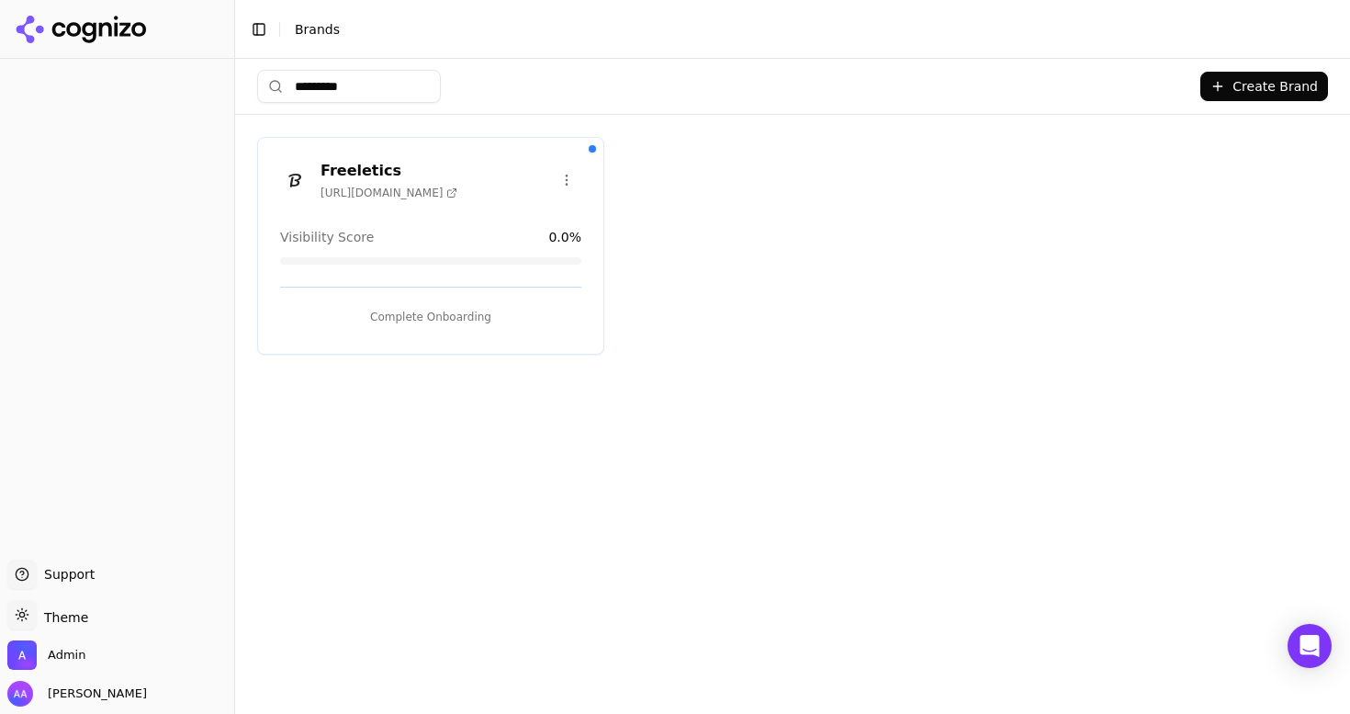
click at [569, 179] on html "Support Support Toggle theme Theme Admin Alp Aysan Toggle Sidebar Brands ******…" at bounding box center [675, 357] width 1350 height 714
click at [545, 217] on div "Edit Brand" at bounding box center [522, 217] width 108 height 29
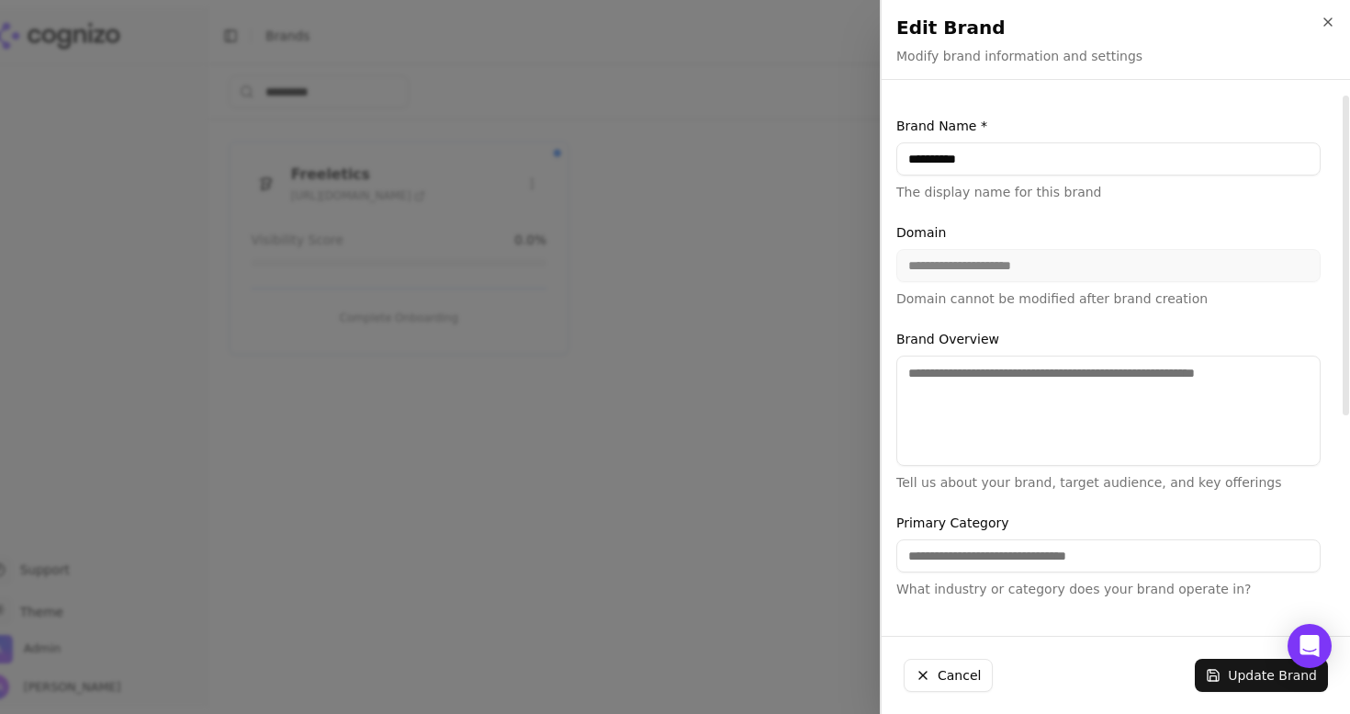
click at [1015, 164] on input "**********" at bounding box center [1109, 158] width 424 height 33
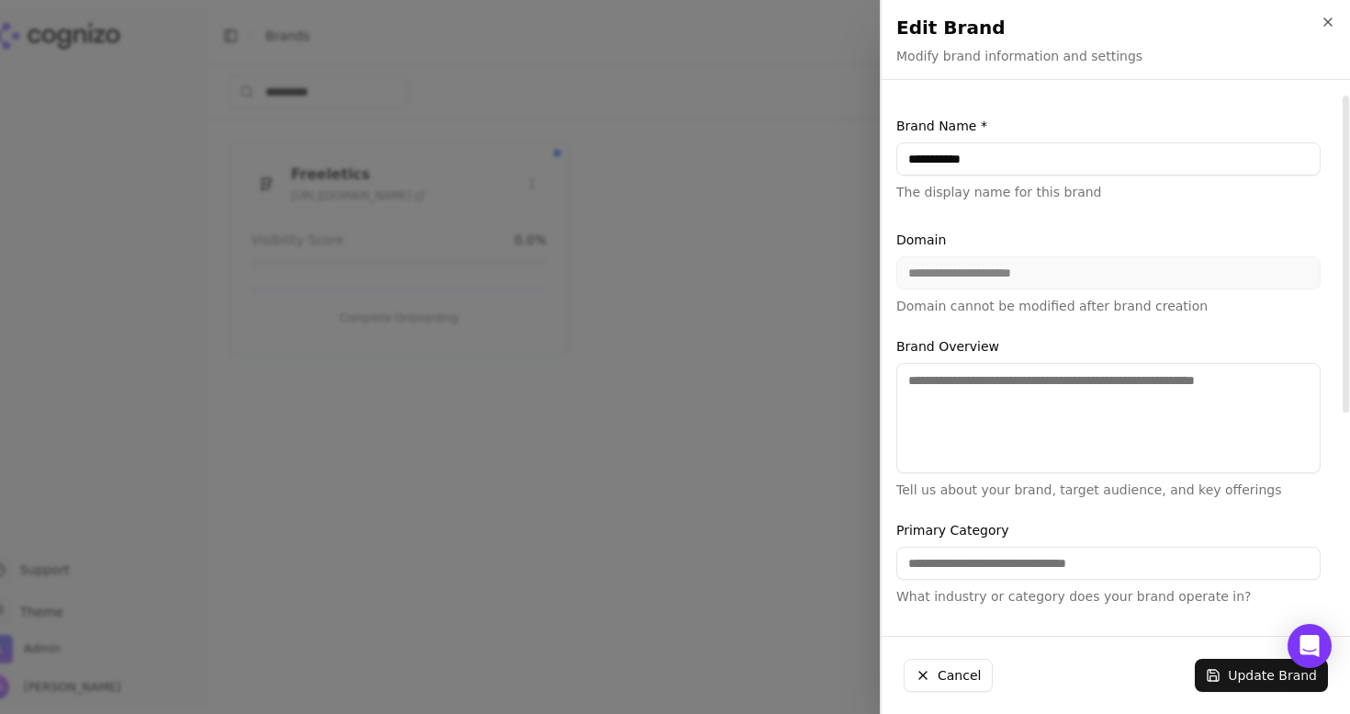
type input "**********"
click at [1223, 686] on button "Update Brand" at bounding box center [1261, 675] width 133 height 33
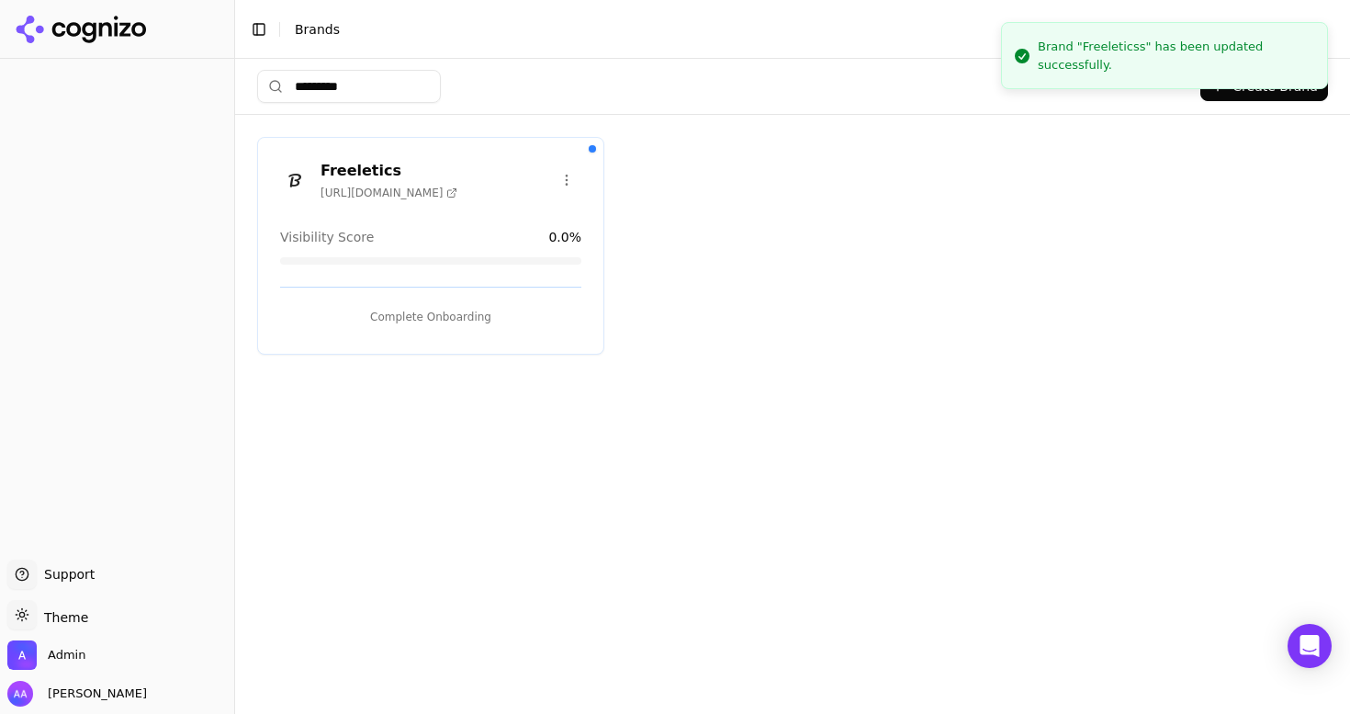
click at [571, 170] on html "Support Support Toggle theme Theme Admin Alp Aysan Toggle Sidebar Brands ******…" at bounding box center [675, 357] width 1350 height 714
click at [536, 257] on div "Delete Brand" at bounding box center [522, 246] width 108 height 29
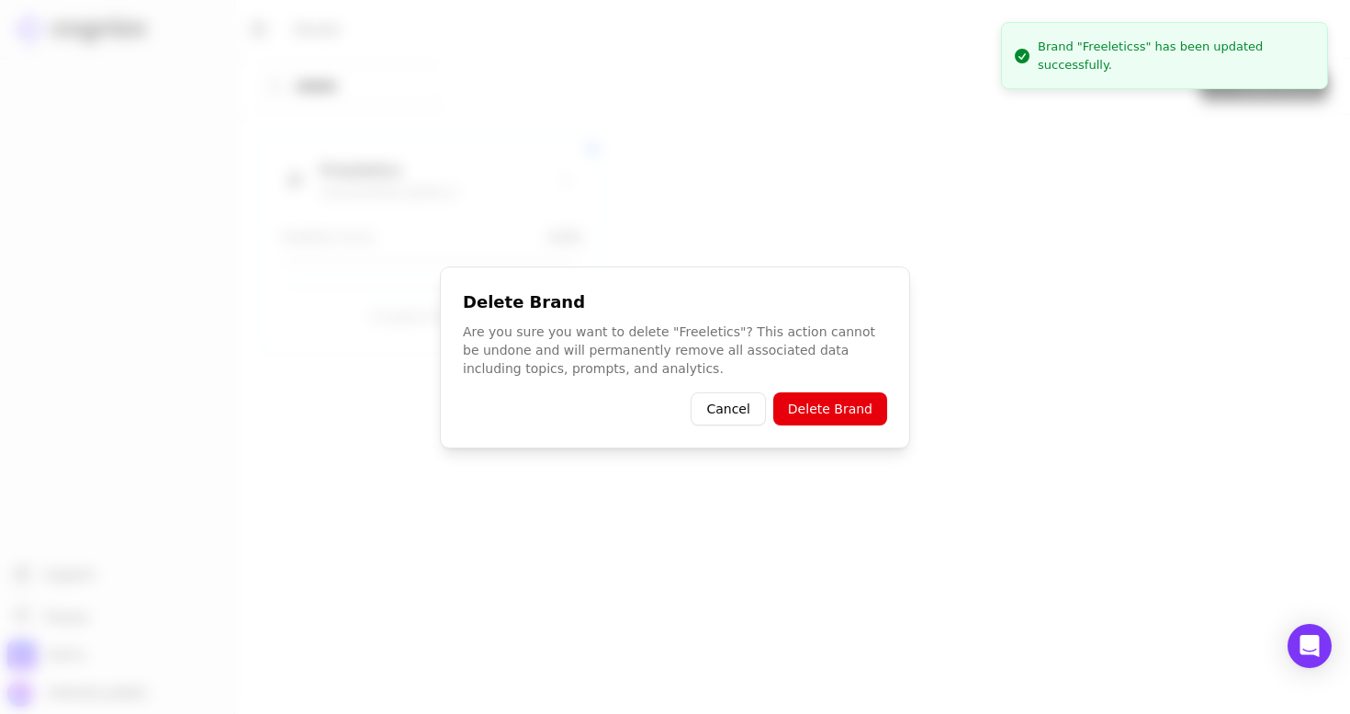
click at [853, 401] on button "Delete Brand" at bounding box center [830, 408] width 114 height 33
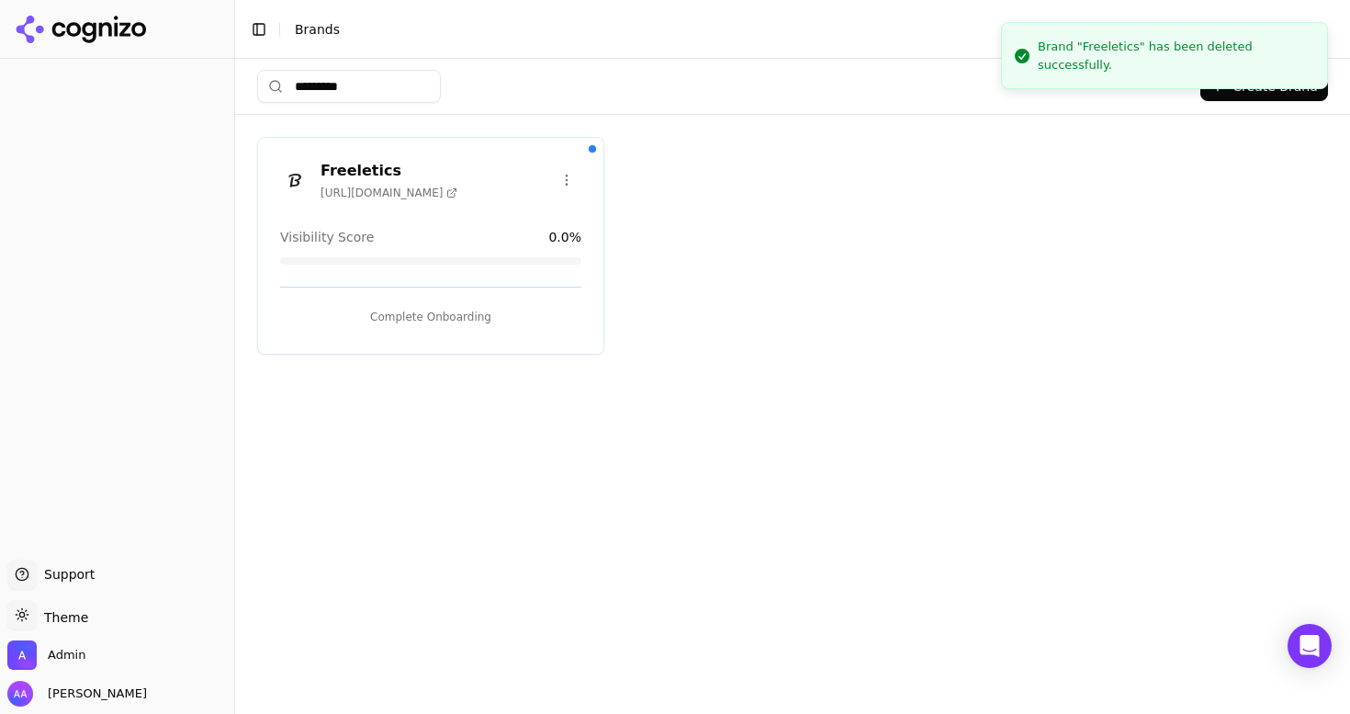
click at [728, 221] on div "Freeletics https://freeletics.com Visibility Score 0.0 % Complete Onboarding" at bounding box center [792, 246] width 1071 height 218
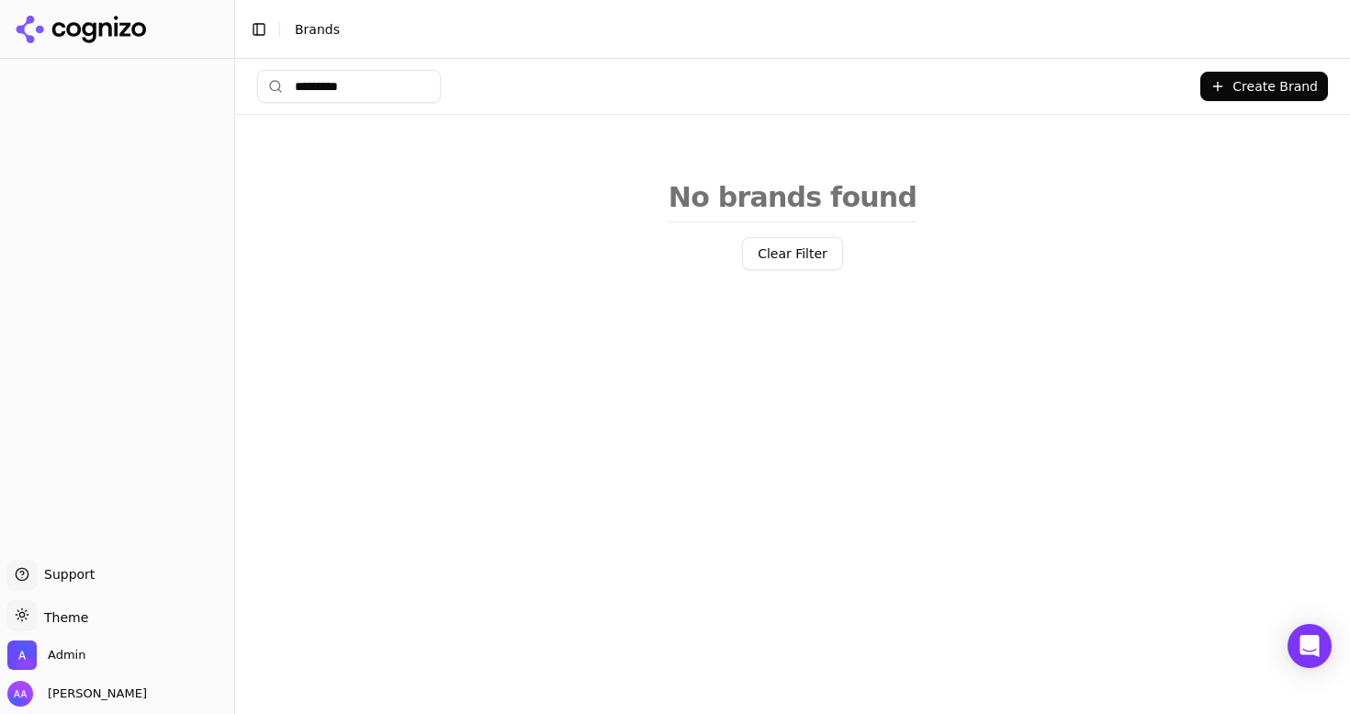
click at [366, 86] on input "*********" at bounding box center [349, 86] width 184 height 33
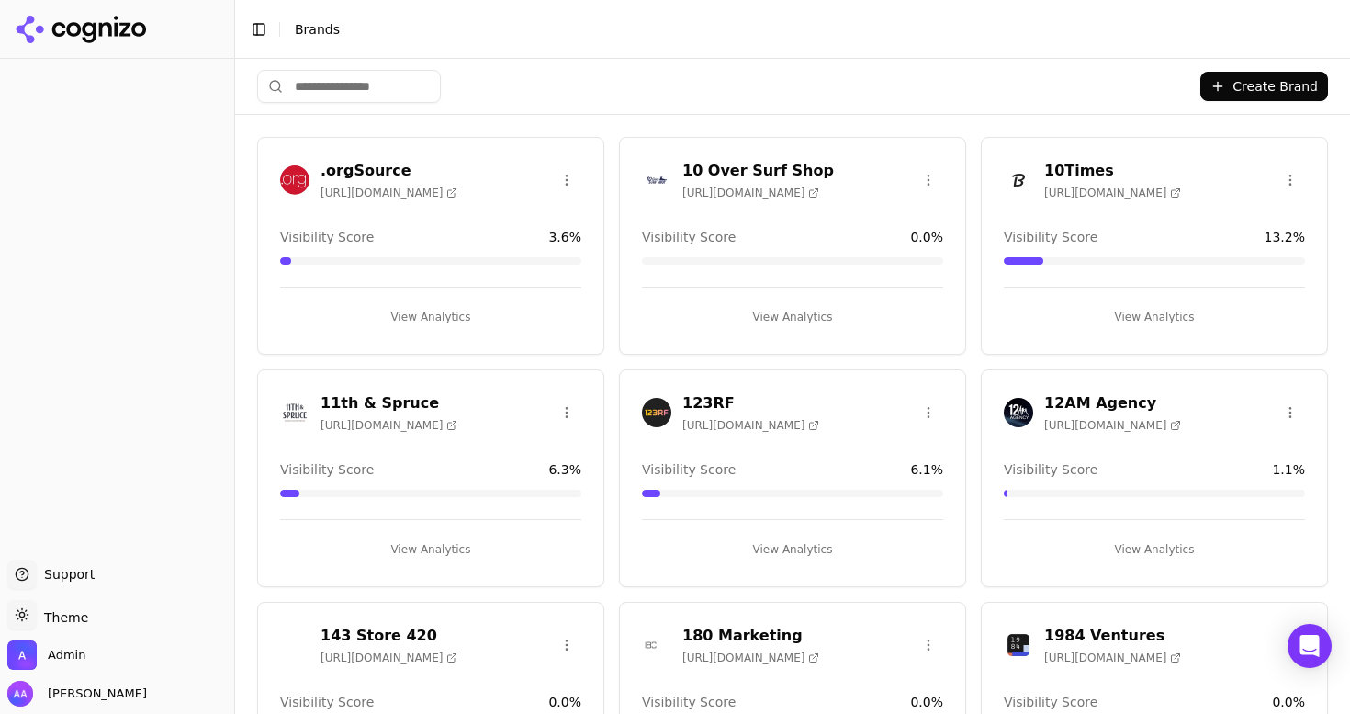
click at [376, 97] on input "search" at bounding box center [349, 86] width 184 height 33
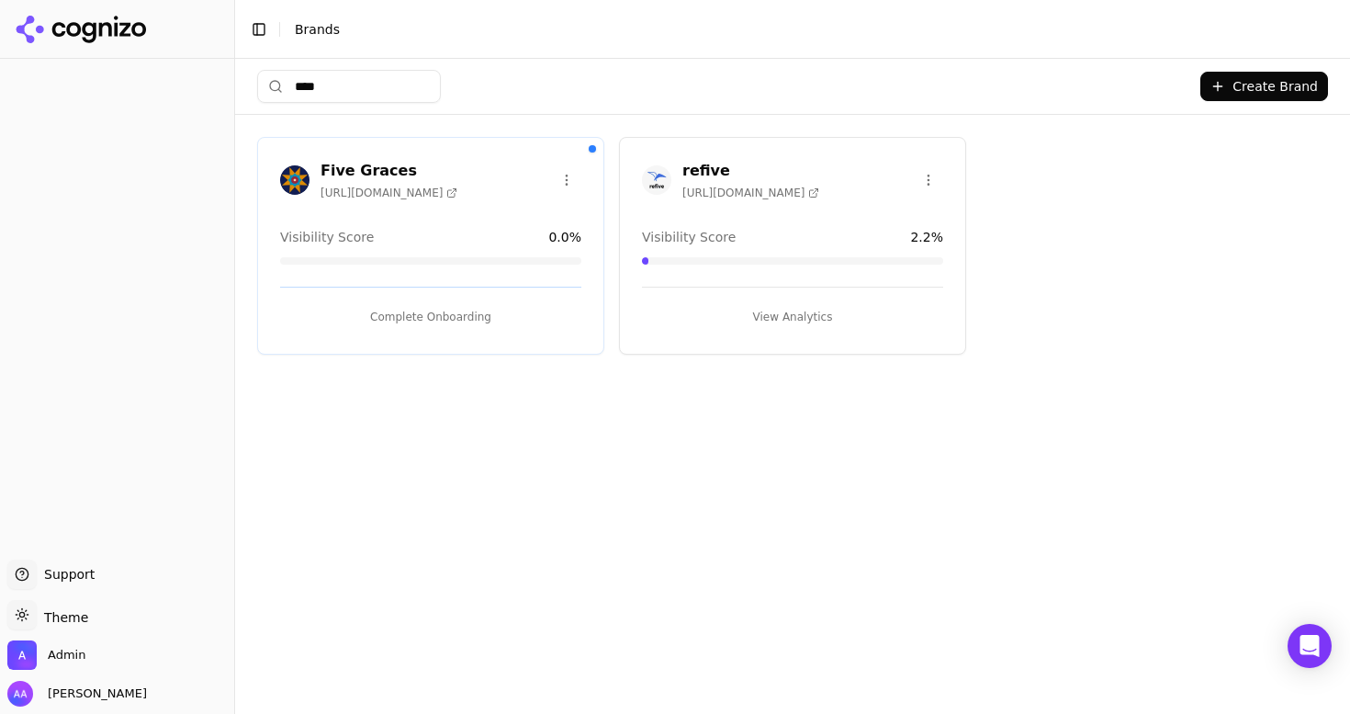
type input "****"
click at [386, 313] on button "Complete Onboarding" at bounding box center [430, 316] width 301 height 29
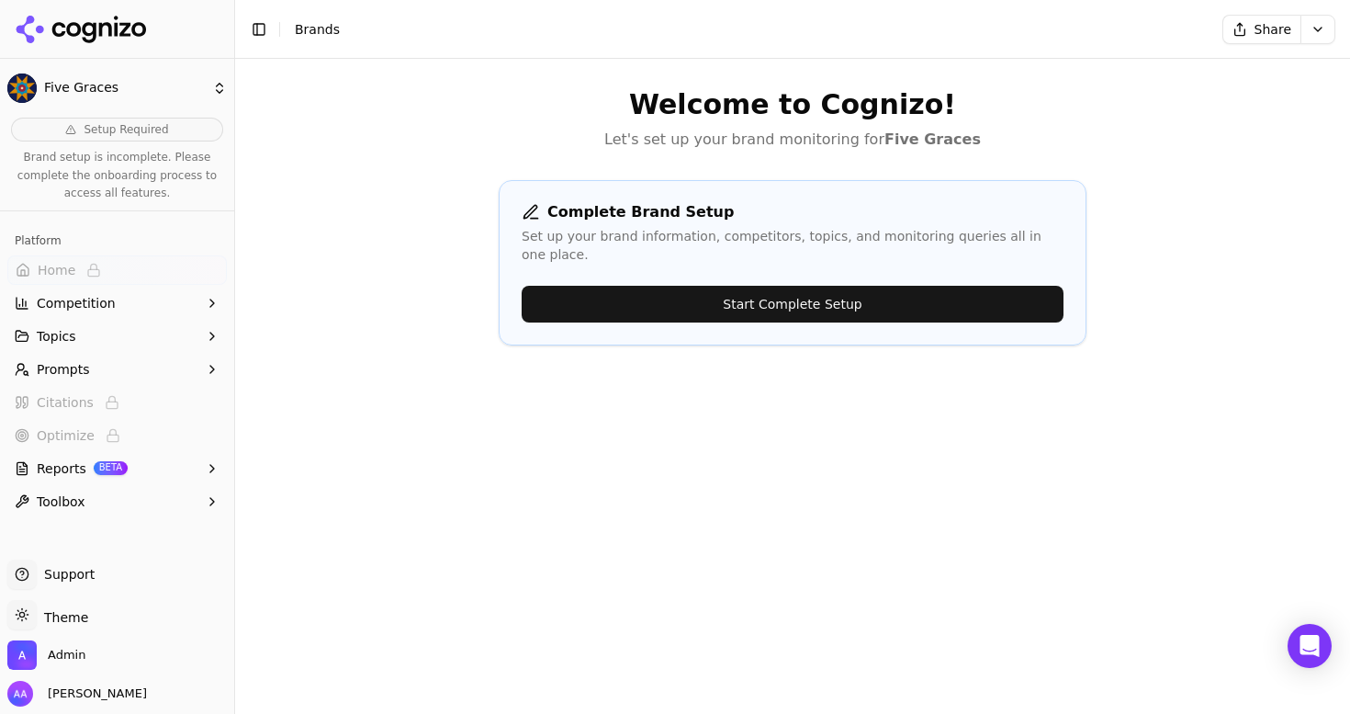
click at [716, 299] on button "Start Complete Setup" at bounding box center [793, 304] width 542 height 37
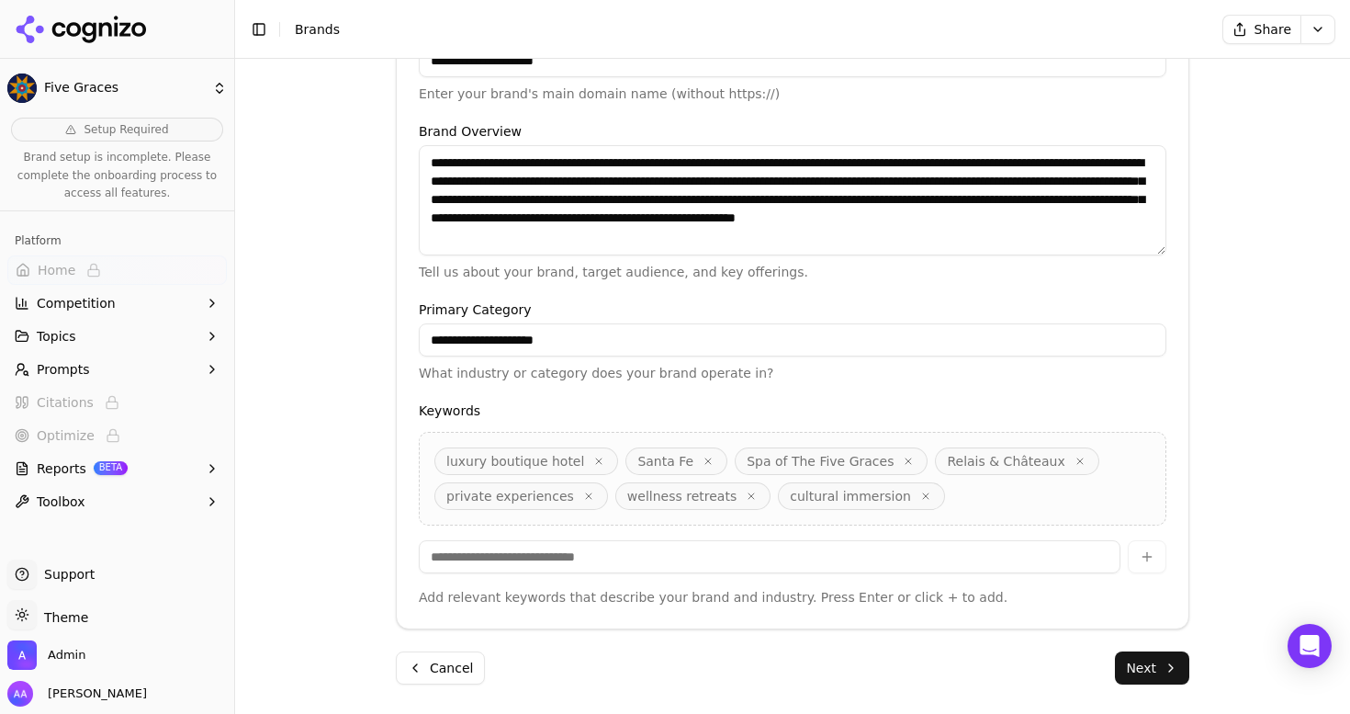
click at [1133, 662] on button "Next" at bounding box center [1152, 667] width 74 height 33
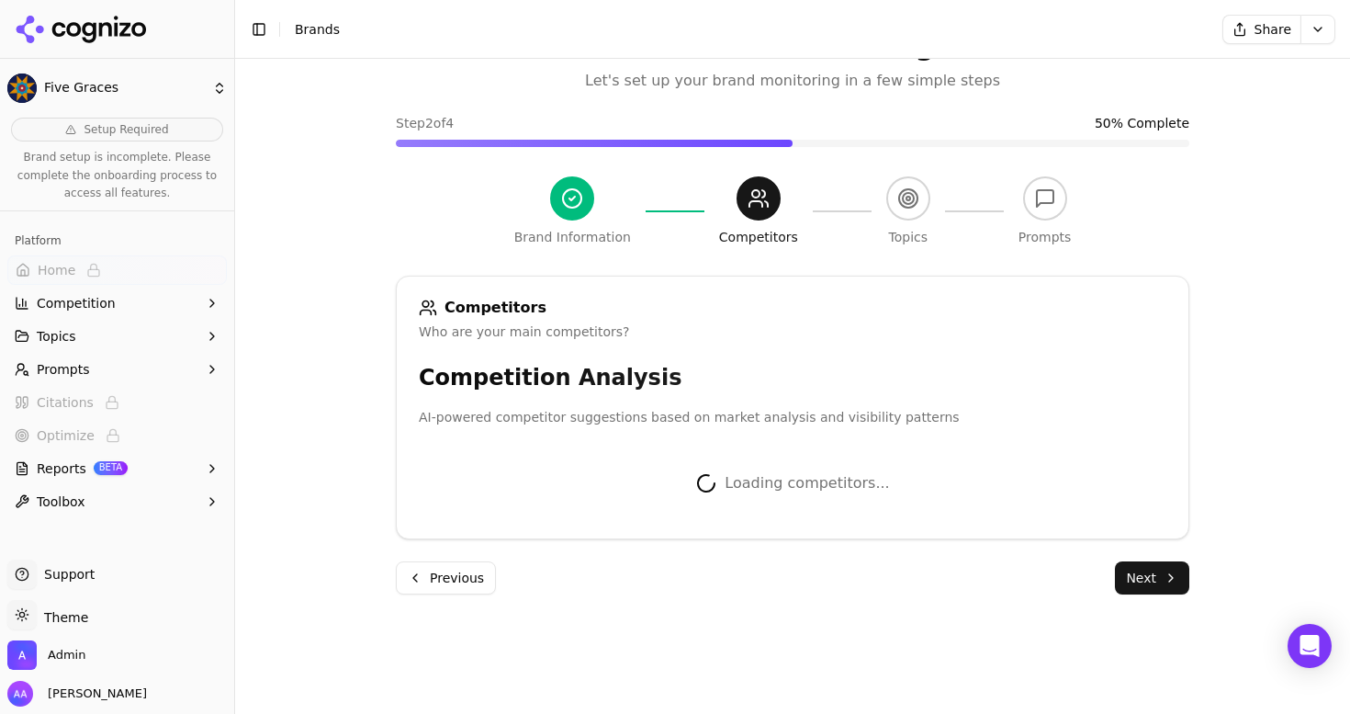
scroll to position [268, 0]
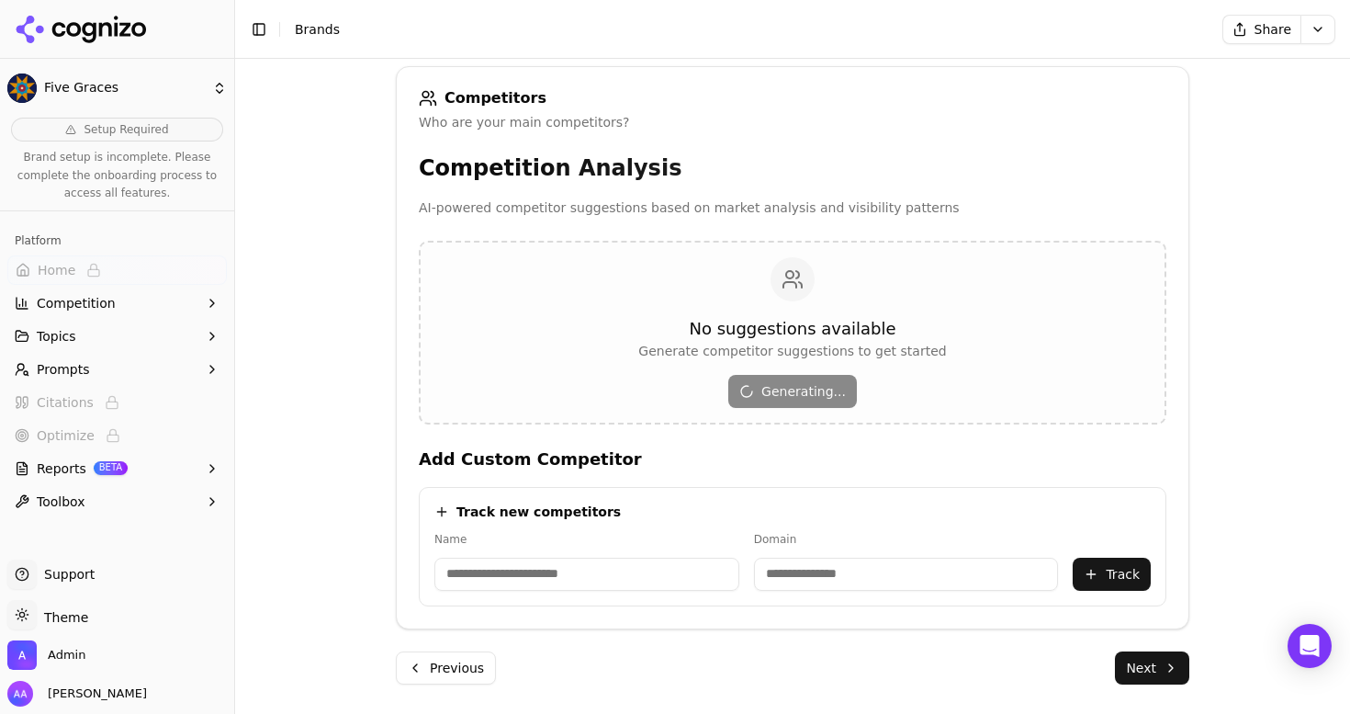
click at [1160, 686] on div "Brand Onboarding Let's set up your brand monitoring in a few simple steps Step …" at bounding box center [792, 252] width 823 height 923
click at [1167, 672] on button "Next" at bounding box center [1152, 667] width 74 height 33
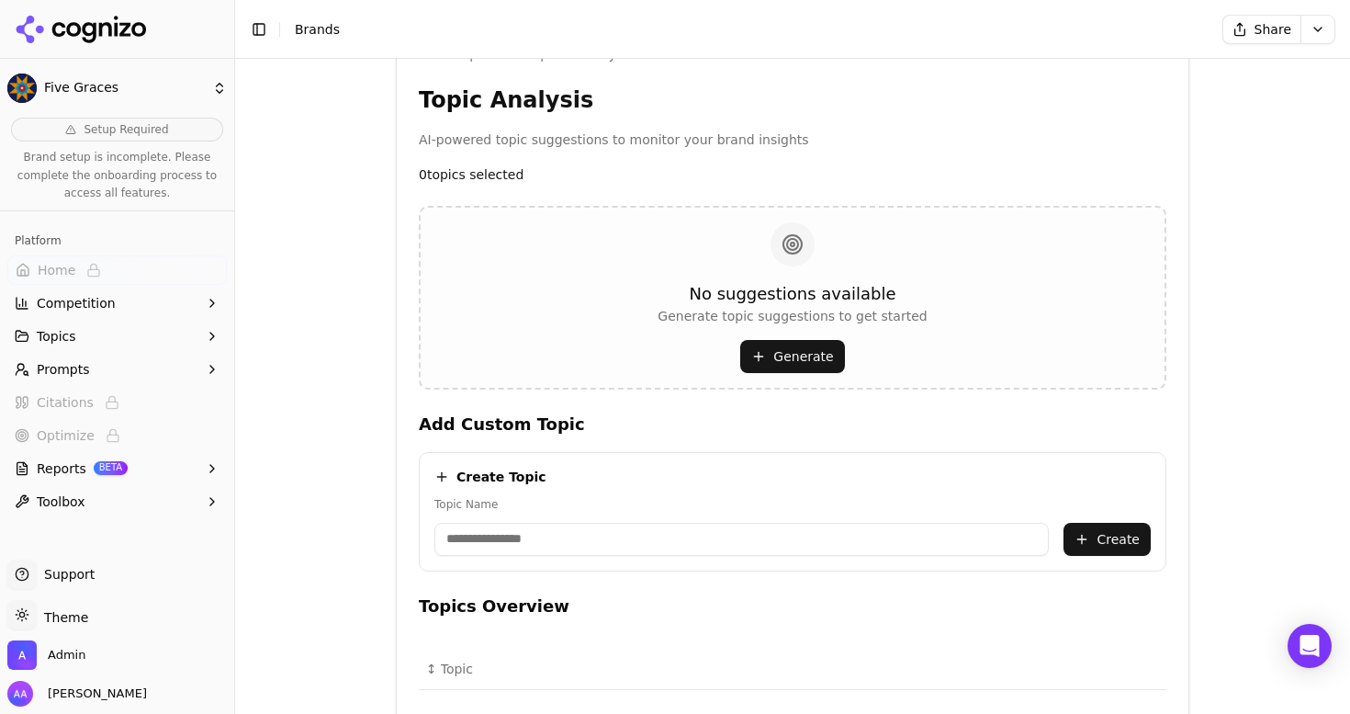
scroll to position [522, 0]
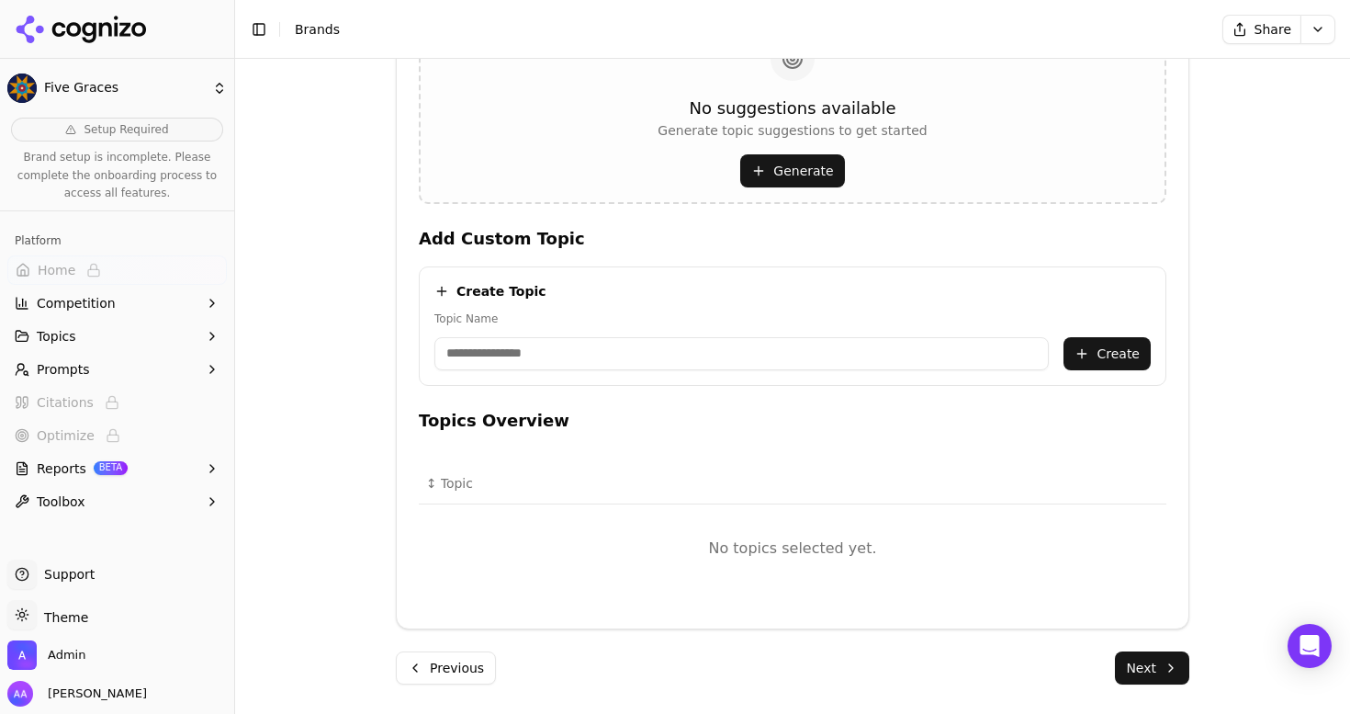
click at [791, 173] on button "Generate" at bounding box center [792, 170] width 104 height 33
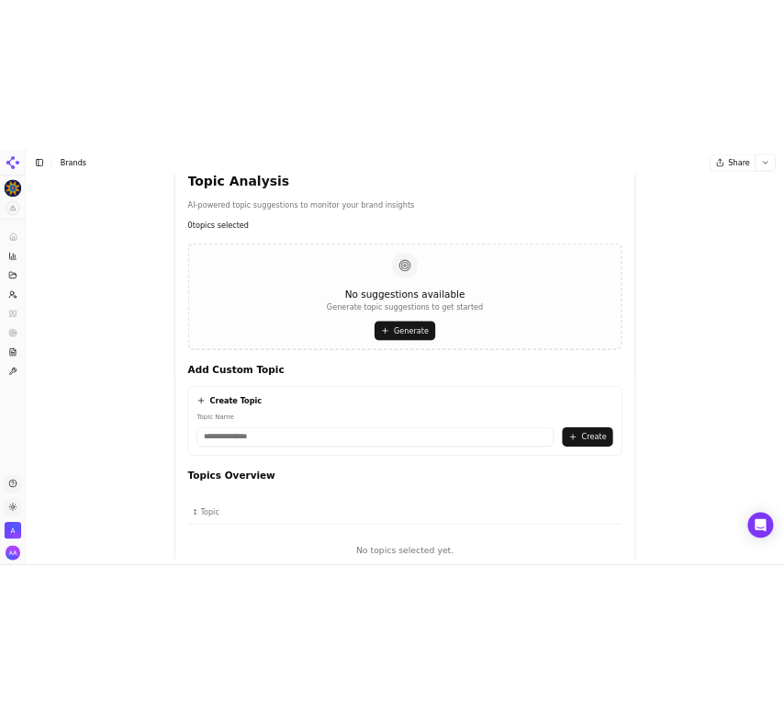
scroll to position [367, 0]
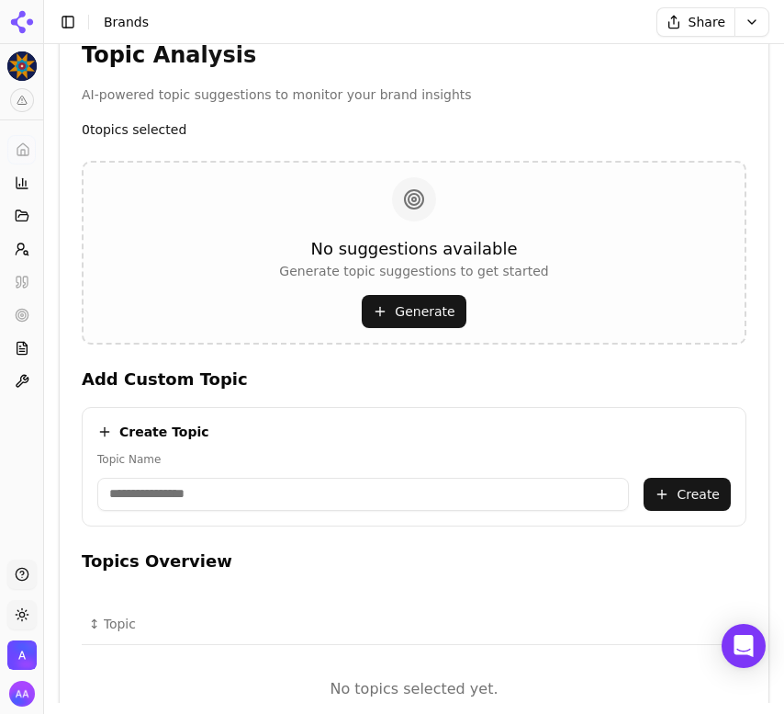
click at [425, 310] on button "Generate" at bounding box center [414, 311] width 104 height 33
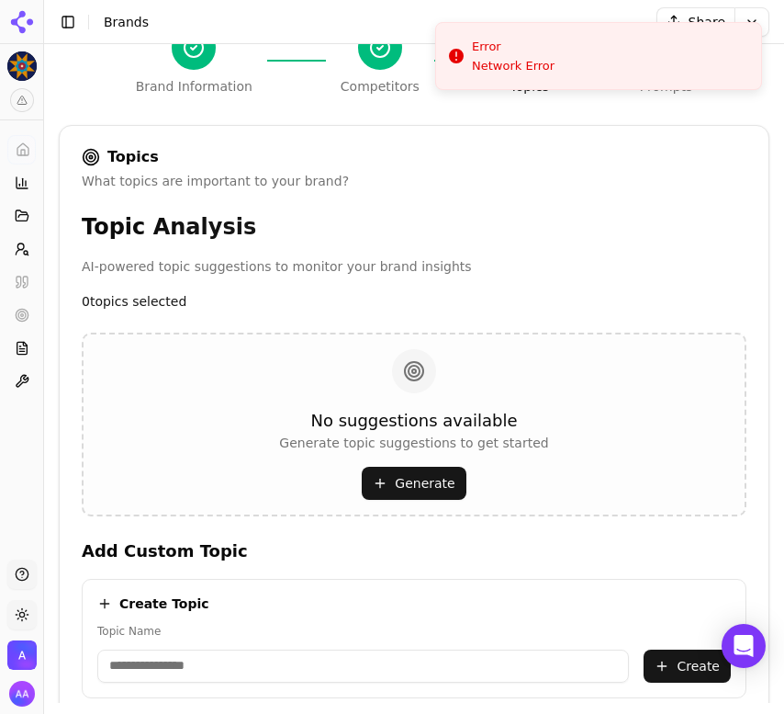
scroll to position [0, 0]
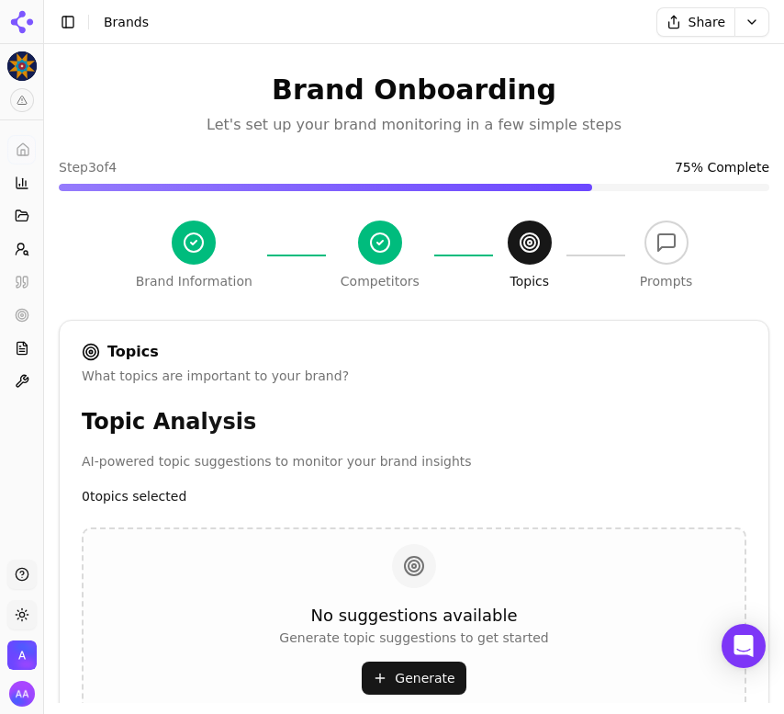
click at [422, 671] on button "Generate" at bounding box center [414, 677] width 104 height 33
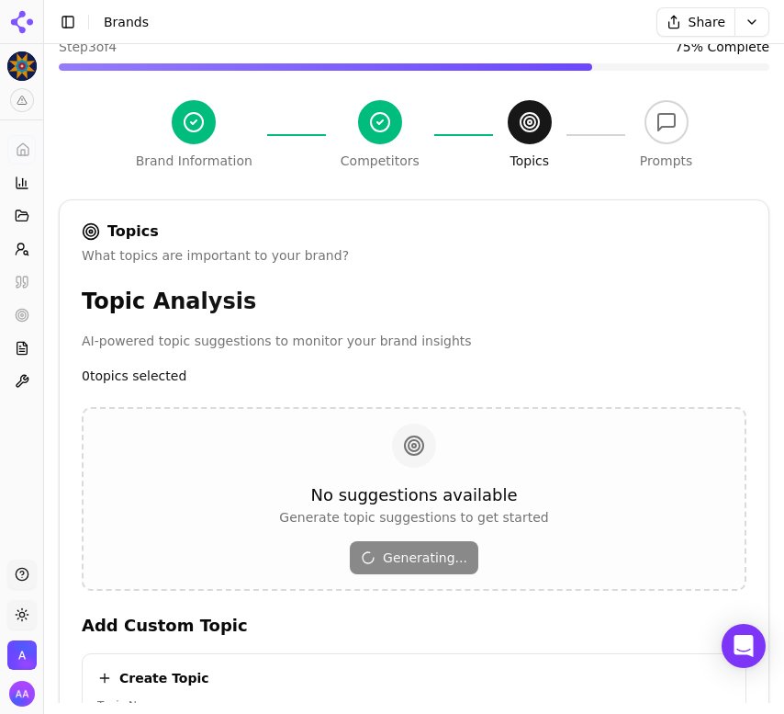
scroll to position [165, 0]
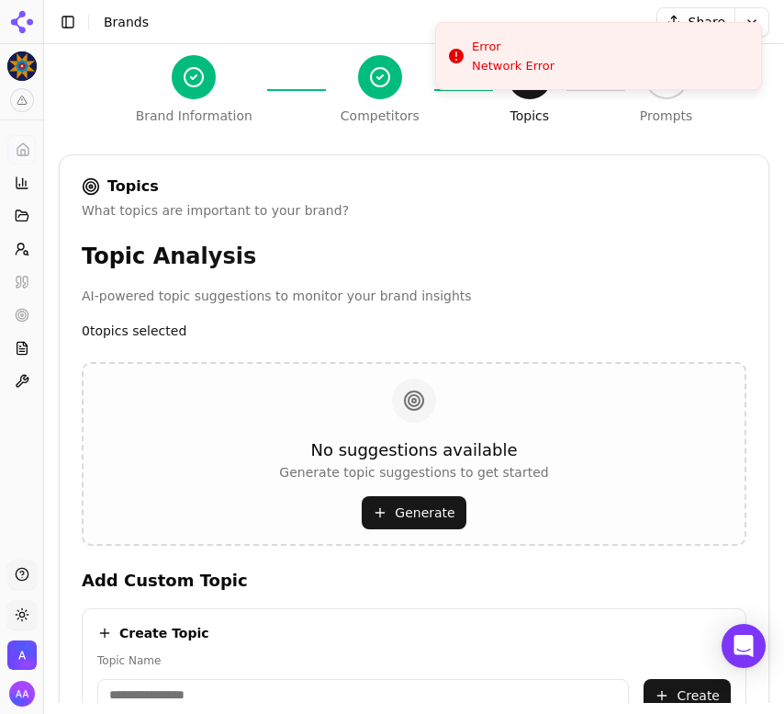
drag, startPoint x: 614, startPoint y: 67, endPoint x: 600, endPoint y: -41, distance: 109.3
click at [600, 22] on li "Error Network Error" at bounding box center [598, 56] width 327 height 68
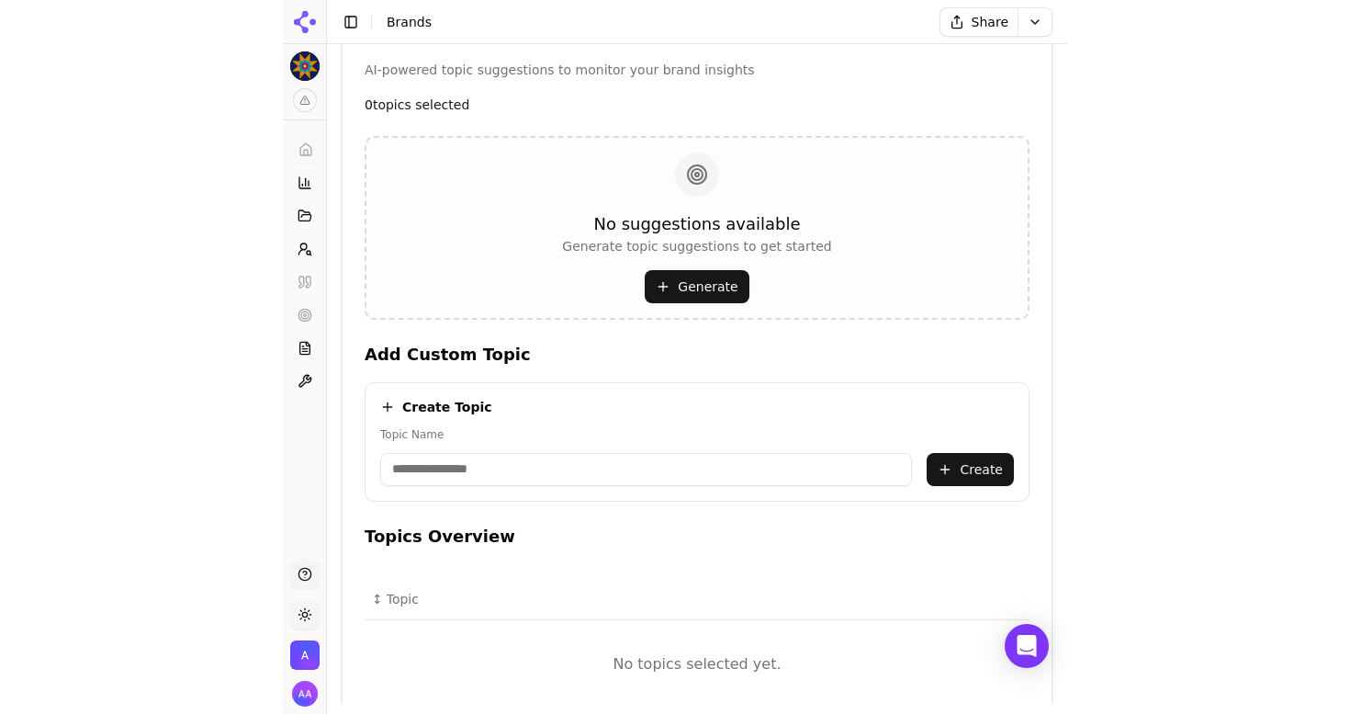
scroll to position [409, 0]
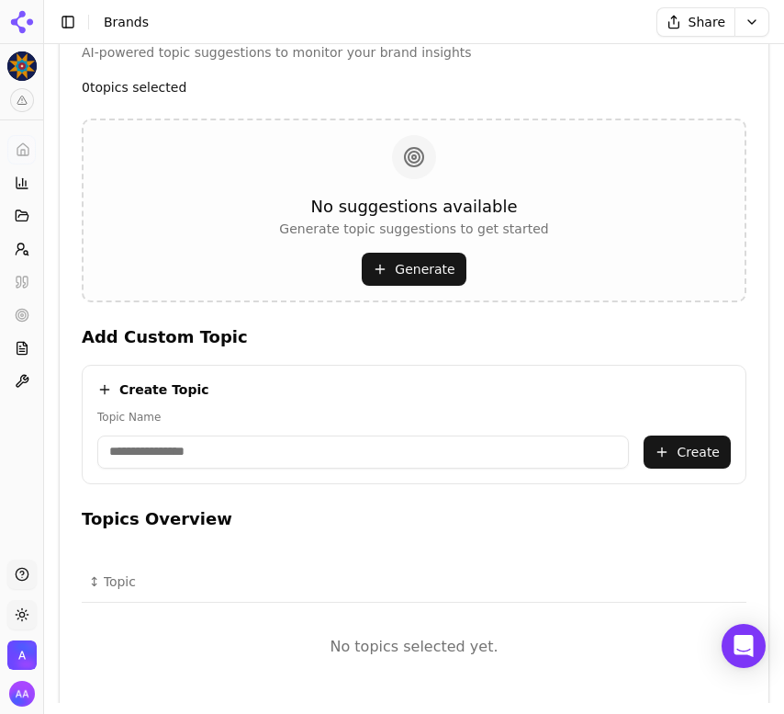
click at [430, 264] on button "Generate" at bounding box center [414, 269] width 104 height 33
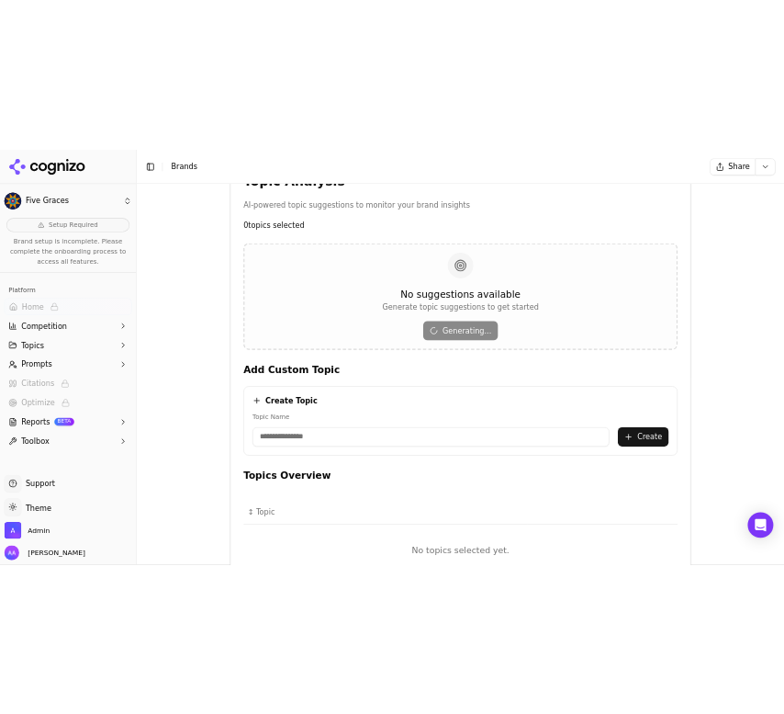
scroll to position [424, 0]
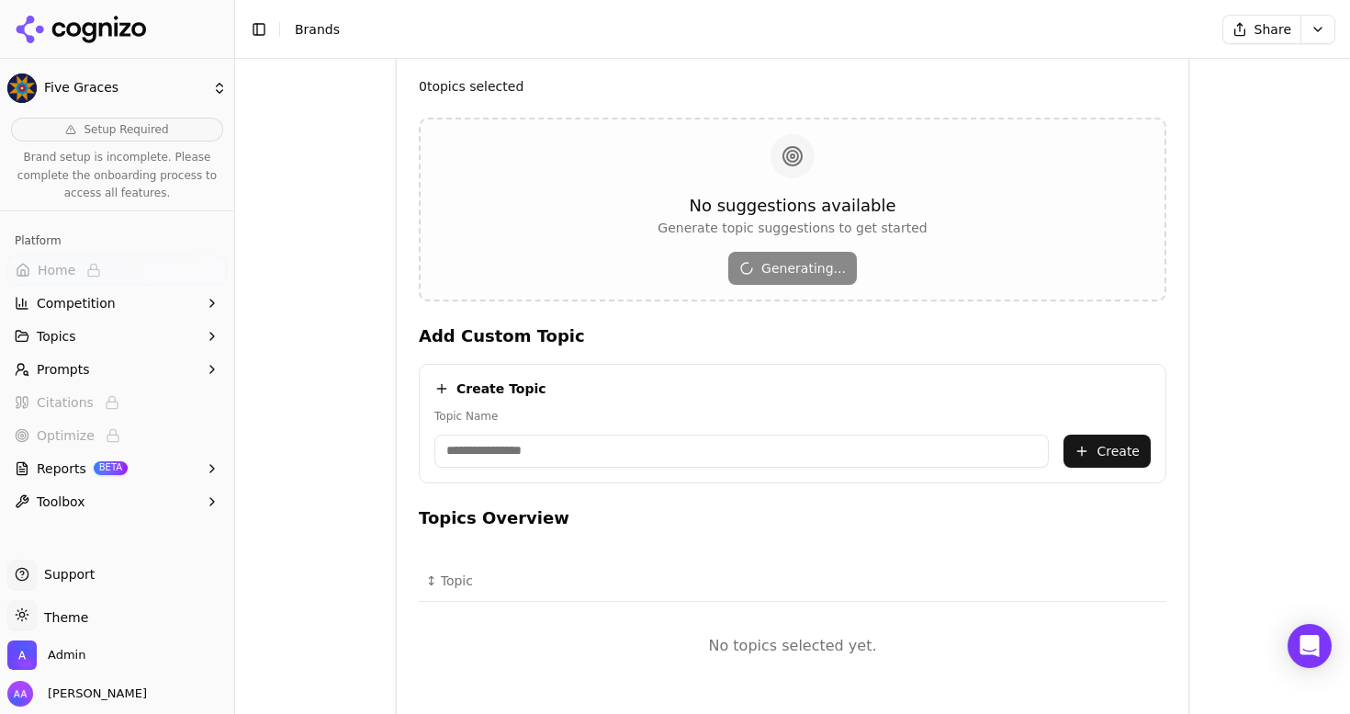
click at [118, 33] on icon at bounding box center [81, 30] width 133 height 28
click at [933, 146] on div "No suggestions available Generate topic suggestions to get started Generate" at bounding box center [793, 210] width 748 height 184
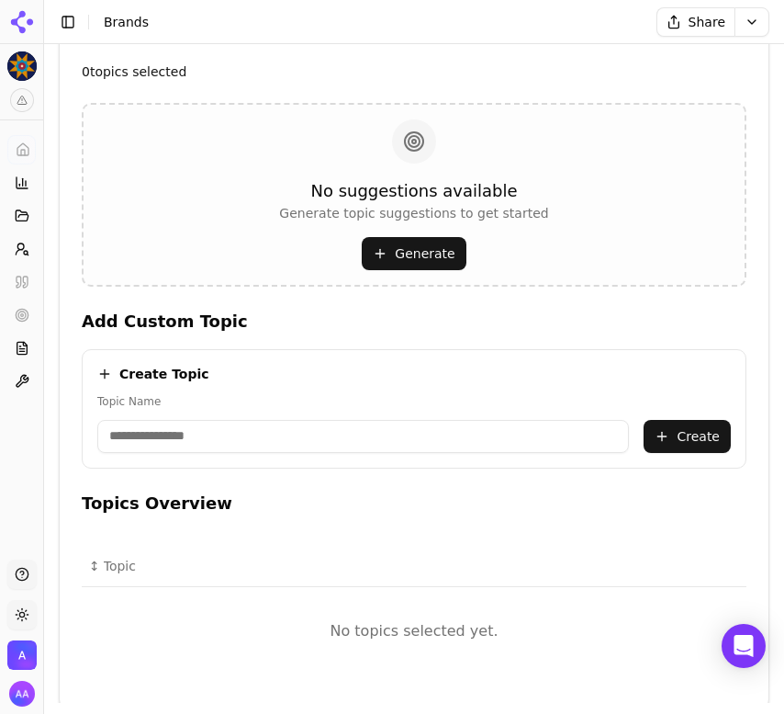
click at [425, 252] on button "Generate" at bounding box center [414, 253] width 104 height 33
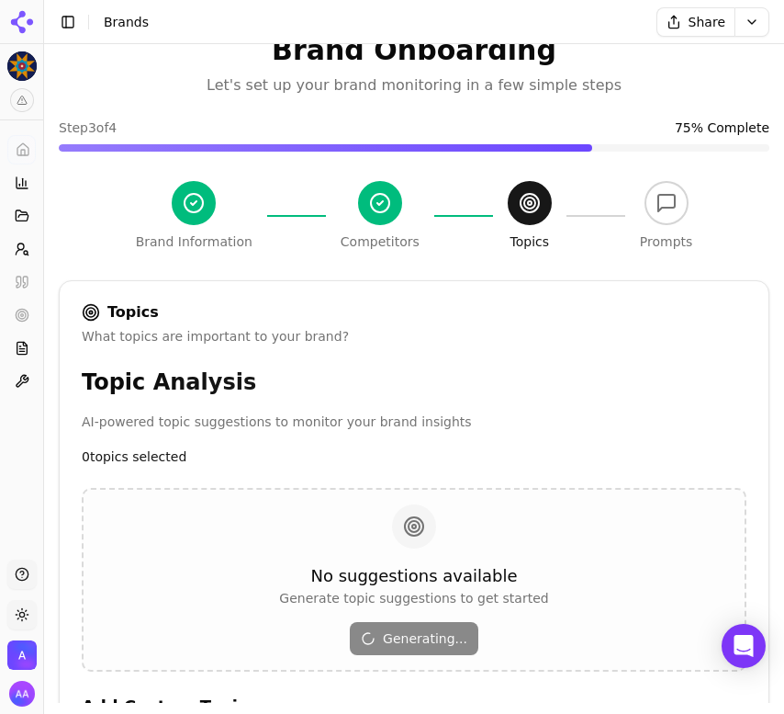
scroll to position [37, 0]
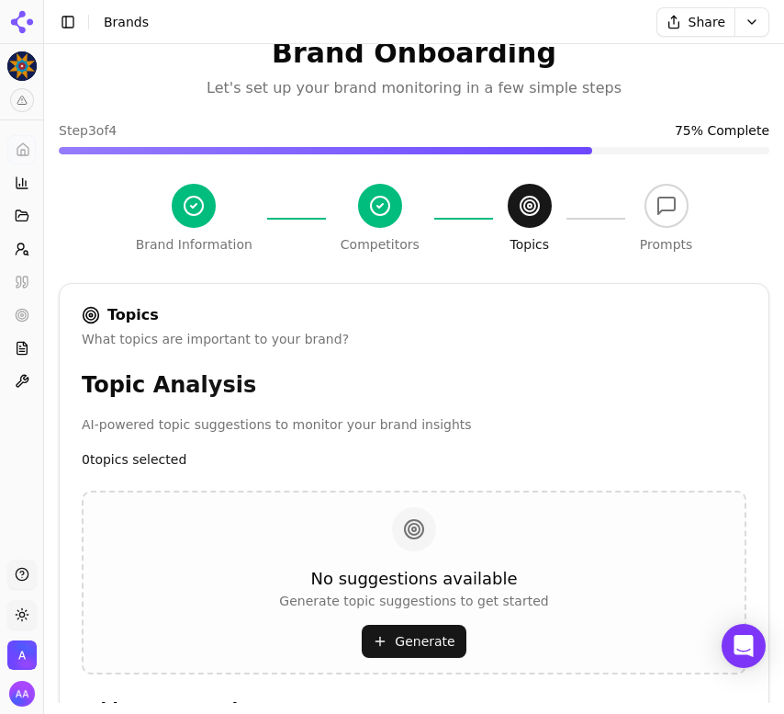
click at [404, 638] on button "Generate" at bounding box center [414, 641] width 104 height 33
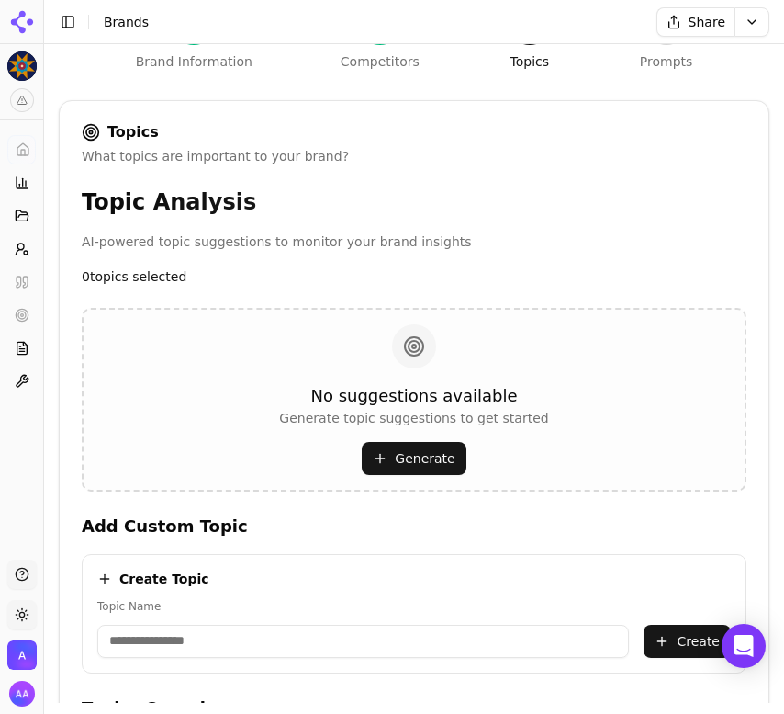
scroll to position [225, 0]
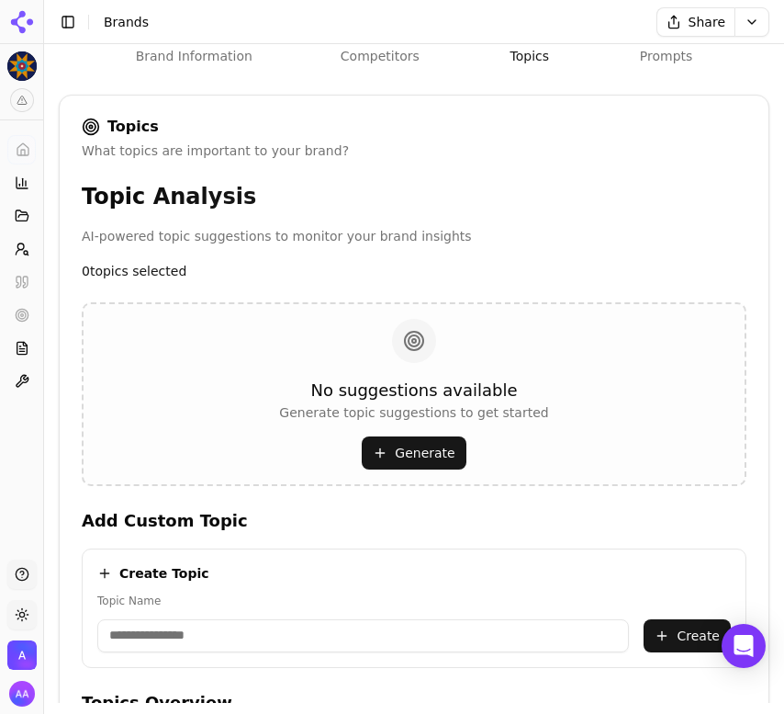
click at [389, 648] on input "Topic Name" at bounding box center [363, 635] width 532 height 33
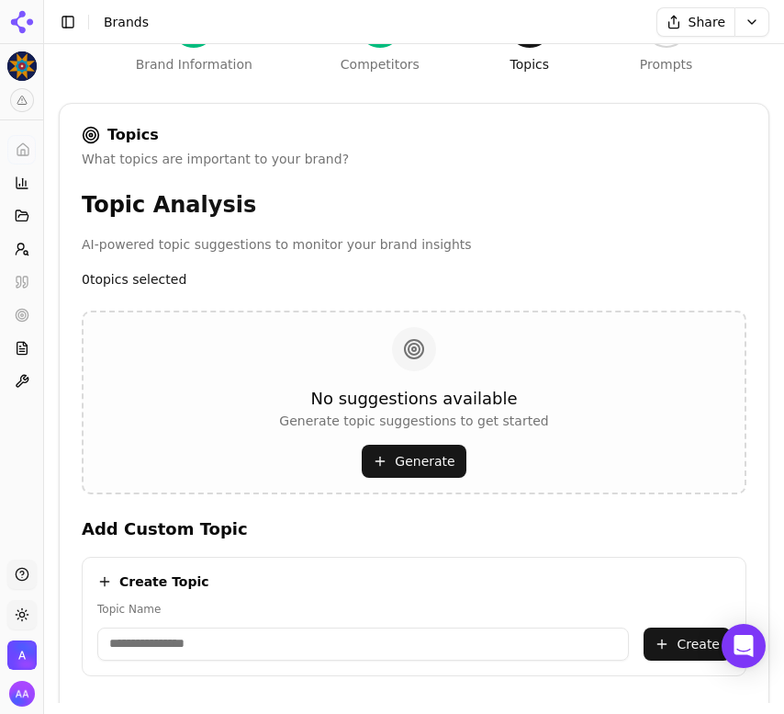
scroll to position [352, 0]
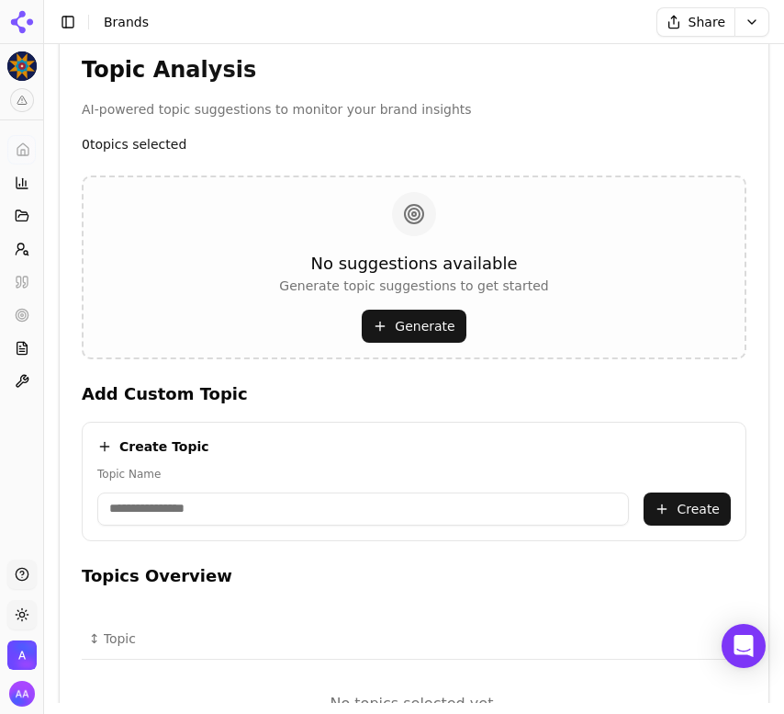
click at [264, 517] on input "Topic Name" at bounding box center [363, 508] width 532 height 33
paste input "**********"
click at [181, 509] on input "**********" at bounding box center [363, 508] width 532 height 33
type input "**********"
click at [738, 513] on div "**********" at bounding box center [414, 481] width 665 height 119
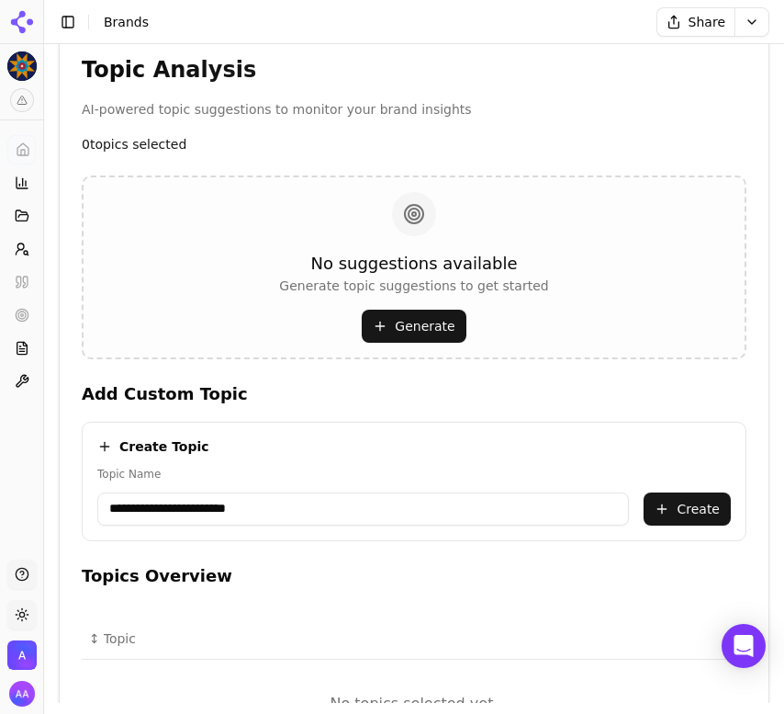
click at [698, 514] on button "Create" at bounding box center [687, 508] width 87 height 33
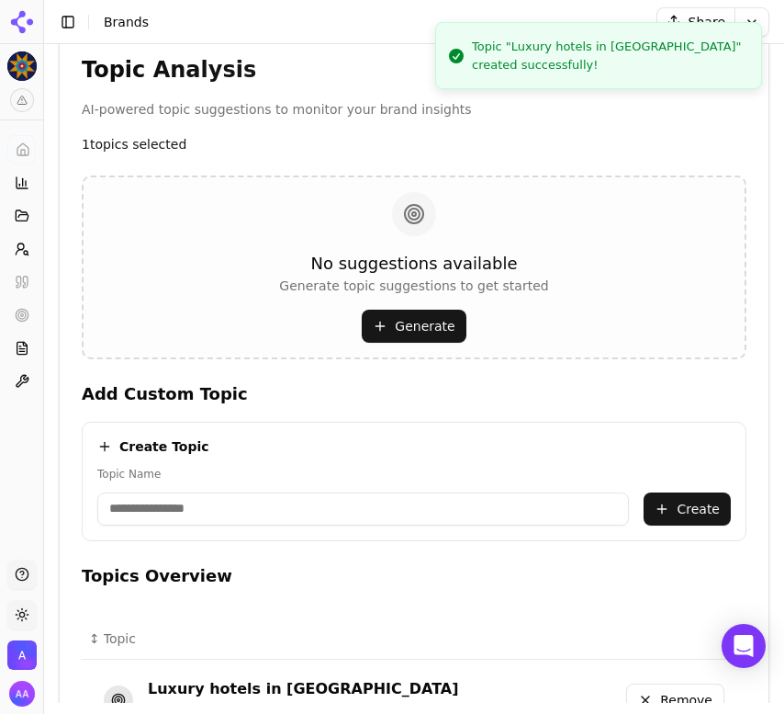
click at [333, 503] on input "Topic Name" at bounding box center [363, 508] width 532 height 33
paste input "**********"
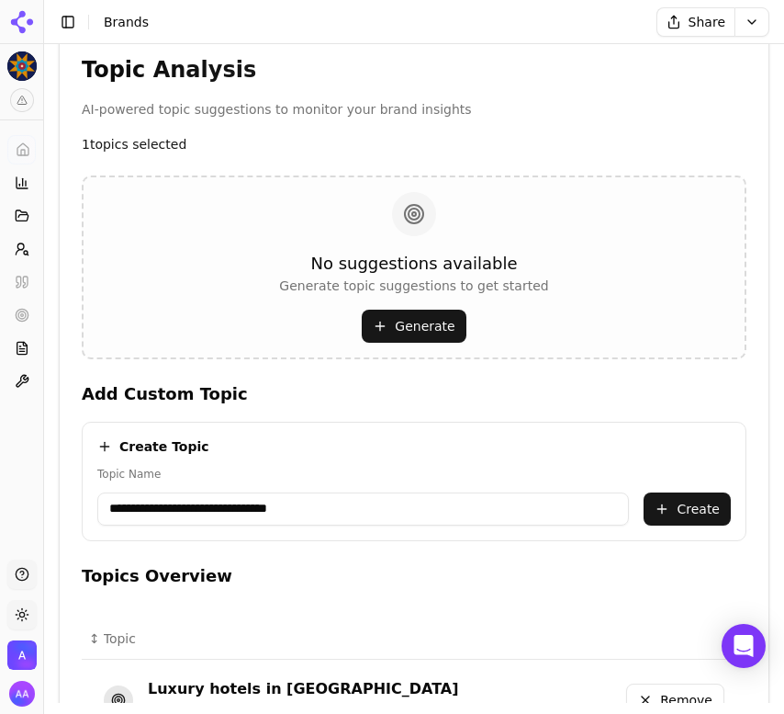
type input "**********"
click at [683, 510] on button "Create" at bounding box center [687, 508] width 87 height 33
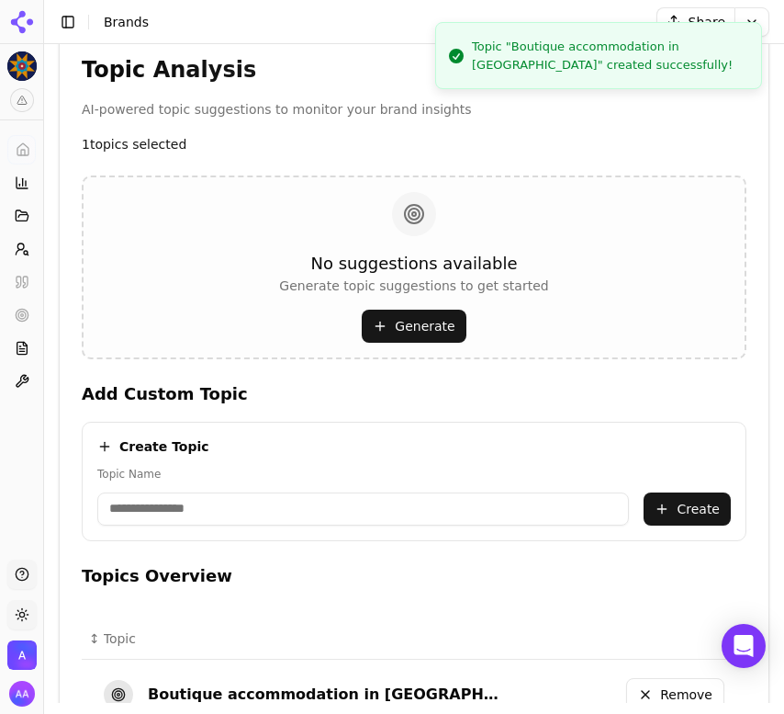
click at [342, 514] on input "Topic Name" at bounding box center [363, 508] width 532 height 33
paste input "**********"
type input "**********"
click at [691, 502] on button "Create" at bounding box center [687, 508] width 87 height 33
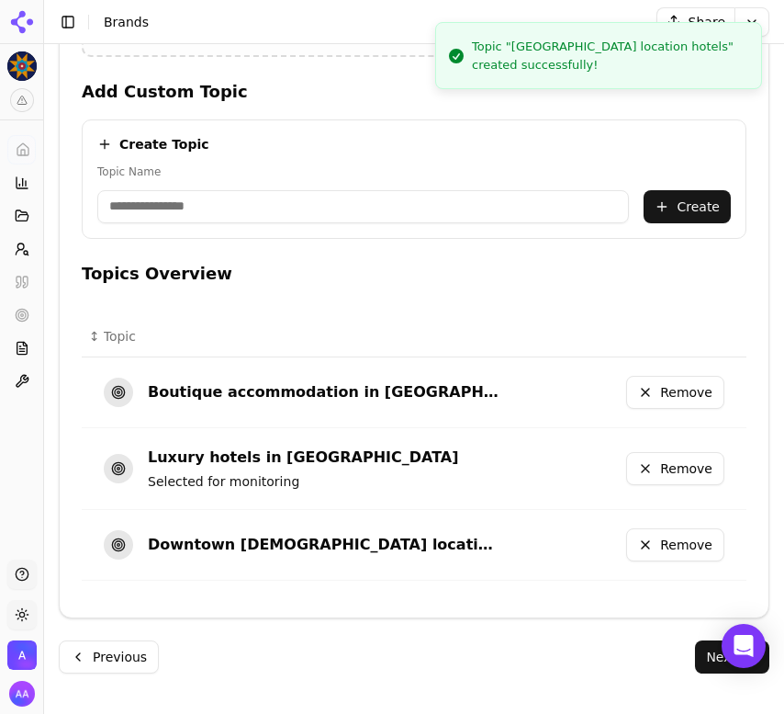
click at [713, 661] on button "Next" at bounding box center [732, 656] width 74 height 33
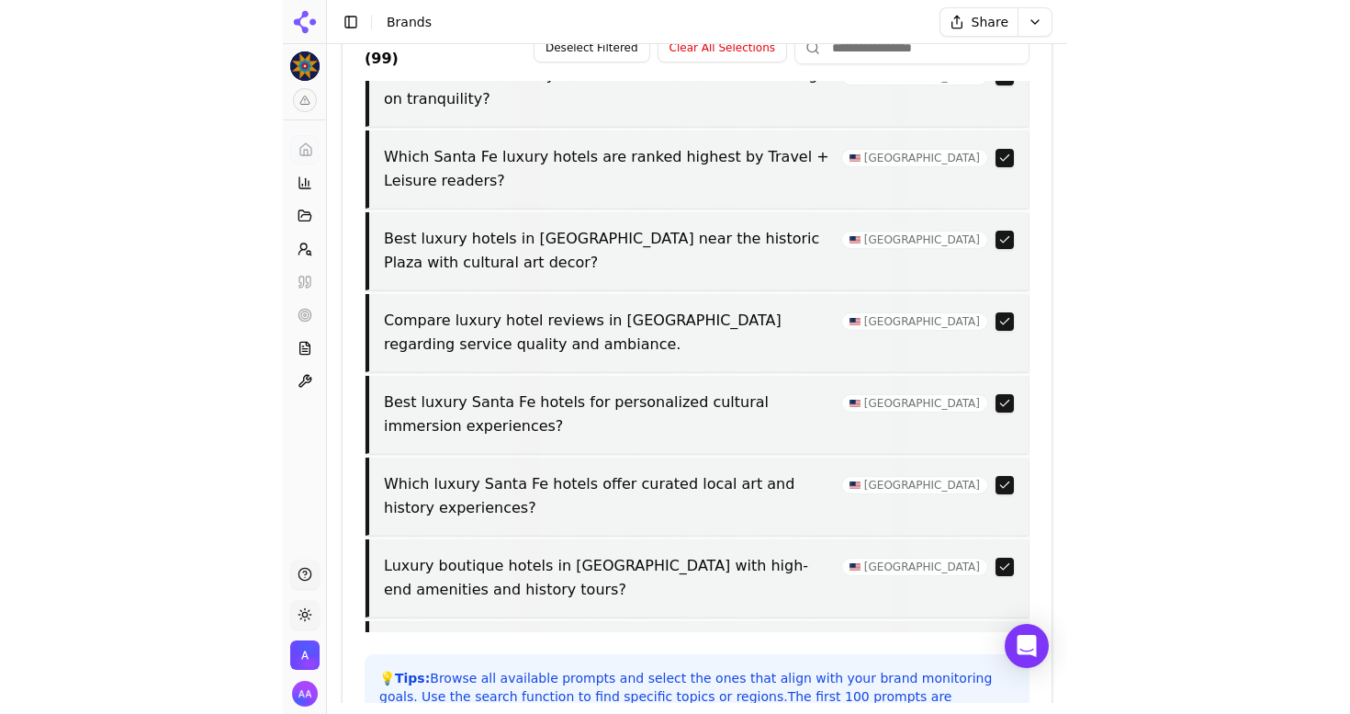
scroll to position [786, 0]
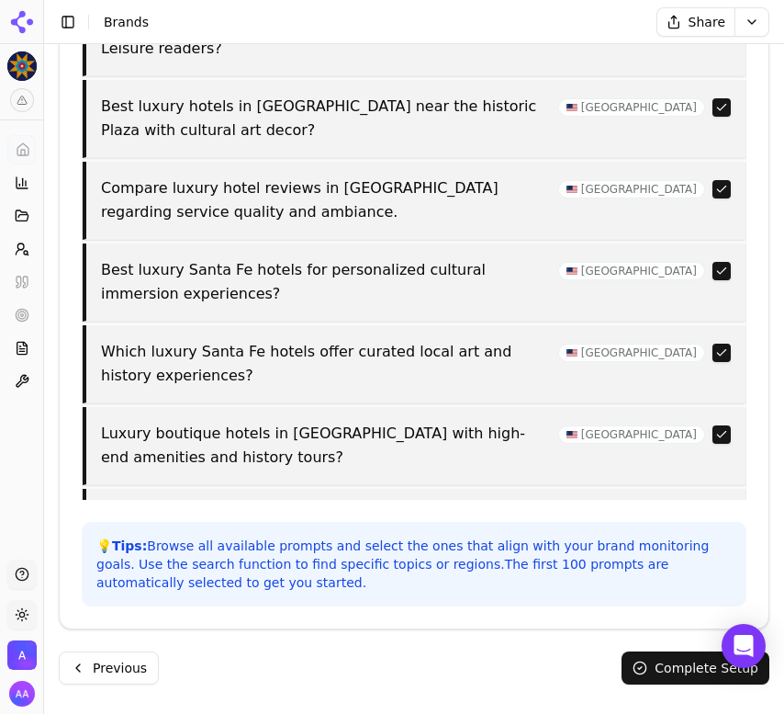
click at [682, 658] on button "Complete Setup" at bounding box center [696, 667] width 148 height 33
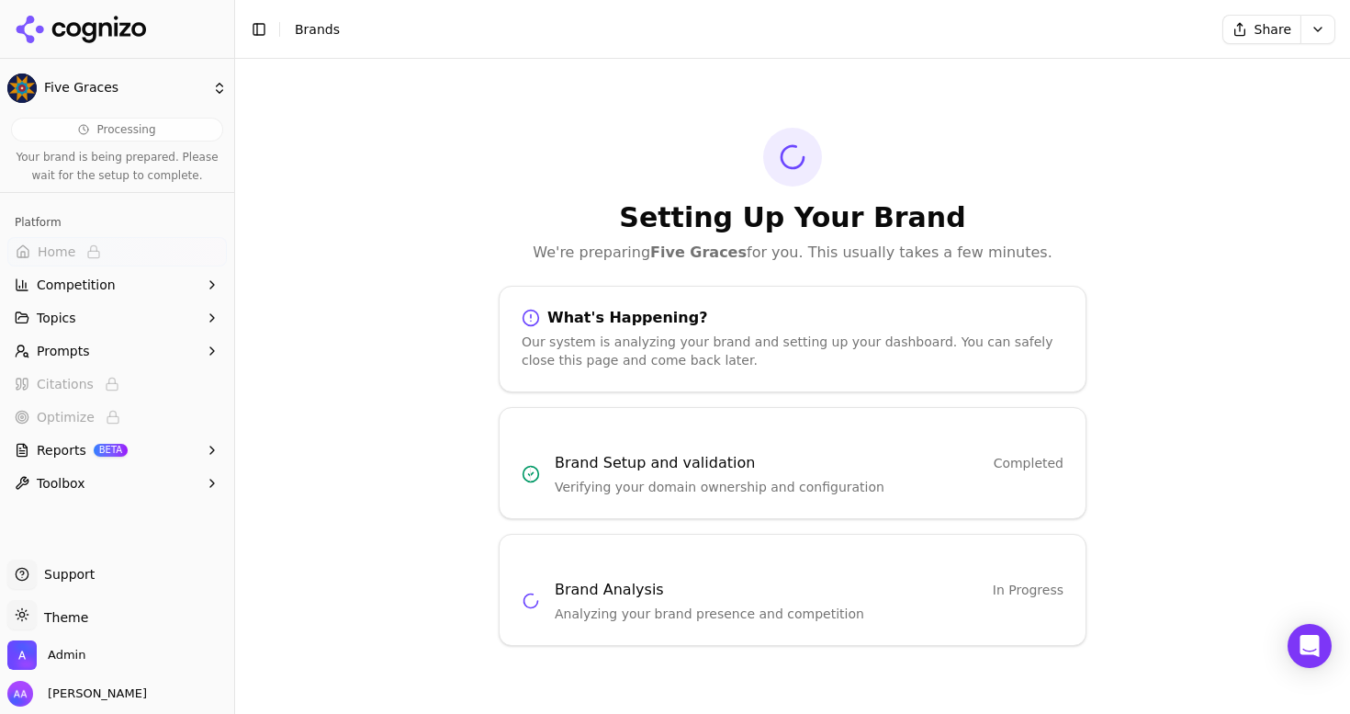
scroll to position [0, 0]
click at [126, 40] on icon at bounding box center [81, 30] width 133 height 28
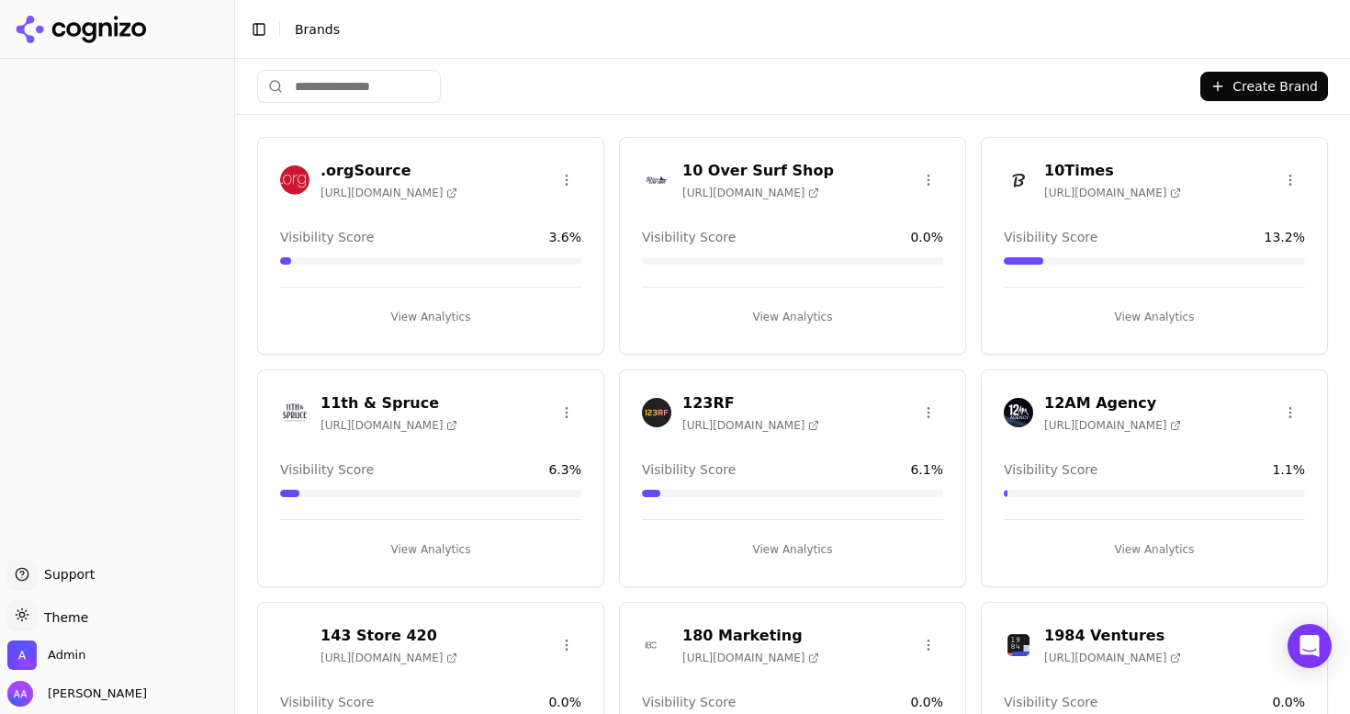
click at [359, 79] on input "search" at bounding box center [349, 86] width 184 height 33
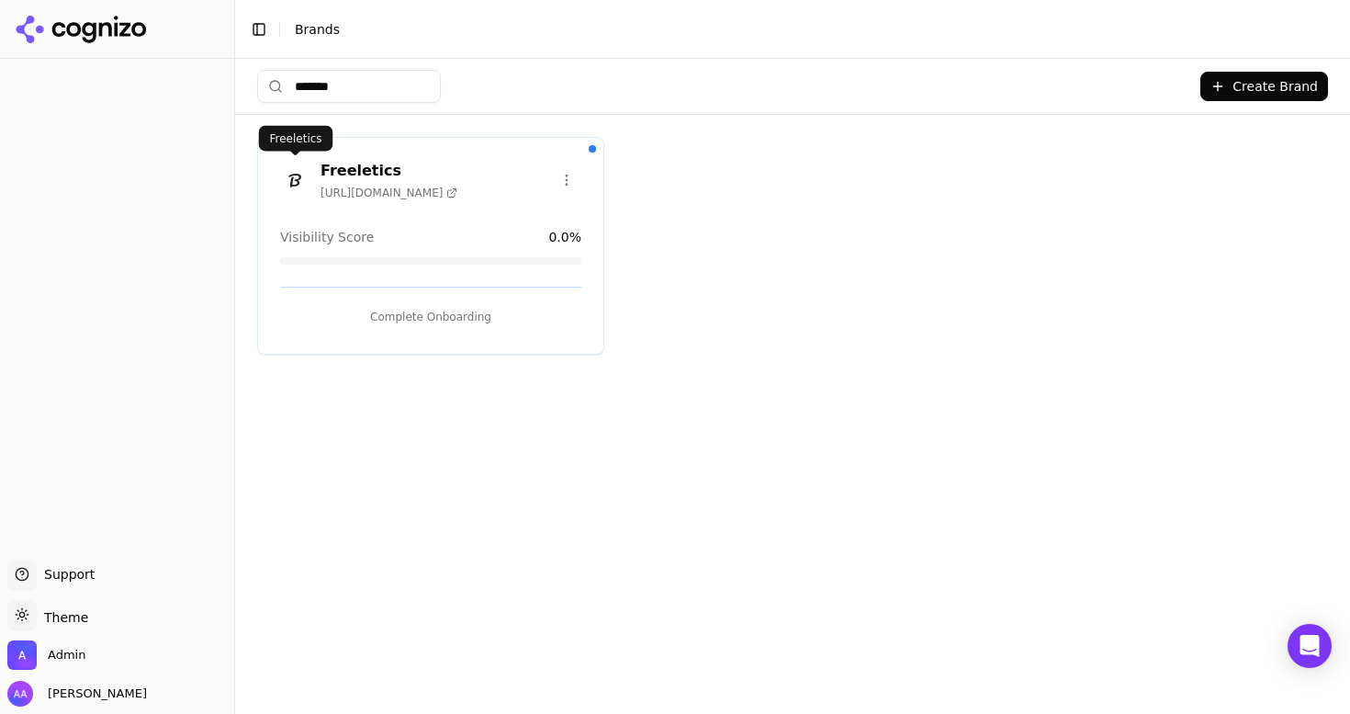
type input "*******"
click at [384, 302] on button "Complete Onboarding" at bounding box center [430, 316] width 301 height 29
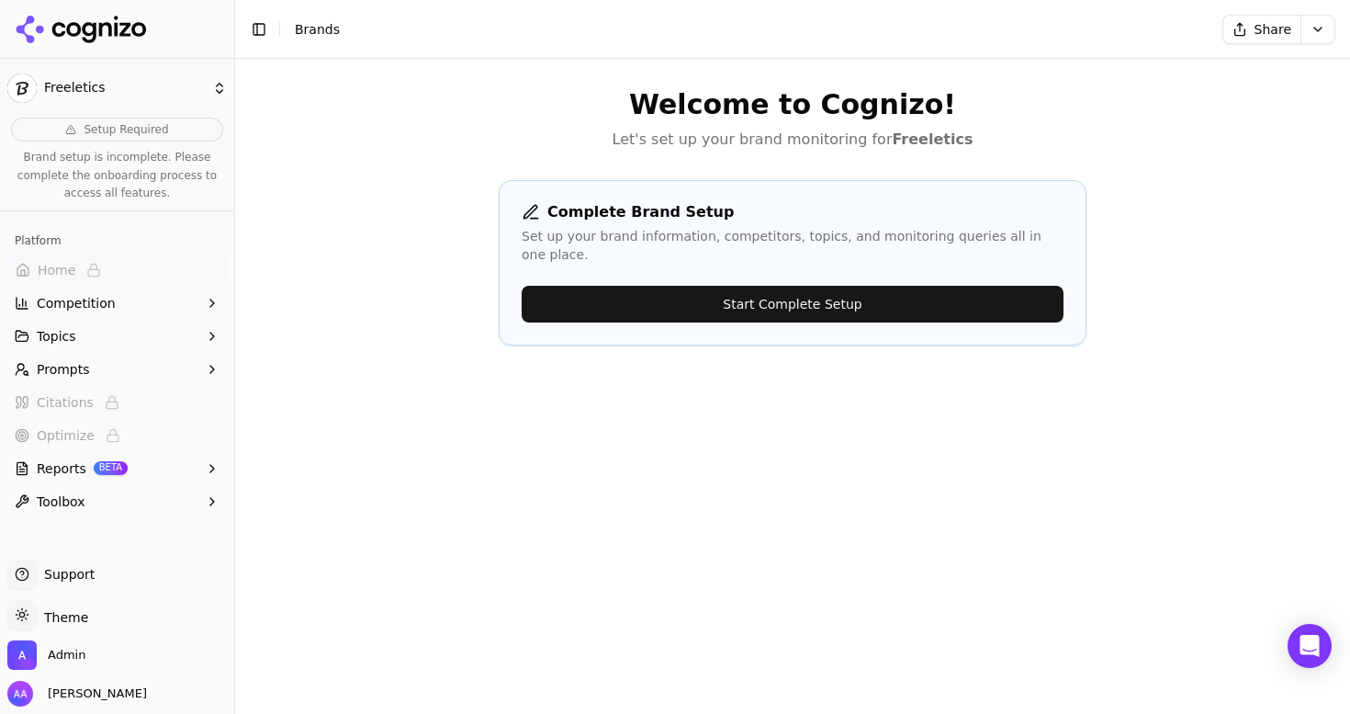
click at [837, 286] on button "Start Complete Setup" at bounding box center [793, 304] width 542 height 37
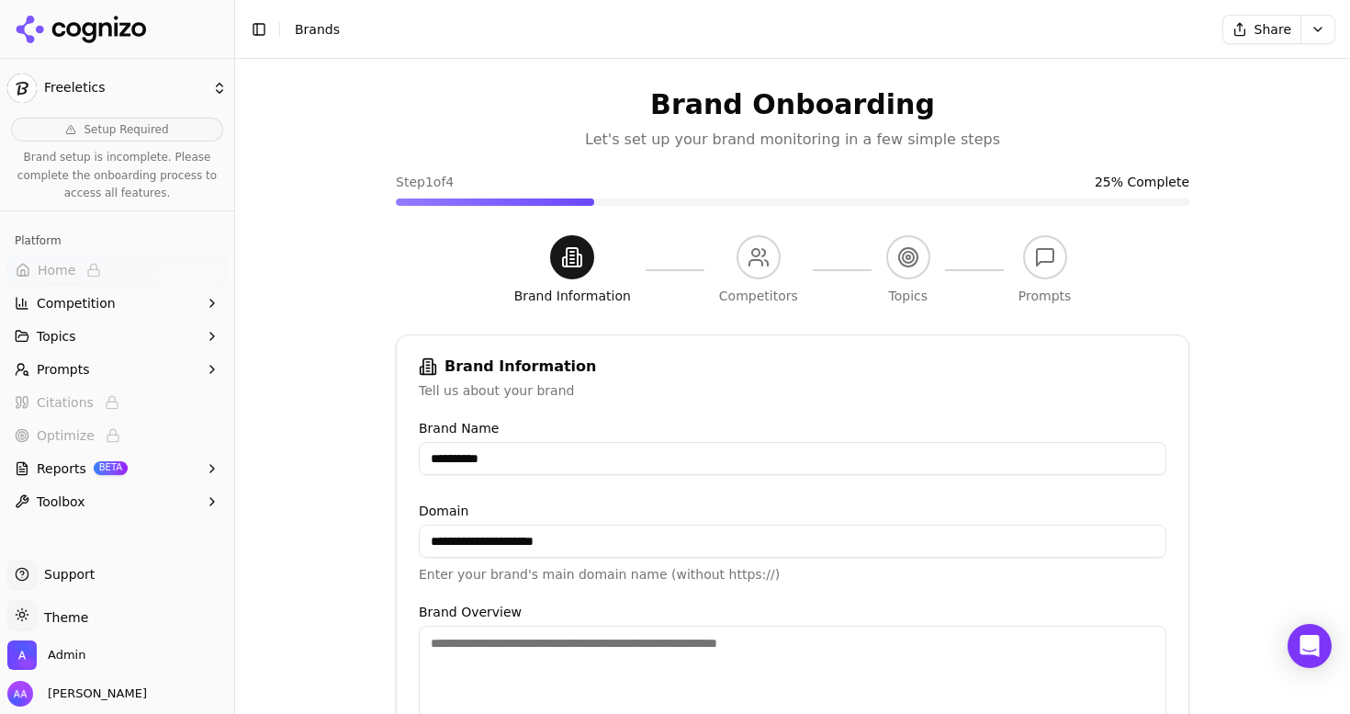
scroll to position [372, 0]
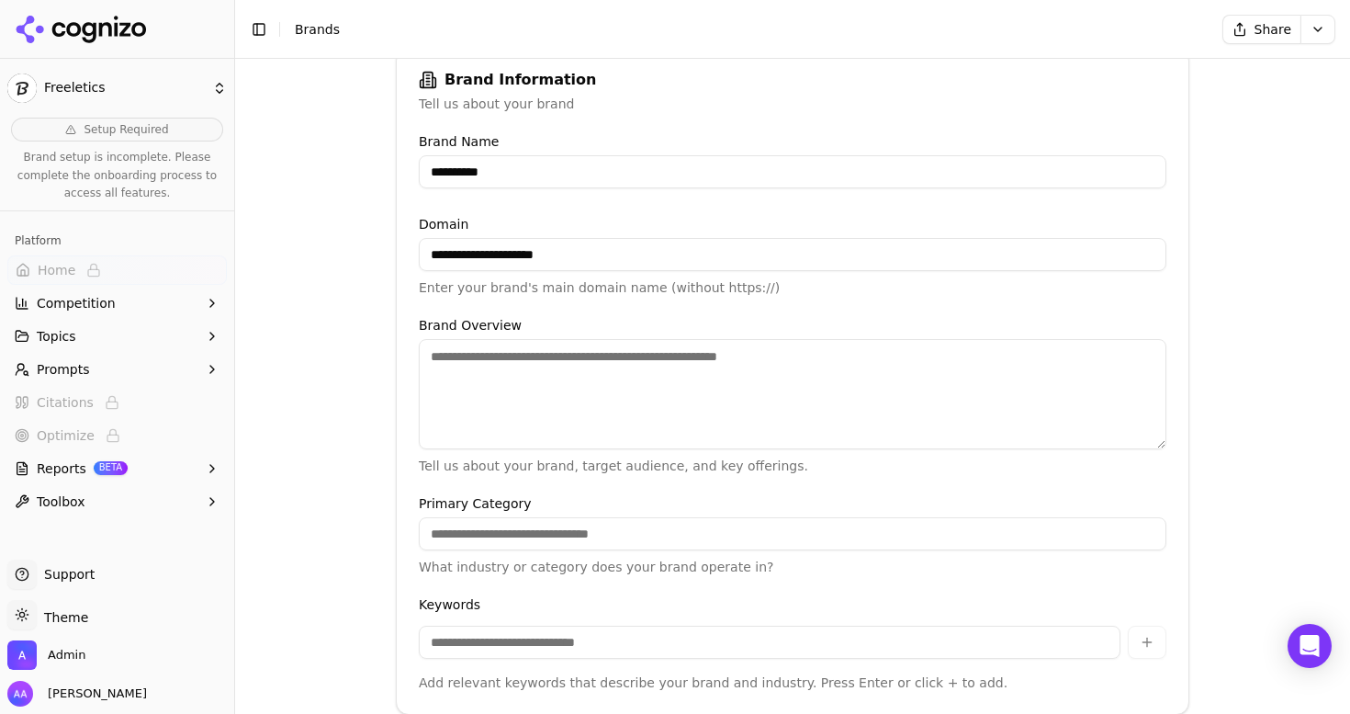
click at [591, 386] on textarea "Brand Overview" at bounding box center [793, 394] width 748 height 110
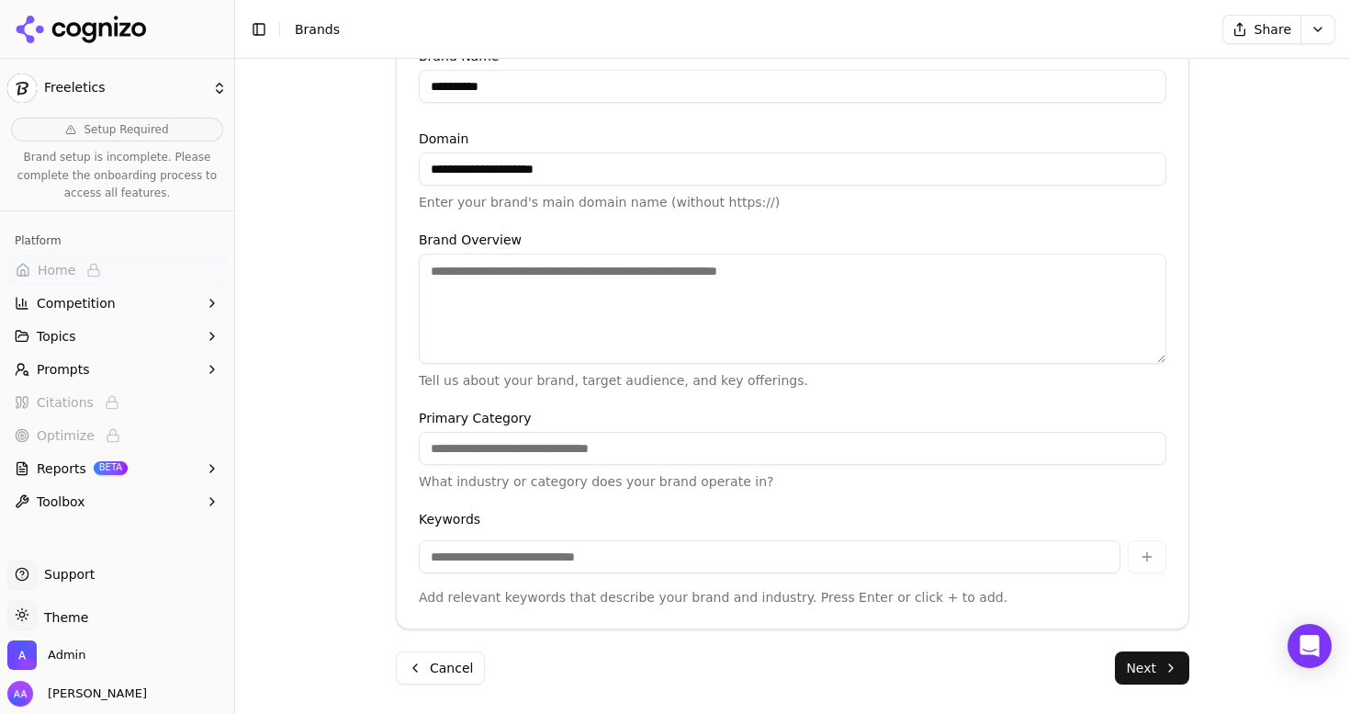
click at [774, 450] on input "Primary Category" at bounding box center [793, 448] width 748 height 33
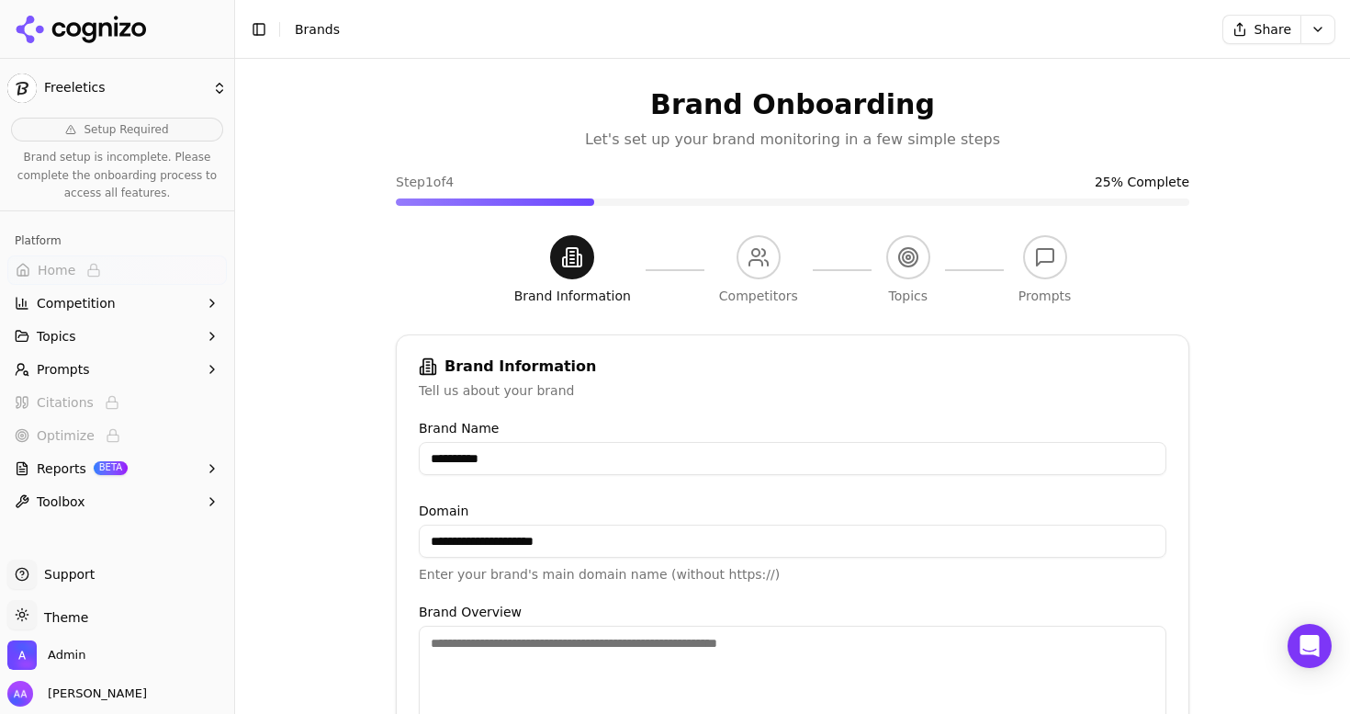
click at [111, 25] on icon at bounding box center [81, 30] width 133 height 28
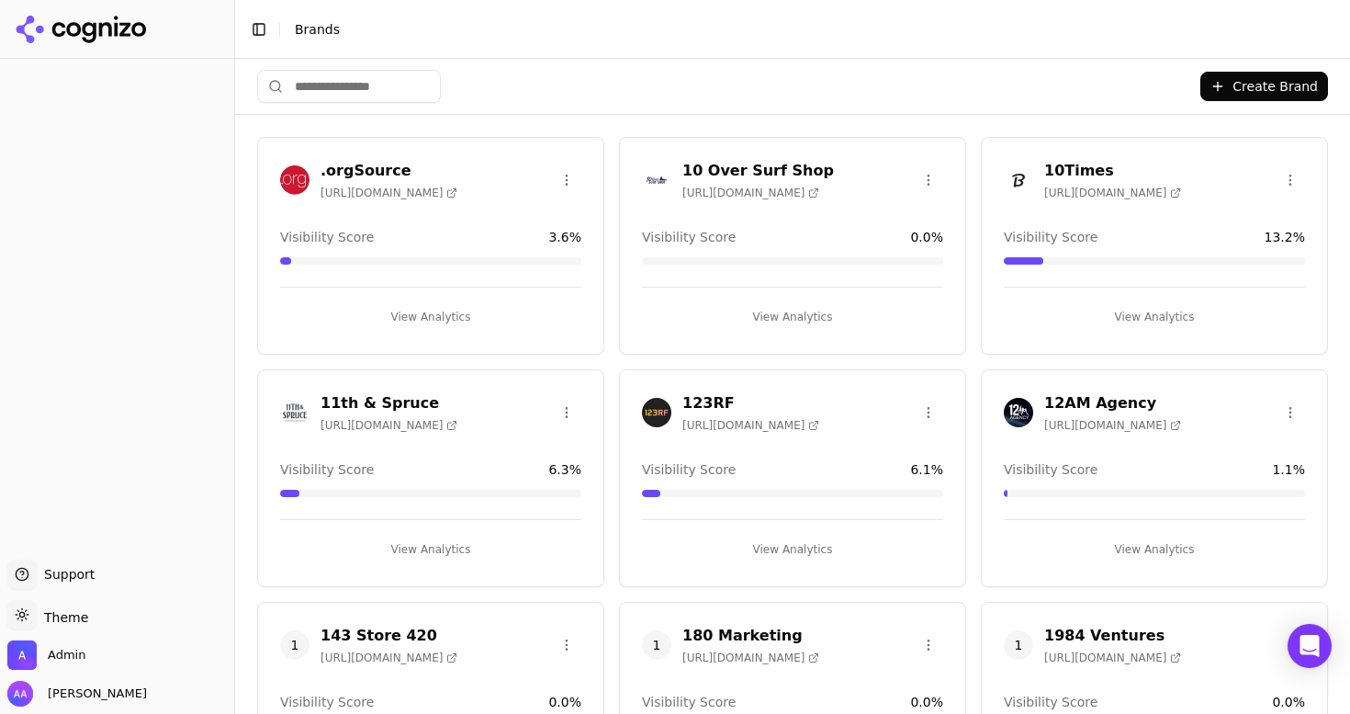
click at [408, 73] on input "search" at bounding box center [349, 86] width 184 height 33
click at [396, 83] on input "search" at bounding box center [349, 86] width 184 height 33
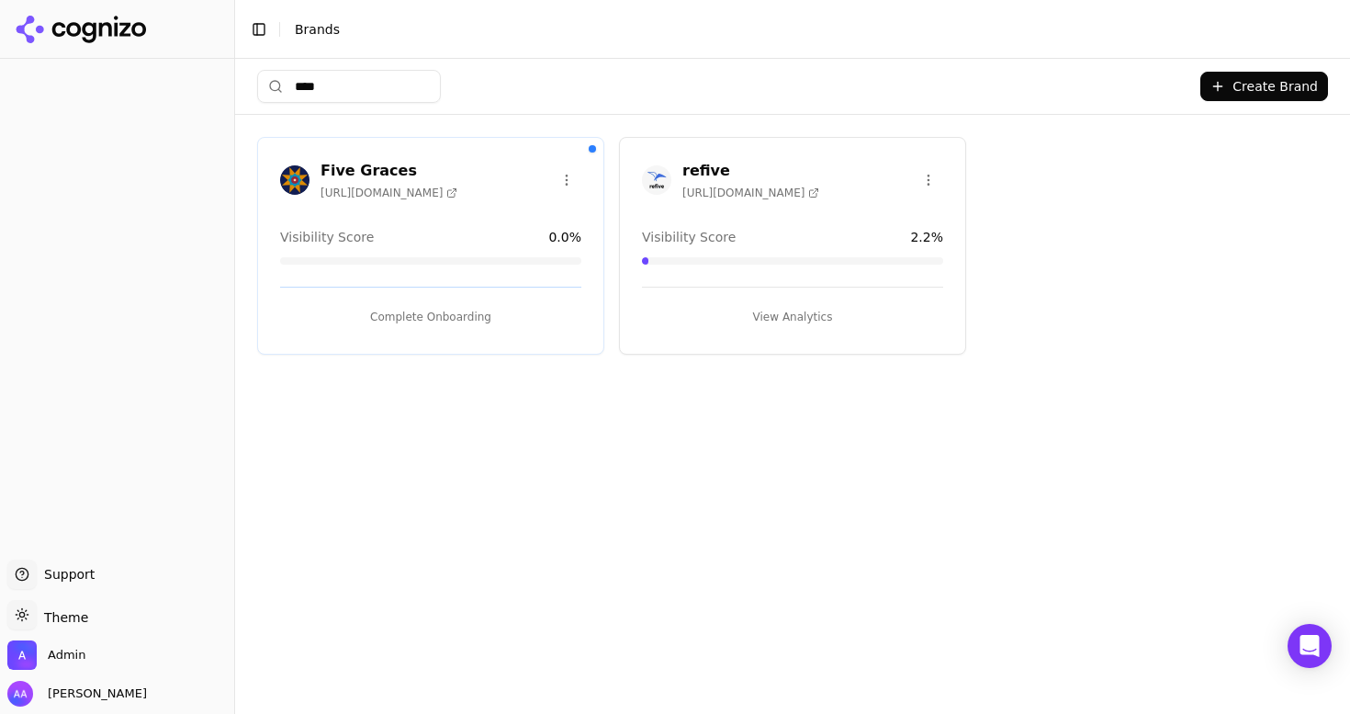
type input "****"
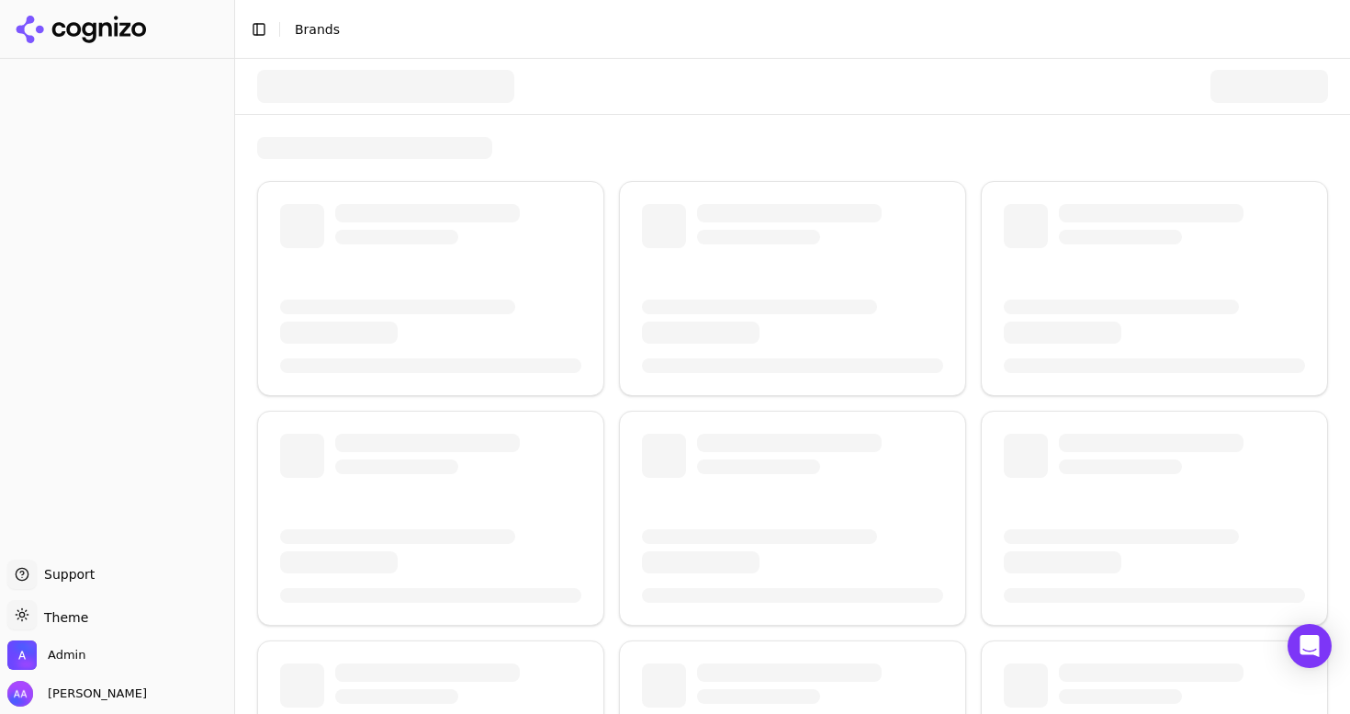
click at [438, 87] on div at bounding box center [385, 86] width 257 height 33
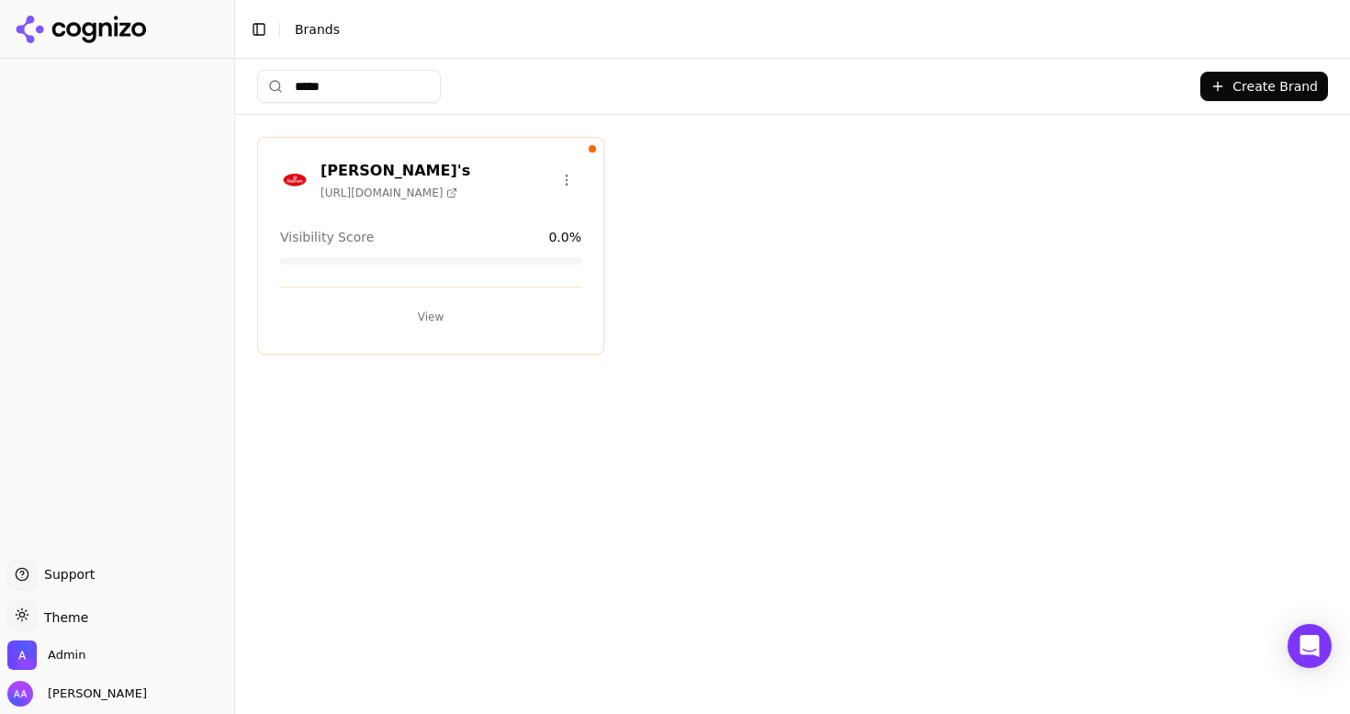
type input "*****"
click at [460, 309] on button "View" at bounding box center [430, 316] width 301 height 29
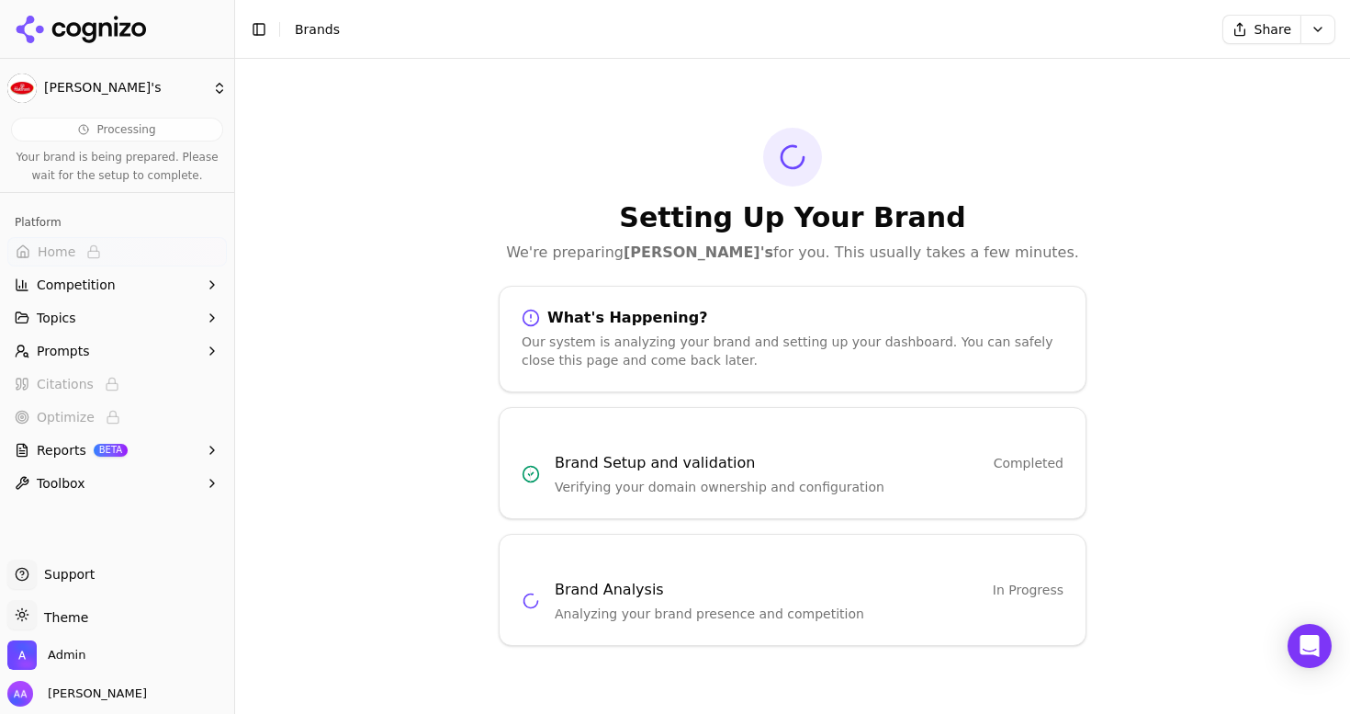
click at [128, 30] on icon at bounding box center [81, 30] width 133 height 28
